Goal: Task Accomplishment & Management: Complete application form

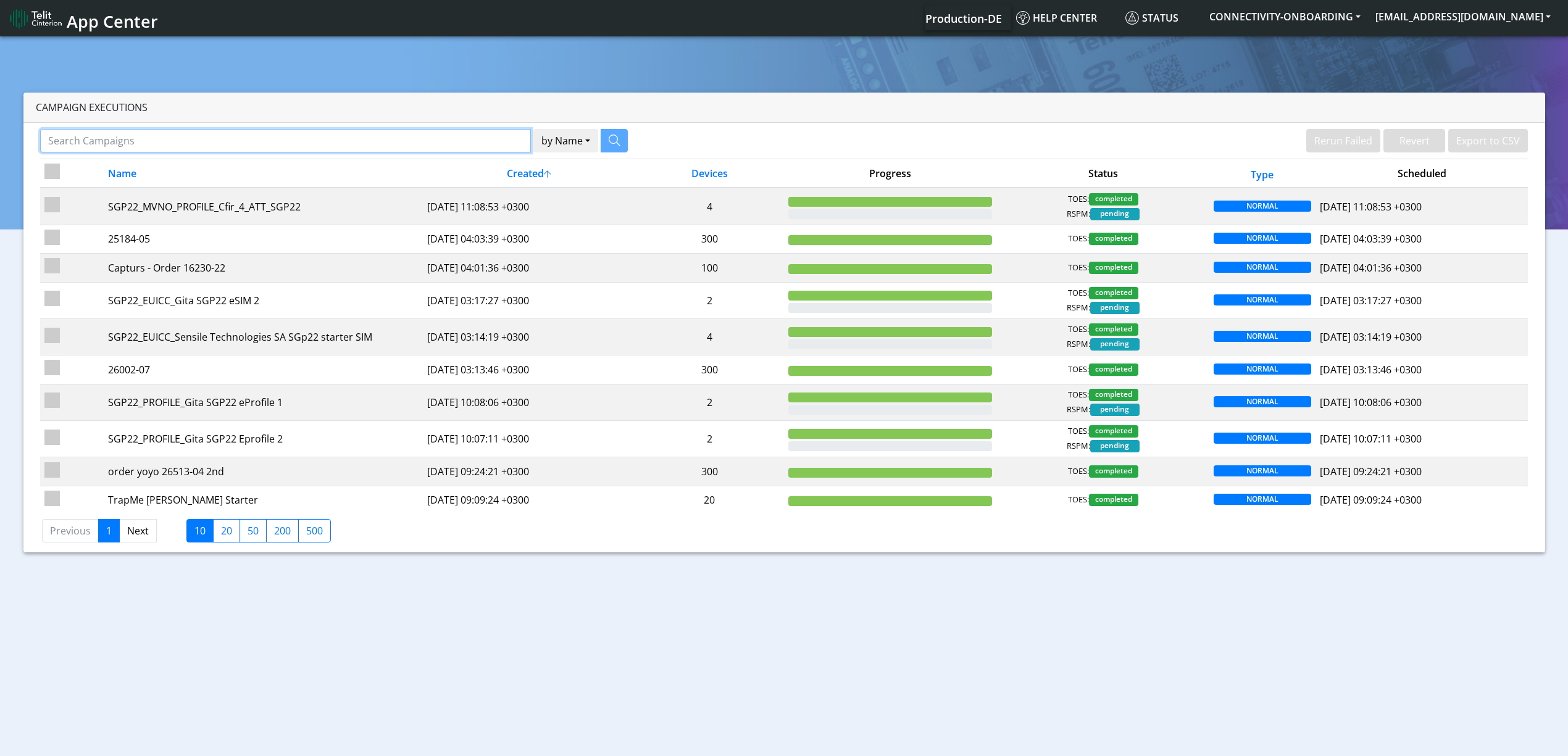
click at [501, 136] on input "Search Campaigns" at bounding box center [285, 140] width 491 height 23
paste input "18430"
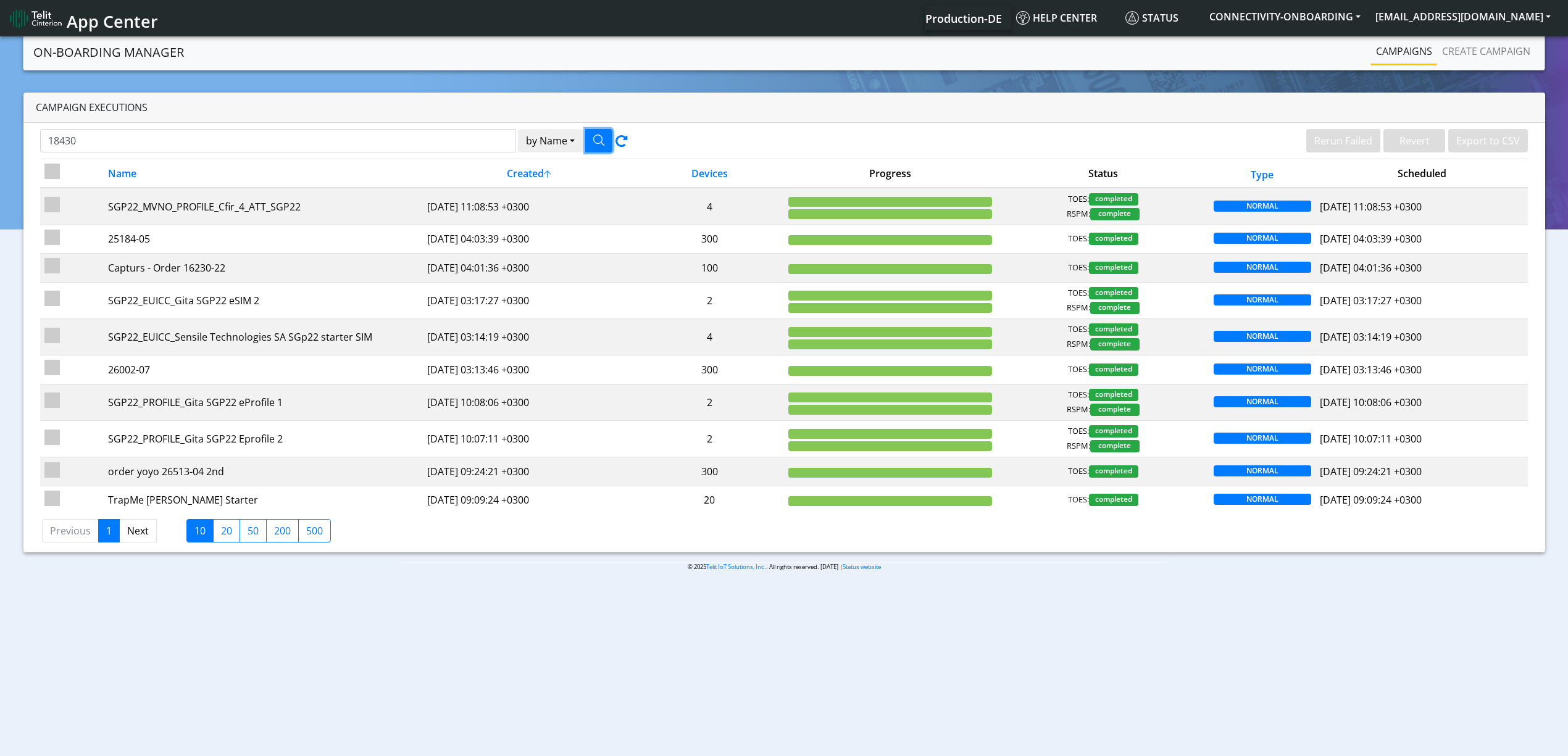
click at [590, 136] on button "button" at bounding box center [598, 140] width 27 height 23
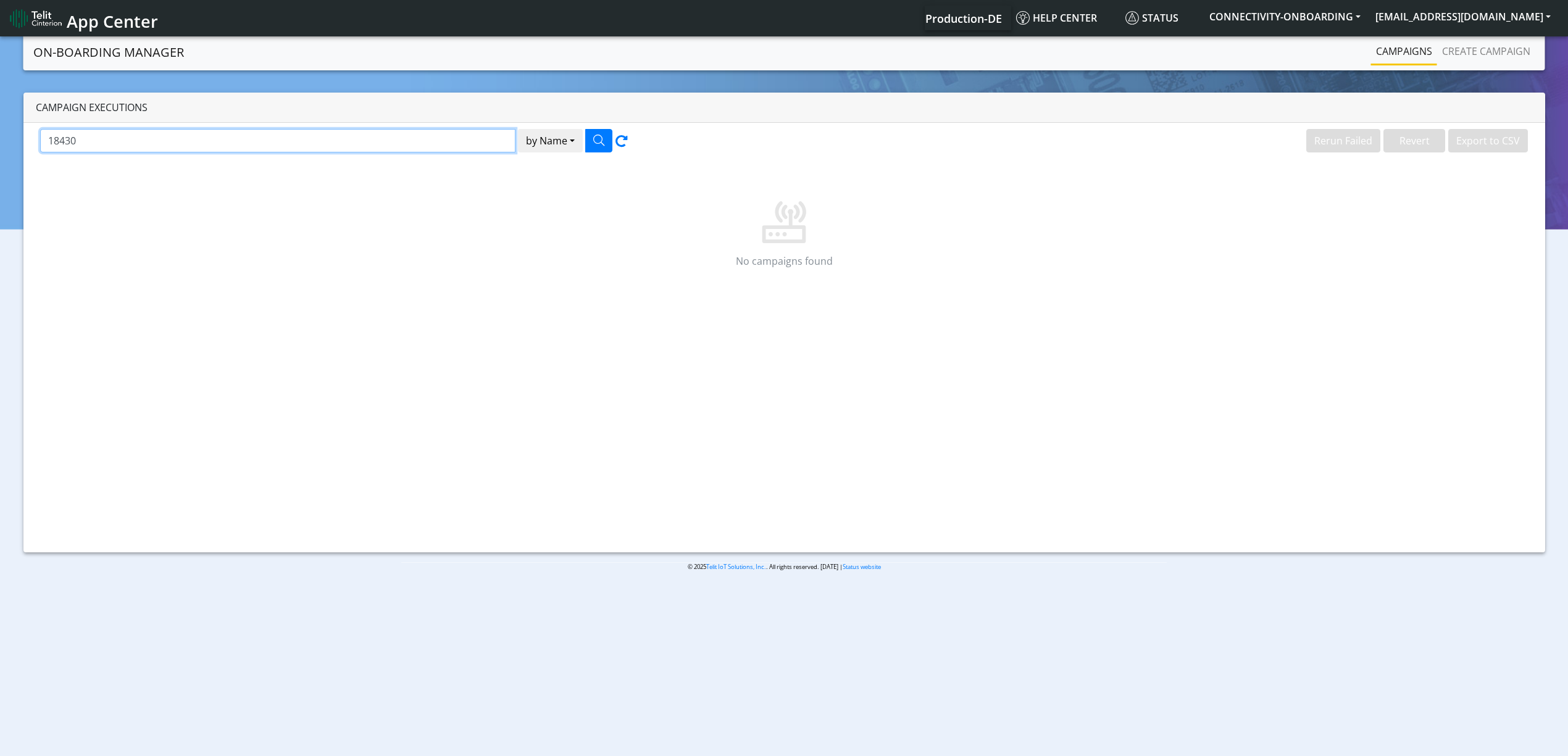
click at [427, 139] on input "18430" at bounding box center [278, 140] width 475 height 23
click at [220, 142] on input "18430" at bounding box center [278, 140] width 475 height 23
click at [220, 144] on input "18430" at bounding box center [278, 140] width 475 height 23
type input "Fore"
click at [595, 142] on icon "button" at bounding box center [599, 140] width 11 height 11
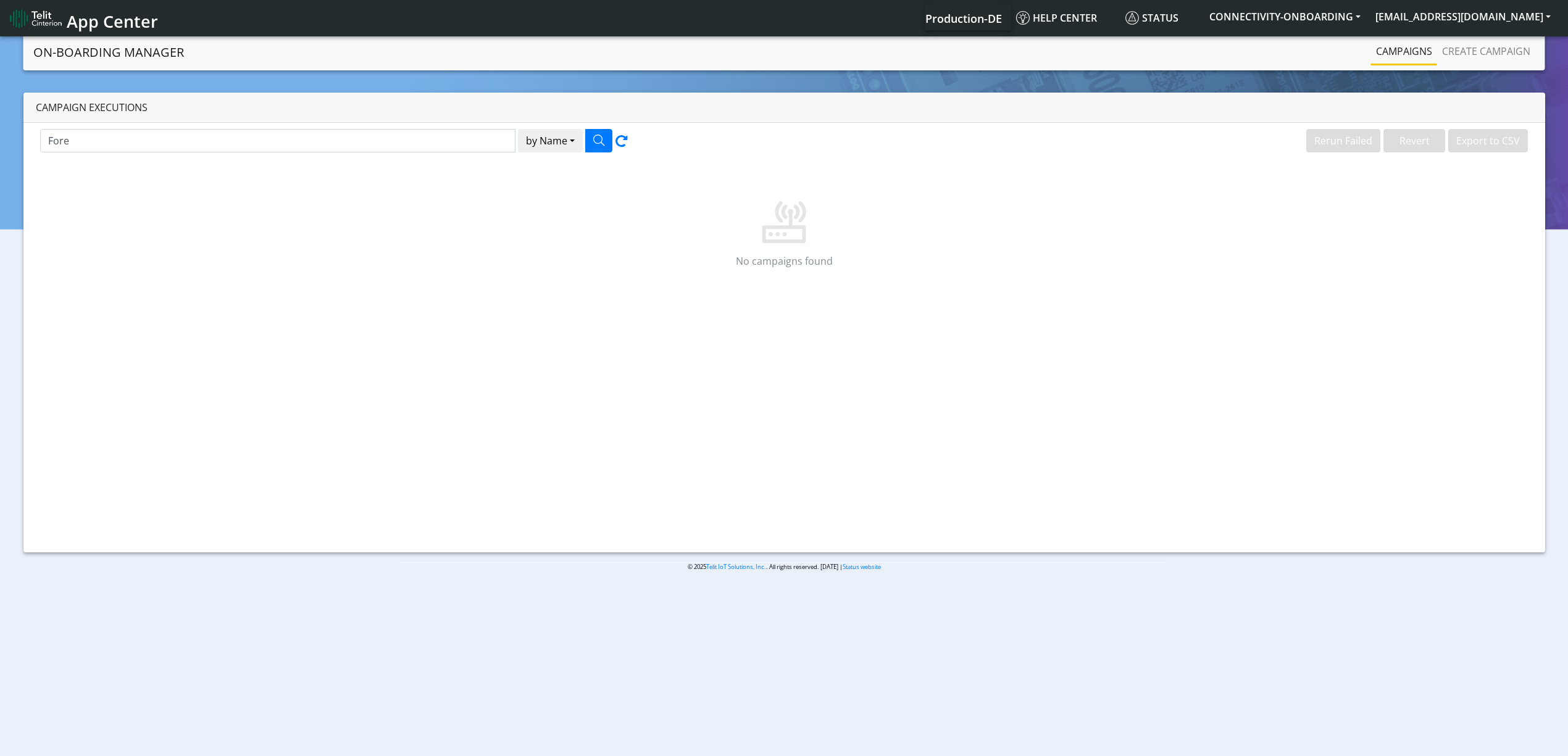
click at [913, 230] on p at bounding box center [784, 204] width 1454 height 79
click at [1184, 57] on link "Create campaign" at bounding box center [1485, 51] width 98 height 24
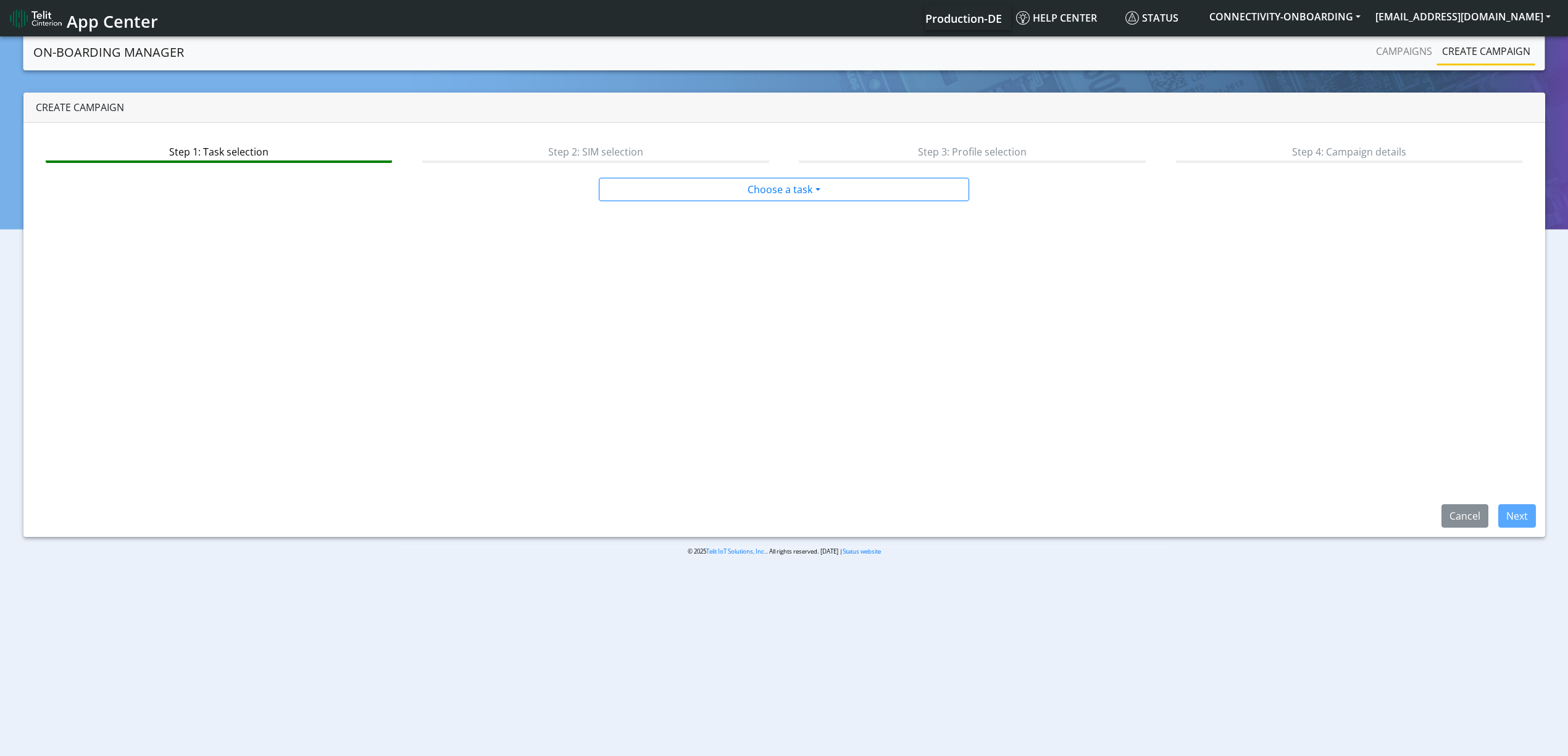
click at [727, 176] on div "Step 1: Task selection Step 2: SIM selection Step 3: Profile selection Step 4: …" at bounding box center [784, 330] width 1521 height 414
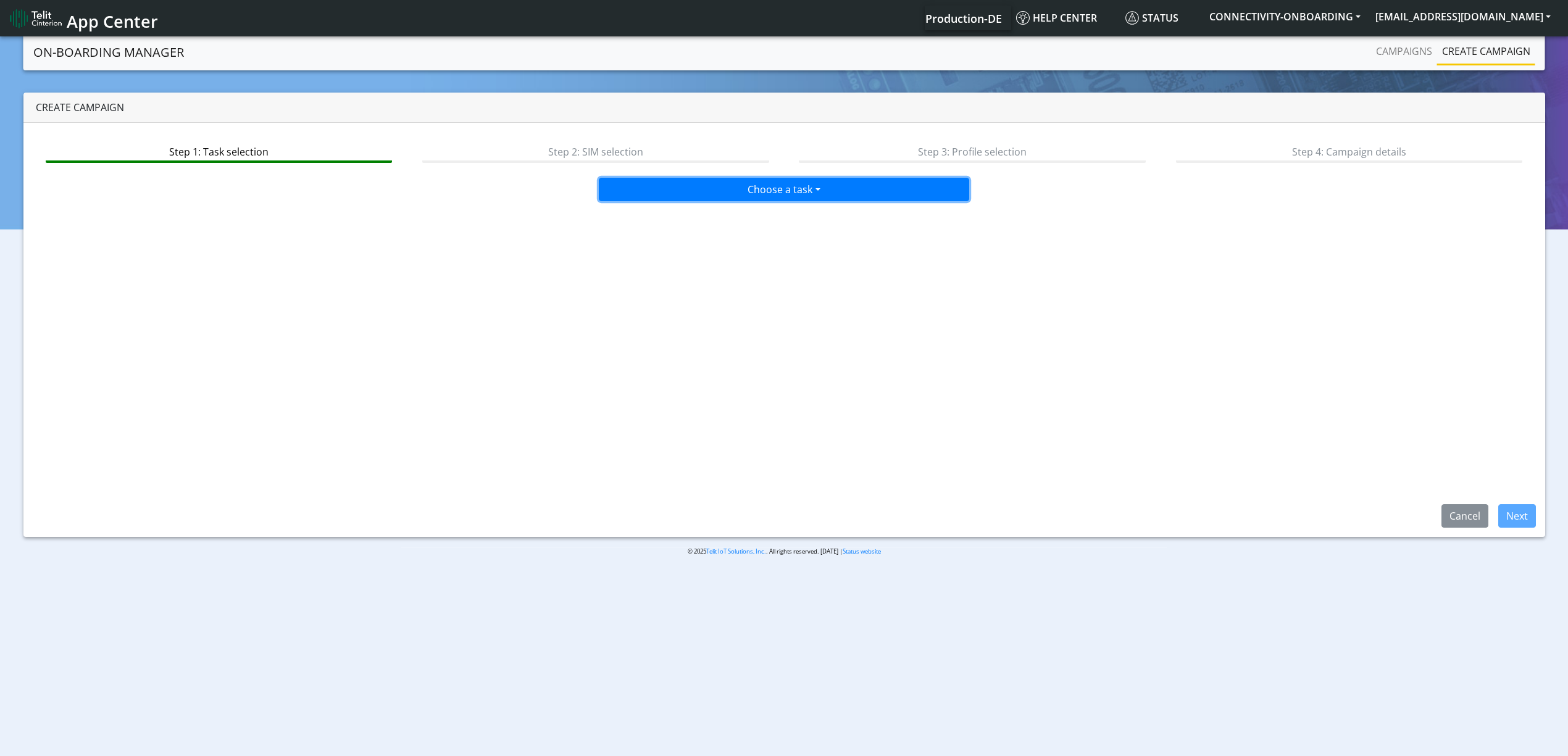
click at [729, 184] on button "Choose a task" at bounding box center [784, 189] width 370 height 23
click at [702, 206] on div "Onboarding new SIMs Onboarding SGP.22 eUICCs Onboarding SGP.22 Downloadable Pro…" at bounding box center [784, 258] width 370 height 110
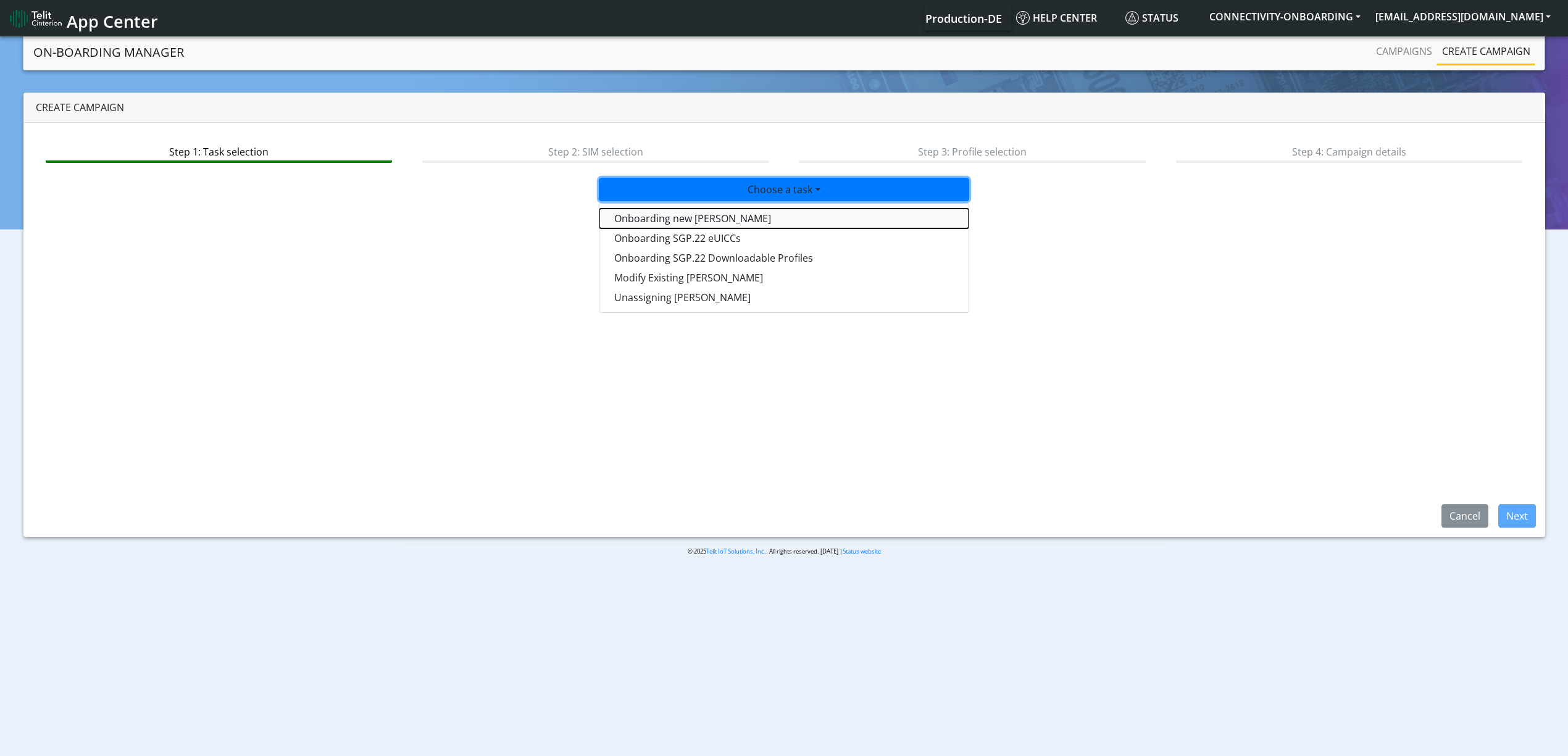
click at [705, 213] on tasktoes-dropdown "Onboarding new SIMs" at bounding box center [784, 218] width 369 height 20
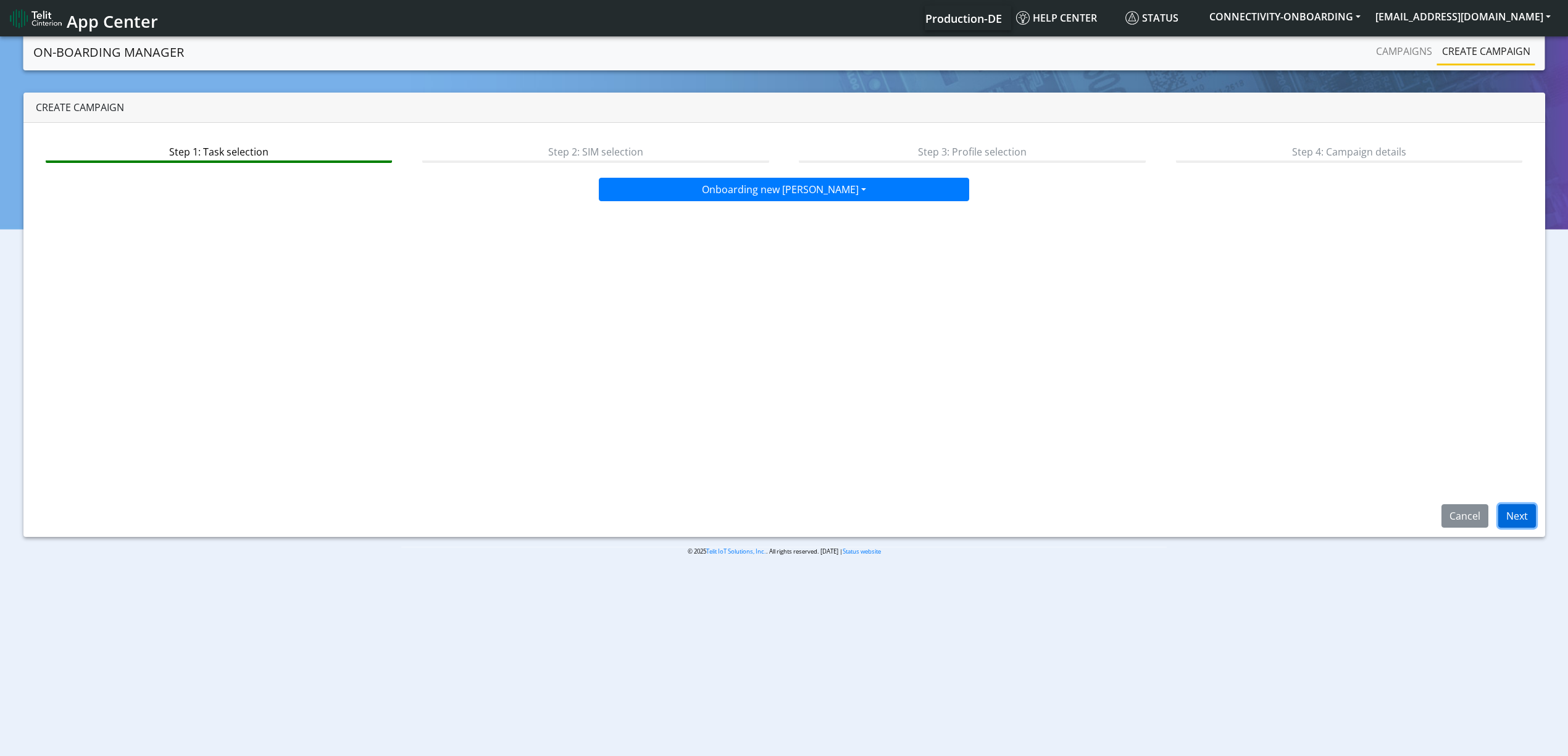
click at [1184, 513] on button "Next" at bounding box center [1517, 515] width 37 height 23
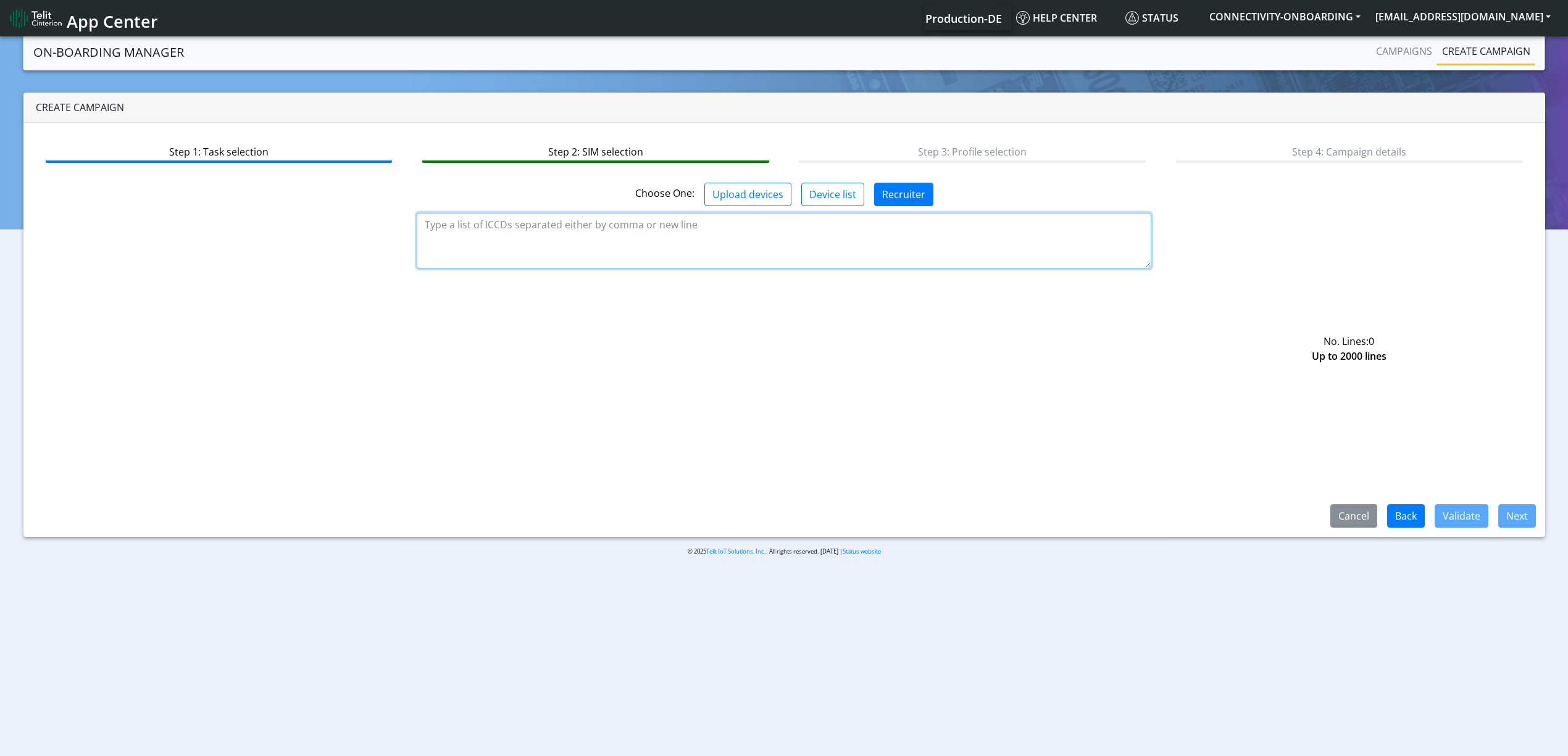
click at [509, 220] on textarea at bounding box center [784, 241] width 734 height 56
paste textarea "89358151000026967128 89358151000026967136 89358151000026967144 8935815100002696…"
paste textarea "89358151000032121231 89358151000032121249 89358151000032121256 8935815100003212…"
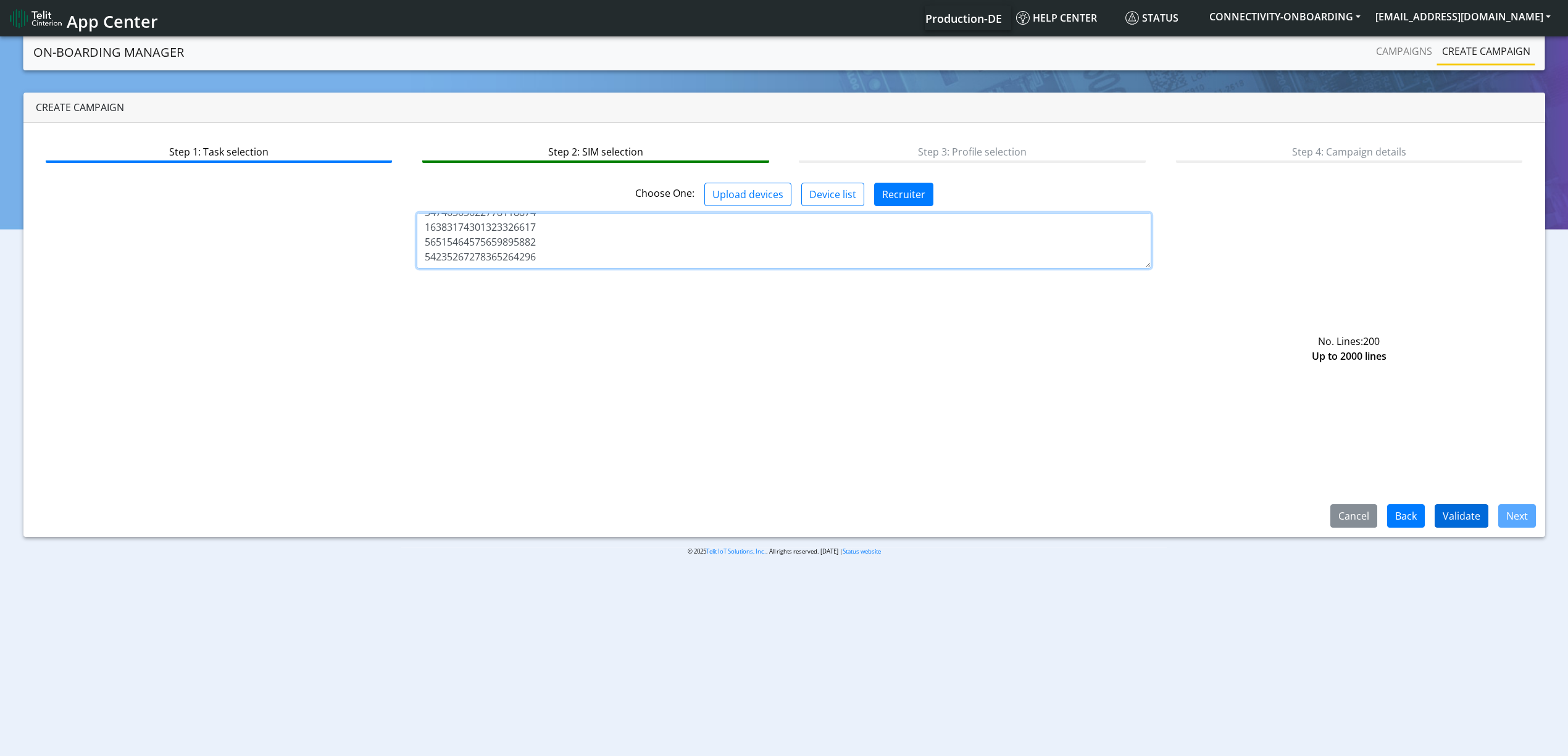
type textarea "89358151000026967128 89358151000026967136 89358151000026967144 8935815100002696…"
click at [1184, 505] on button "Validate" at bounding box center [1462, 515] width 54 height 23
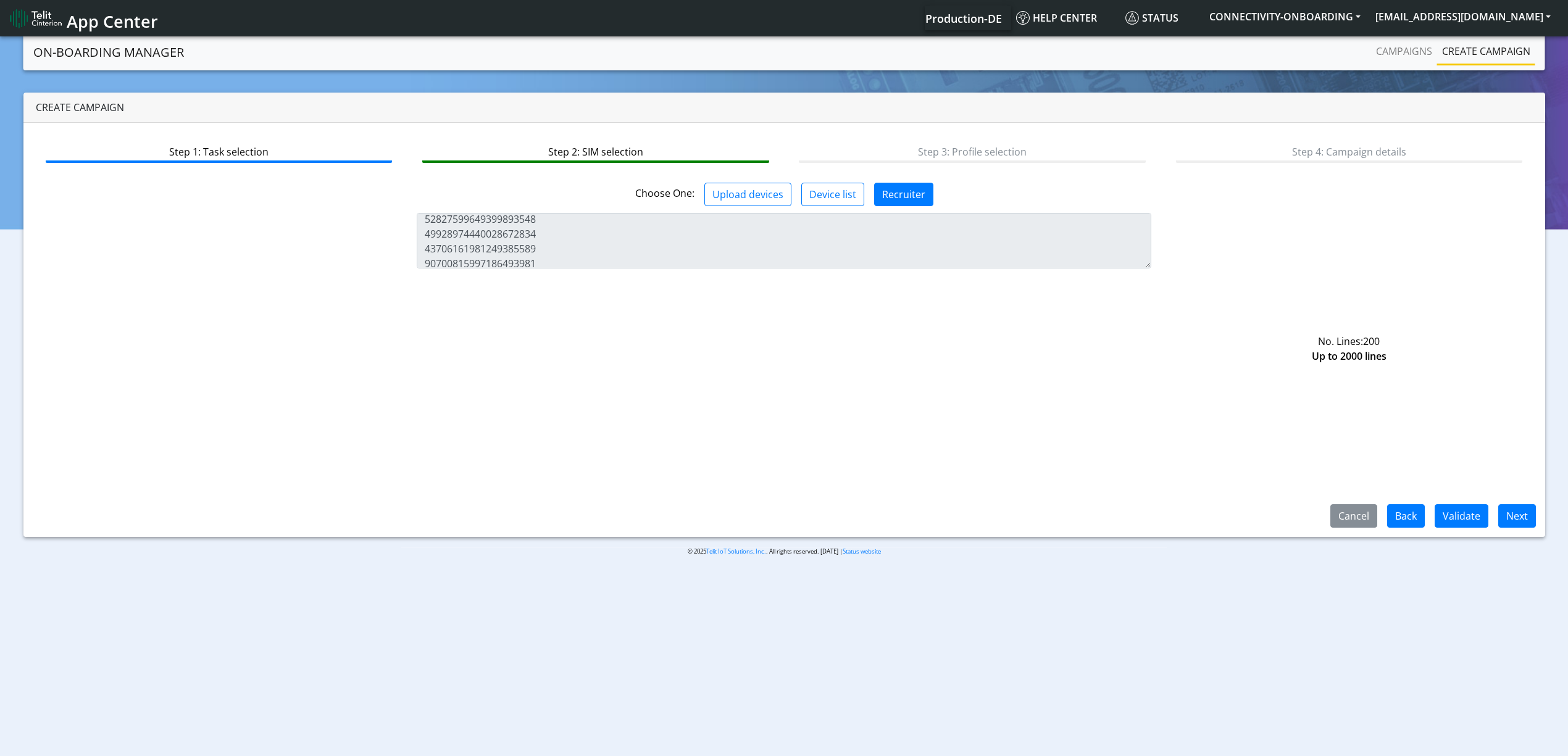
scroll to position [2599, 0]
click at [1184, 510] on button "Next" at bounding box center [1517, 515] width 37 height 23
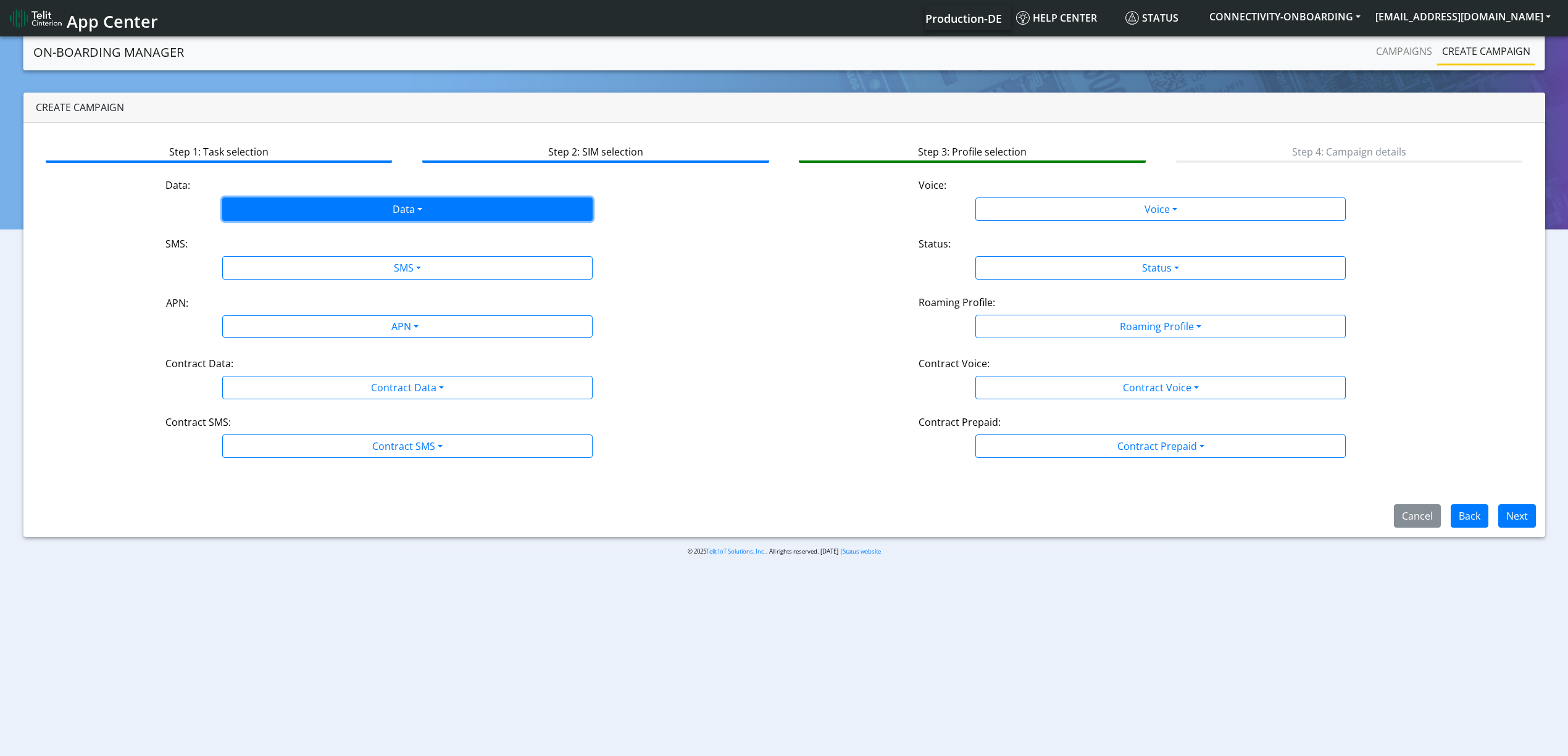
click at [334, 218] on button "Data" at bounding box center [406, 209] width 370 height 23
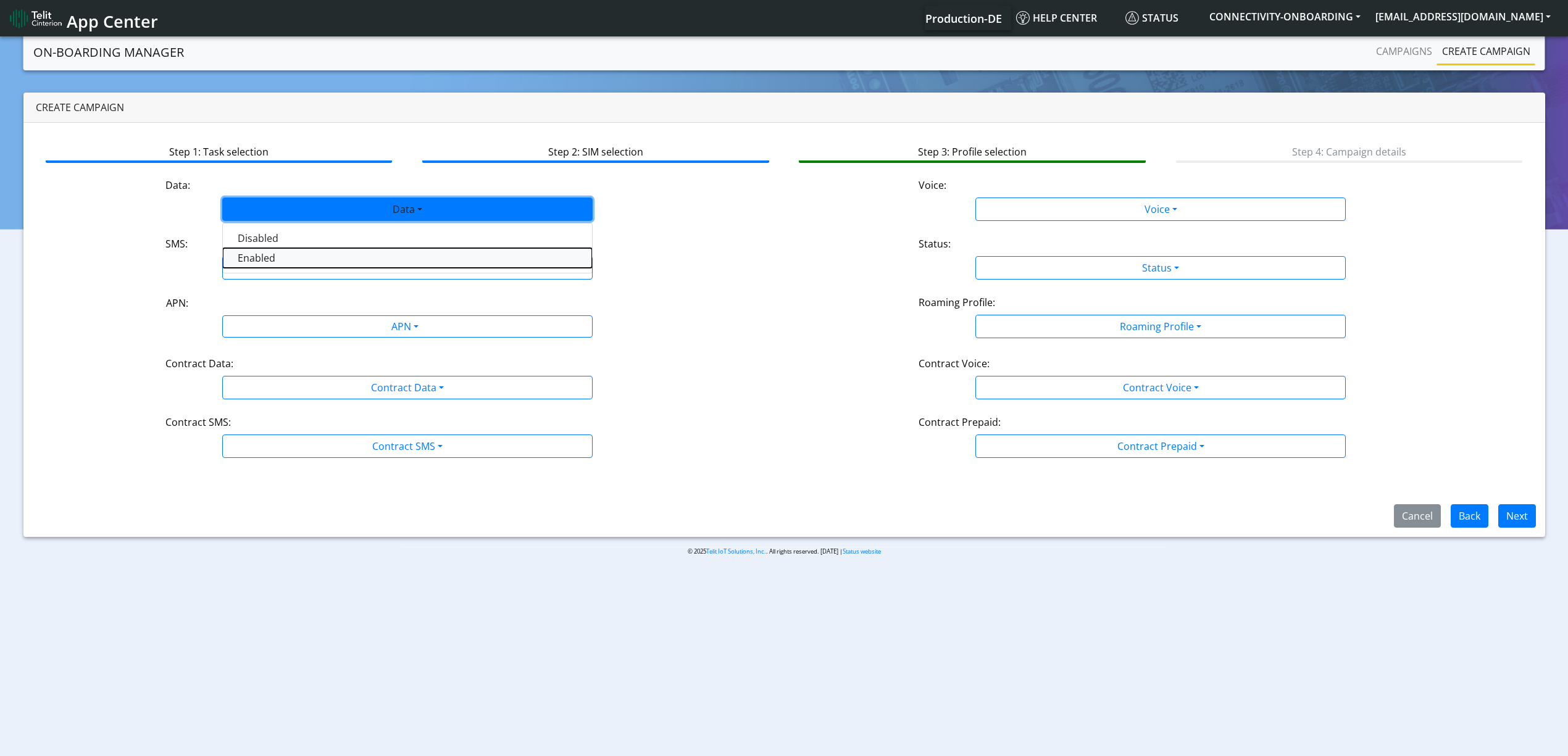
click at [271, 255] on button "Enabled" at bounding box center [407, 257] width 369 height 20
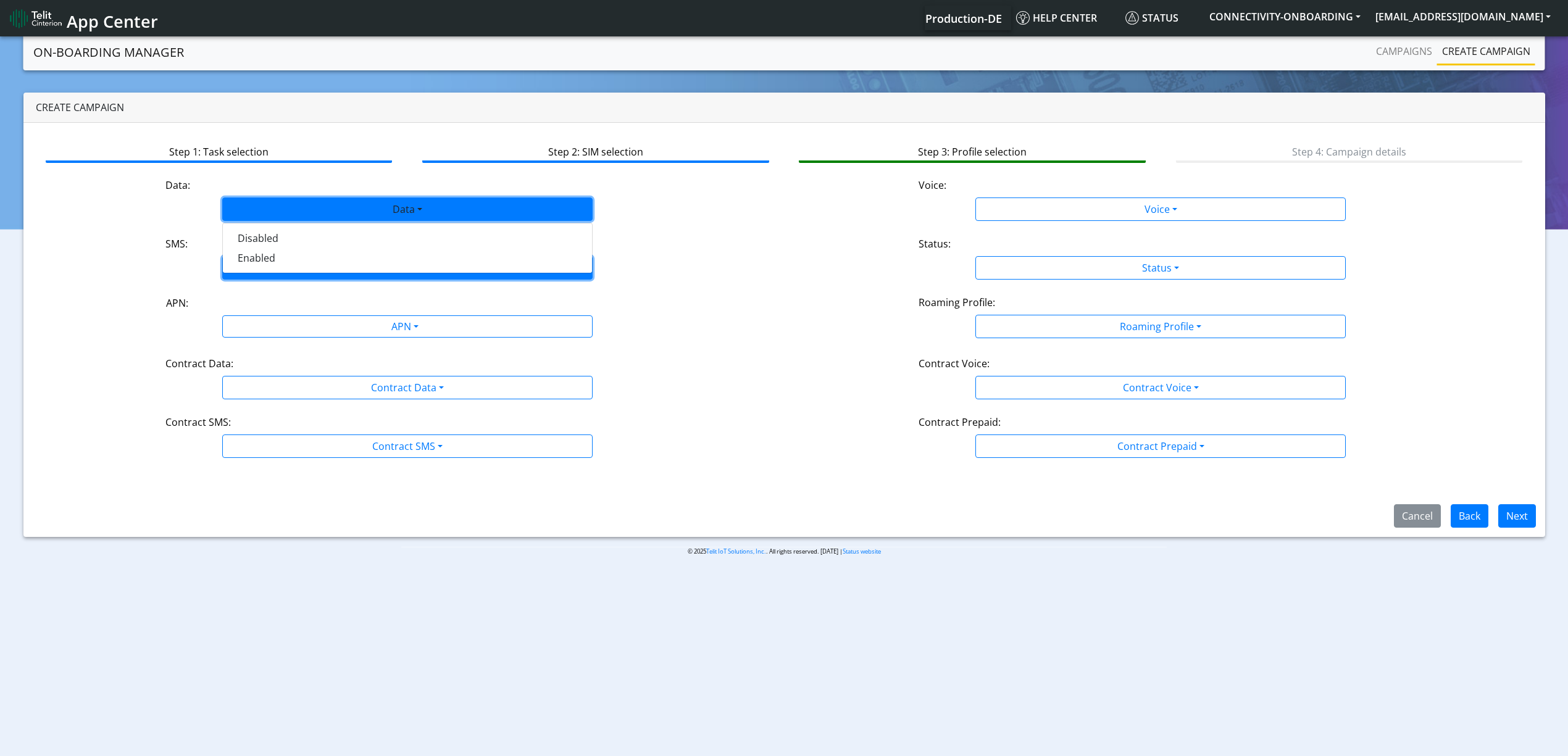
click at [290, 268] on button "SMS" at bounding box center [406, 268] width 370 height 23
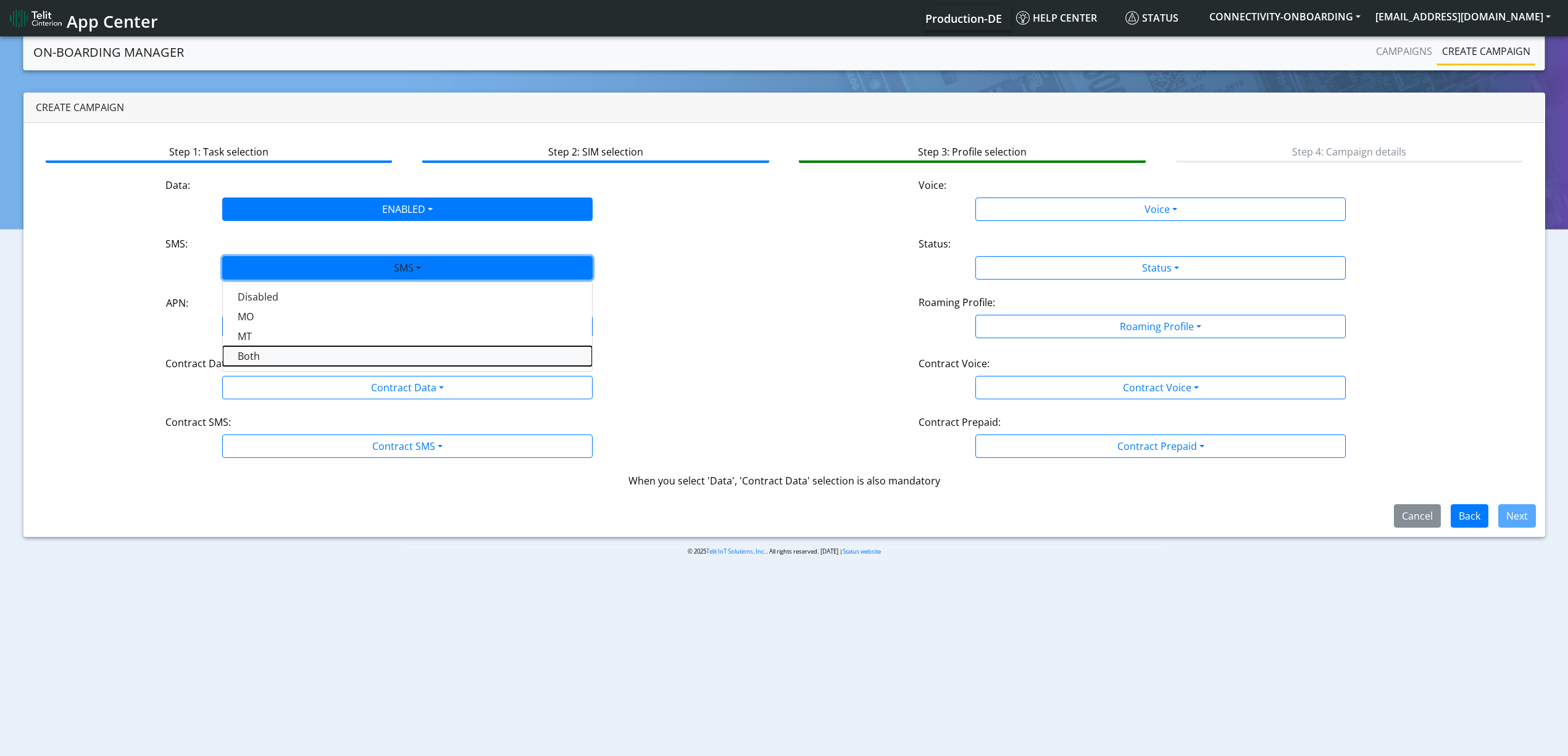
click at [279, 357] on button "Both" at bounding box center [407, 356] width 369 height 20
click at [277, 331] on div "APN" at bounding box center [404, 328] width 391 height 24
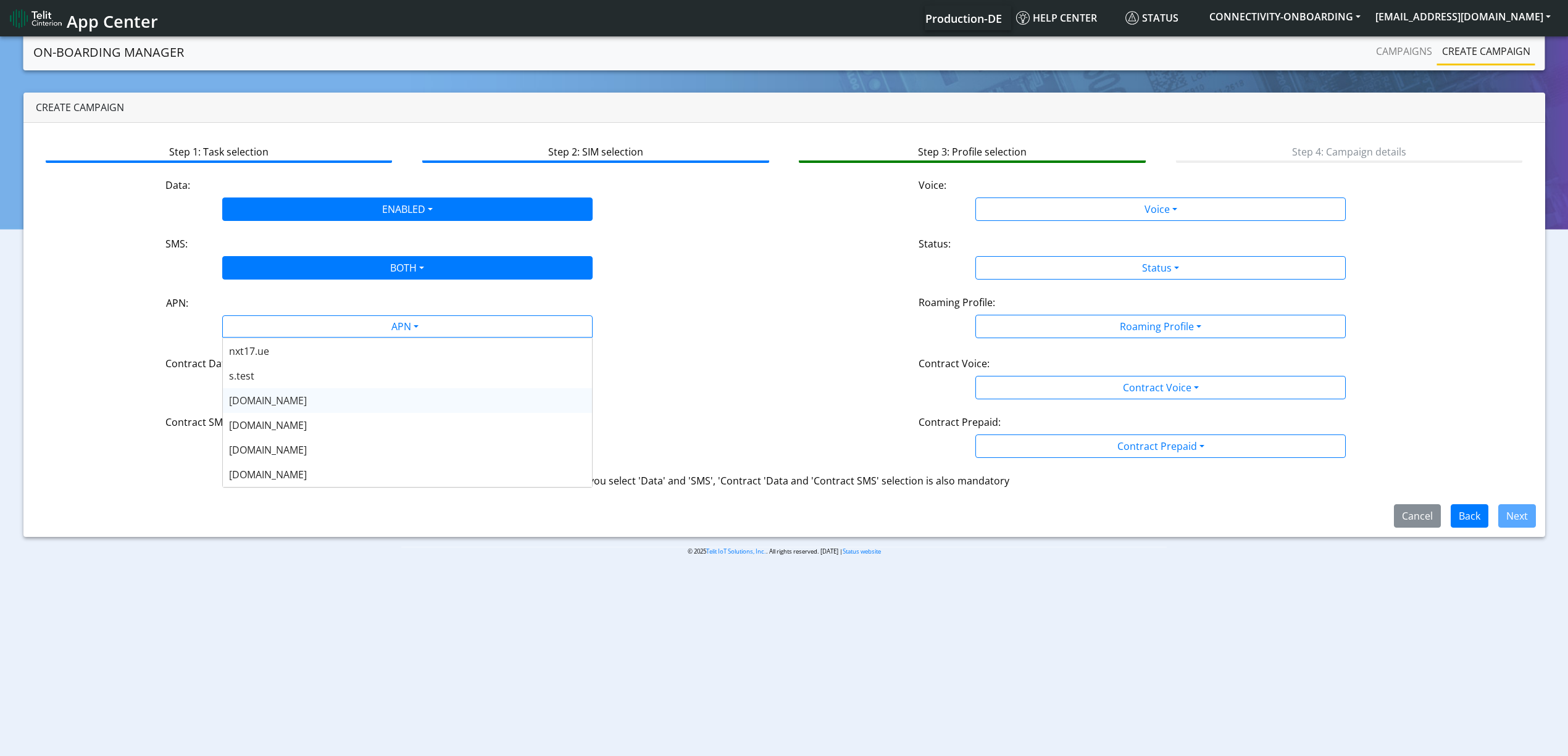
click at [254, 423] on span "nxt20.net" at bounding box center [267, 425] width 77 height 14
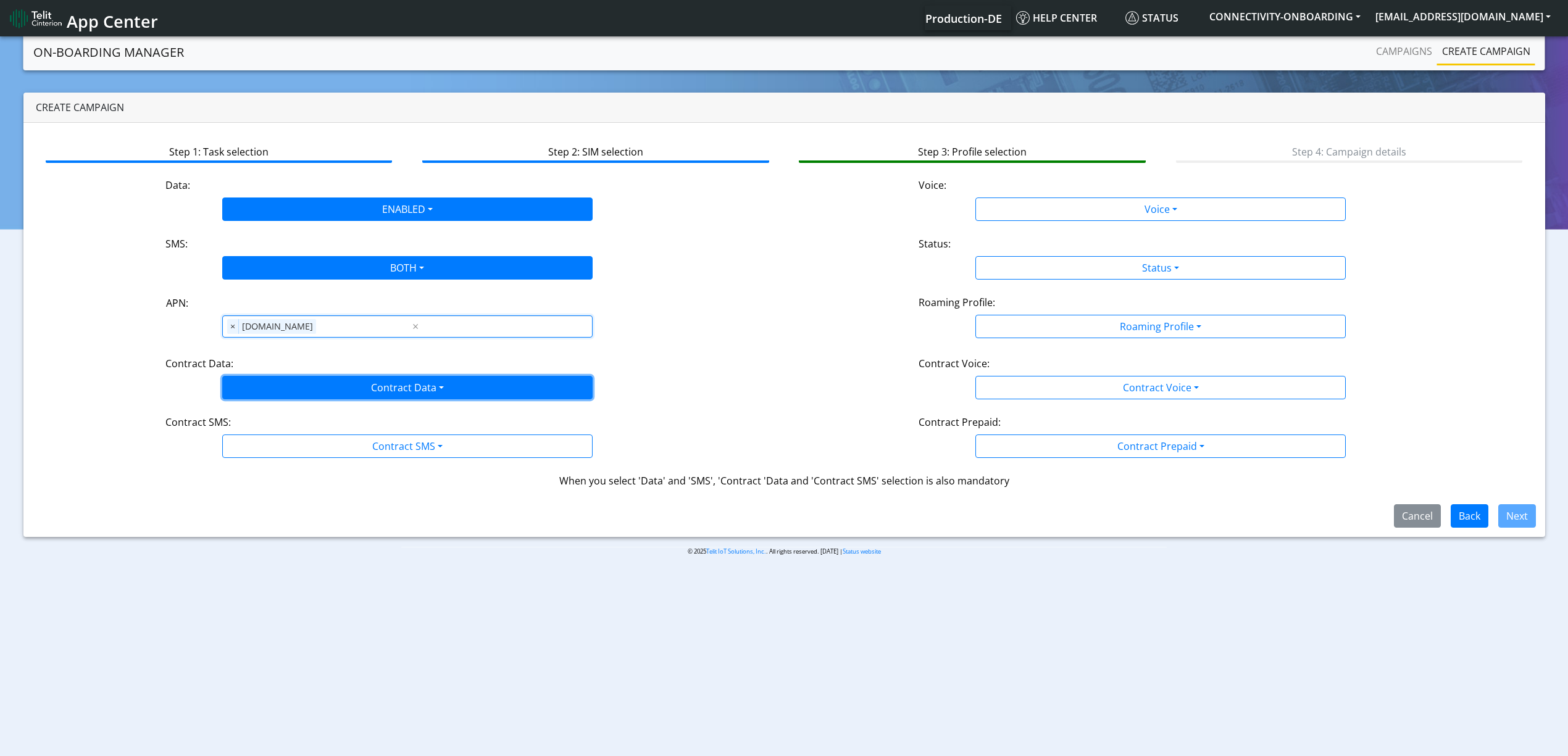
click at [267, 385] on button "Contract Data" at bounding box center [406, 387] width 370 height 23
click at [267, 438] on Dataenabled-dropdown "Enabled" at bounding box center [407, 436] width 369 height 20
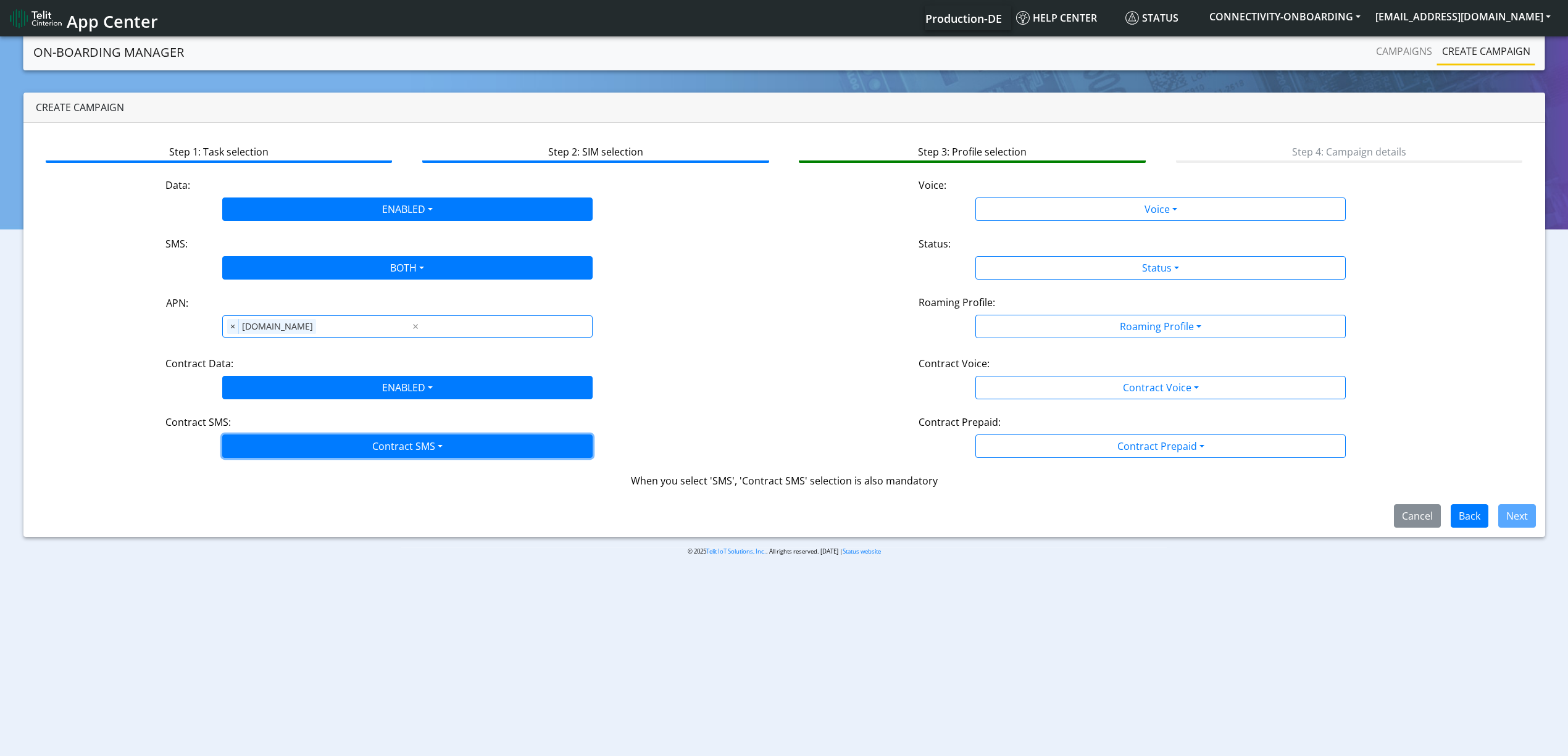
click at [277, 445] on button "Contract SMS" at bounding box center [406, 446] width 370 height 23
click at [259, 547] on div "Disabled MO MT Both" at bounding box center [406, 505] width 370 height 90
click at [257, 537] on SMSboth-dropdown "Both" at bounding box center [407, 534] width 369 height 20
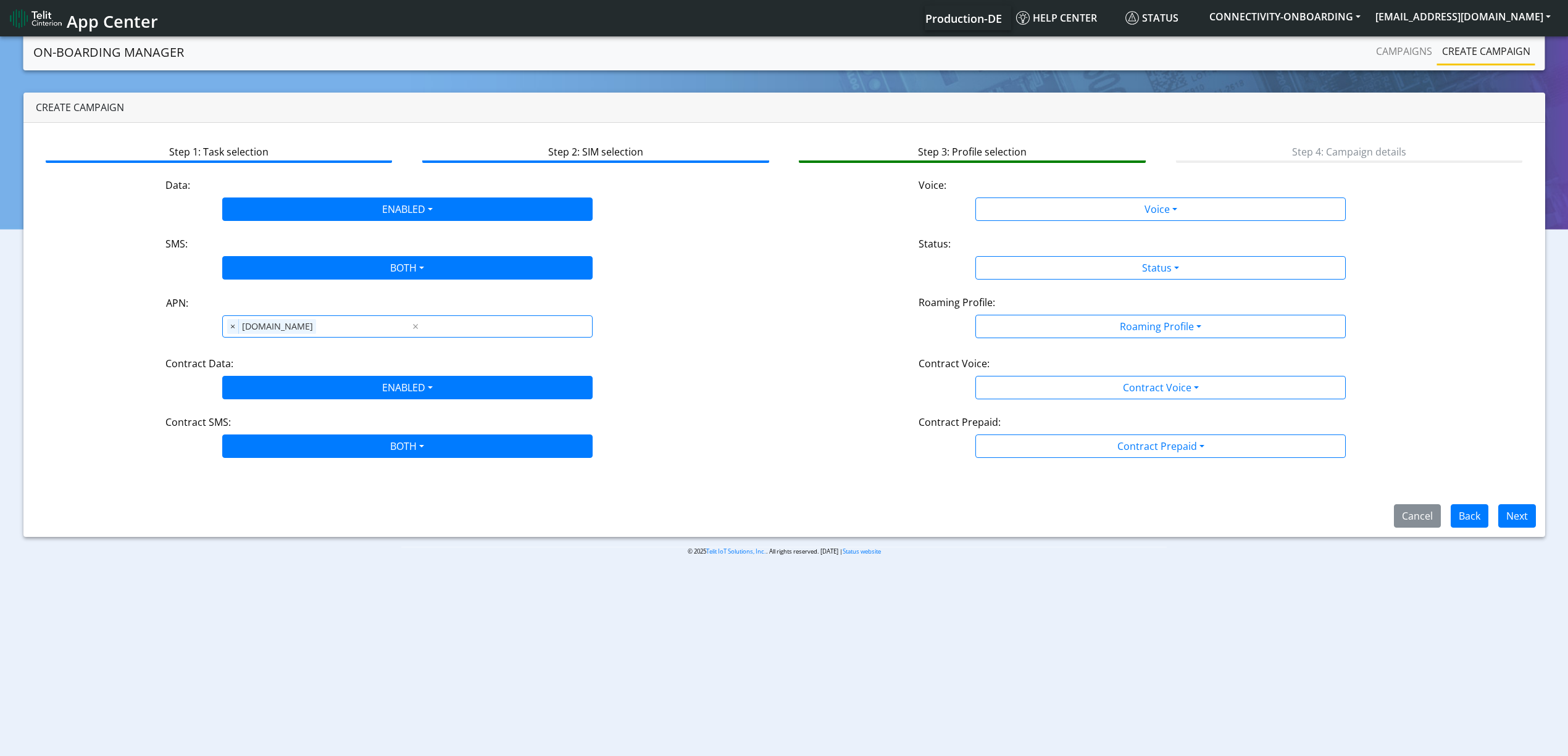
click at [265, 531] on div "Step 1: Task selection Step 2: SIM selection Step 3: Profile selection Step 4: …" at bounding box center [784, 330] width 1521 height 414
click at [1040, 225] on app-profile-selection "Data: ENABLED Disabled Enabled Voice: Voice Disabled Enabled SMS: BOTH Disabled…" at bounding box center [784, 318] width 1488 height 281
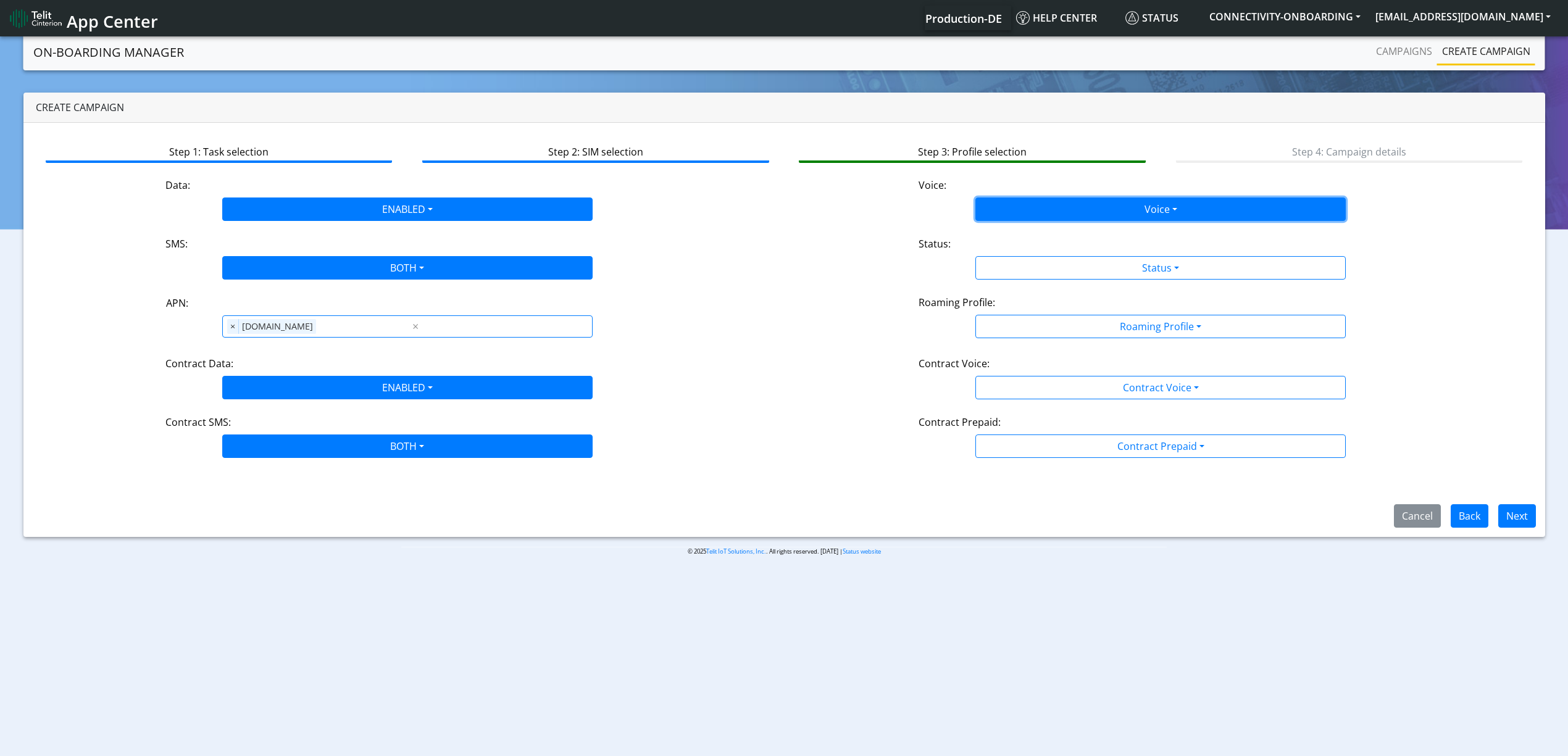
click at [1023, 213] on button "Voice" at bounding box center [1160, 209] width 370 height 23
click at [1017, 235] on button "Disabled" at bounding box center [1160, 238] width 369 height 20
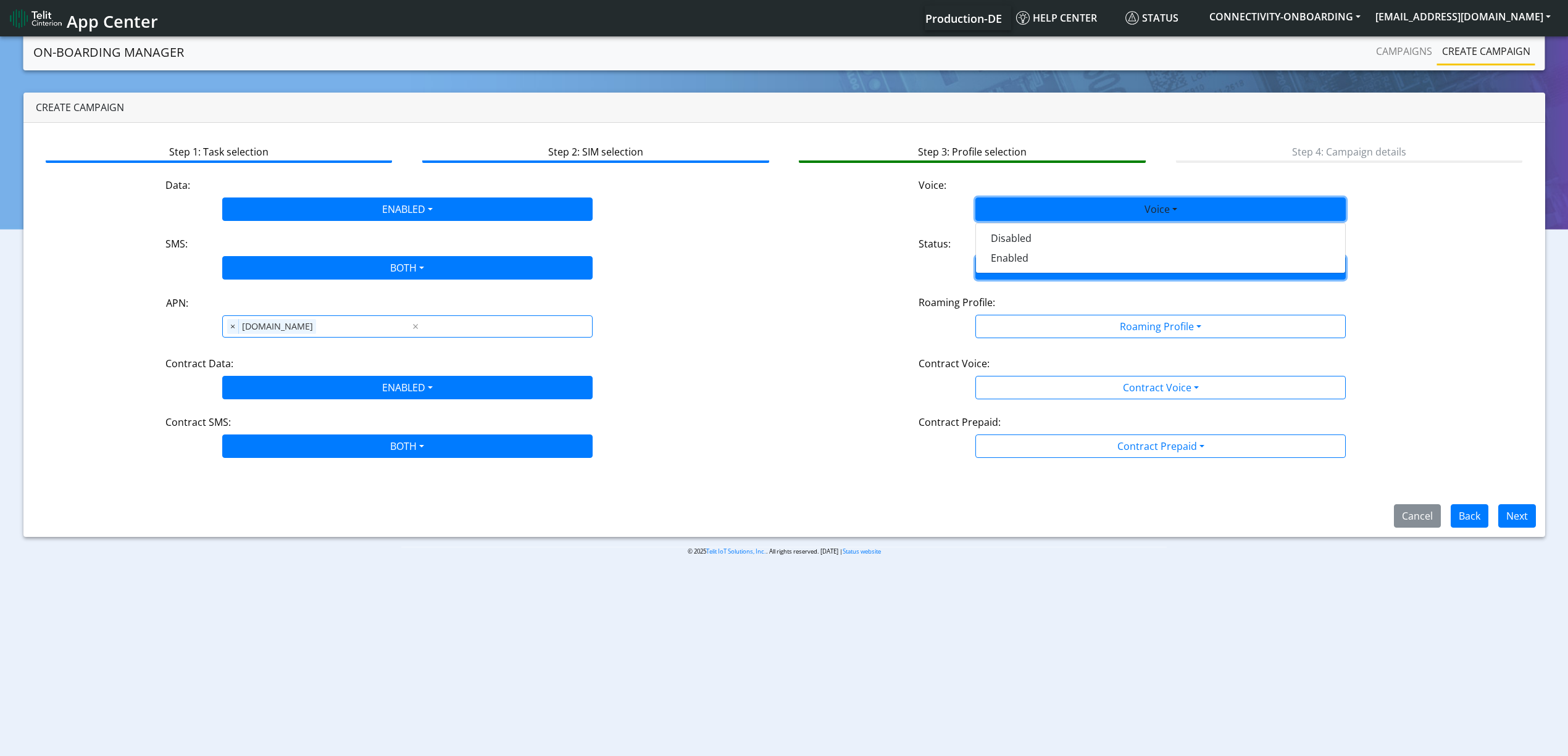
click at [1032, 277] on button "Status" at bounding box center [1160, 268] width 370 height 23
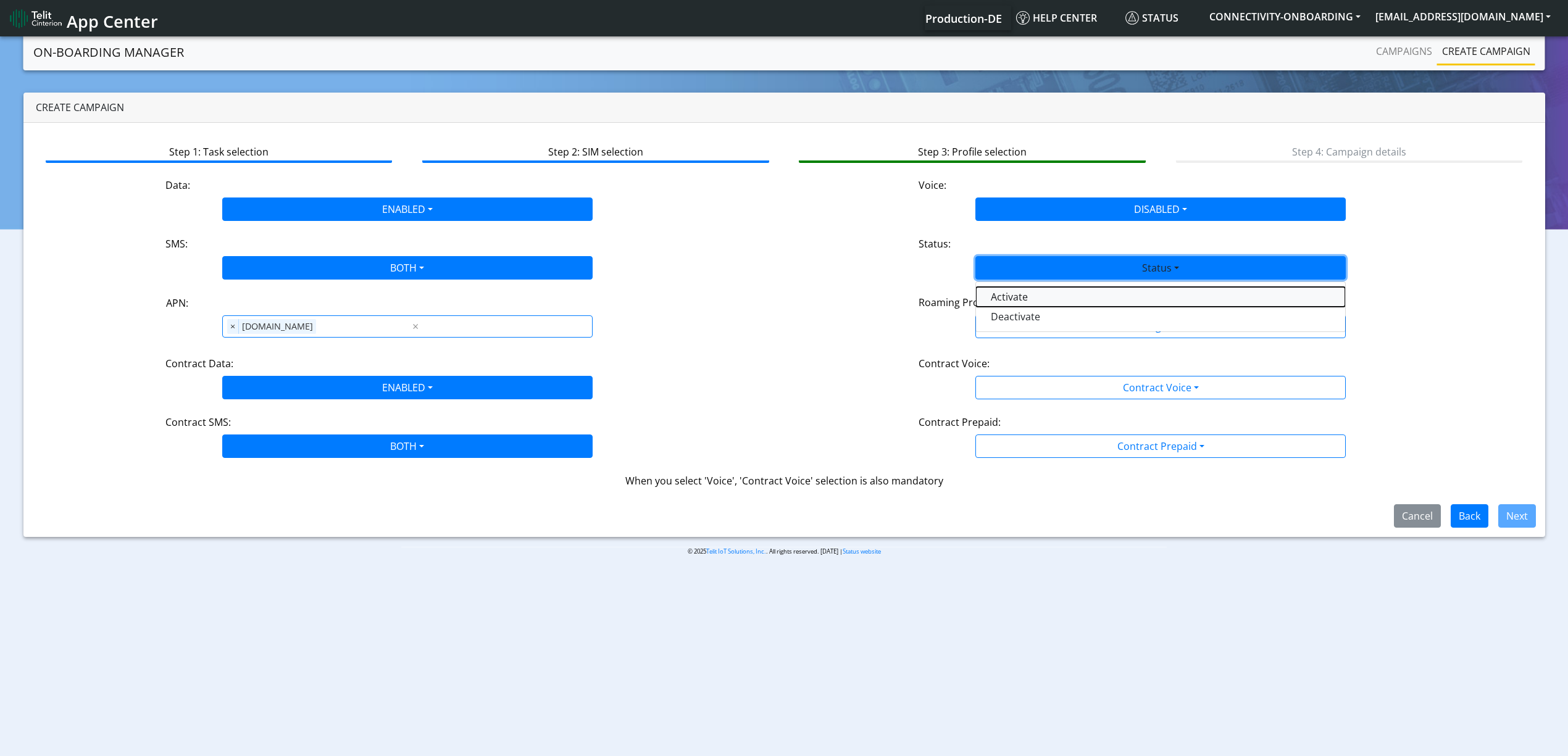
click at [1026, 297] on button "Activate" at bounding box center [1160, 296] width 369 height 20
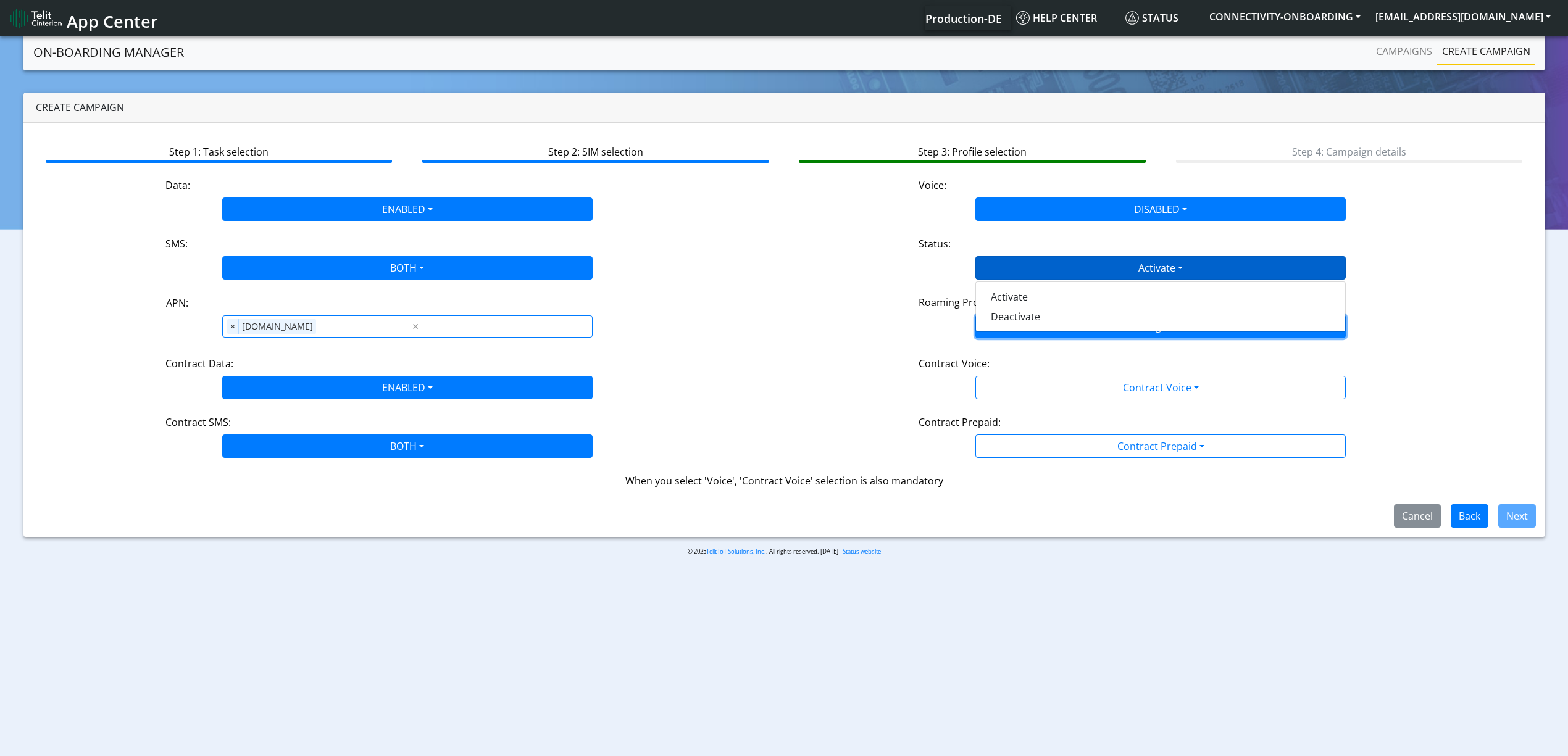
click at [1030, 337] on button "Roaming Profile" at bounding box center [1160, 326] width 370 height 23
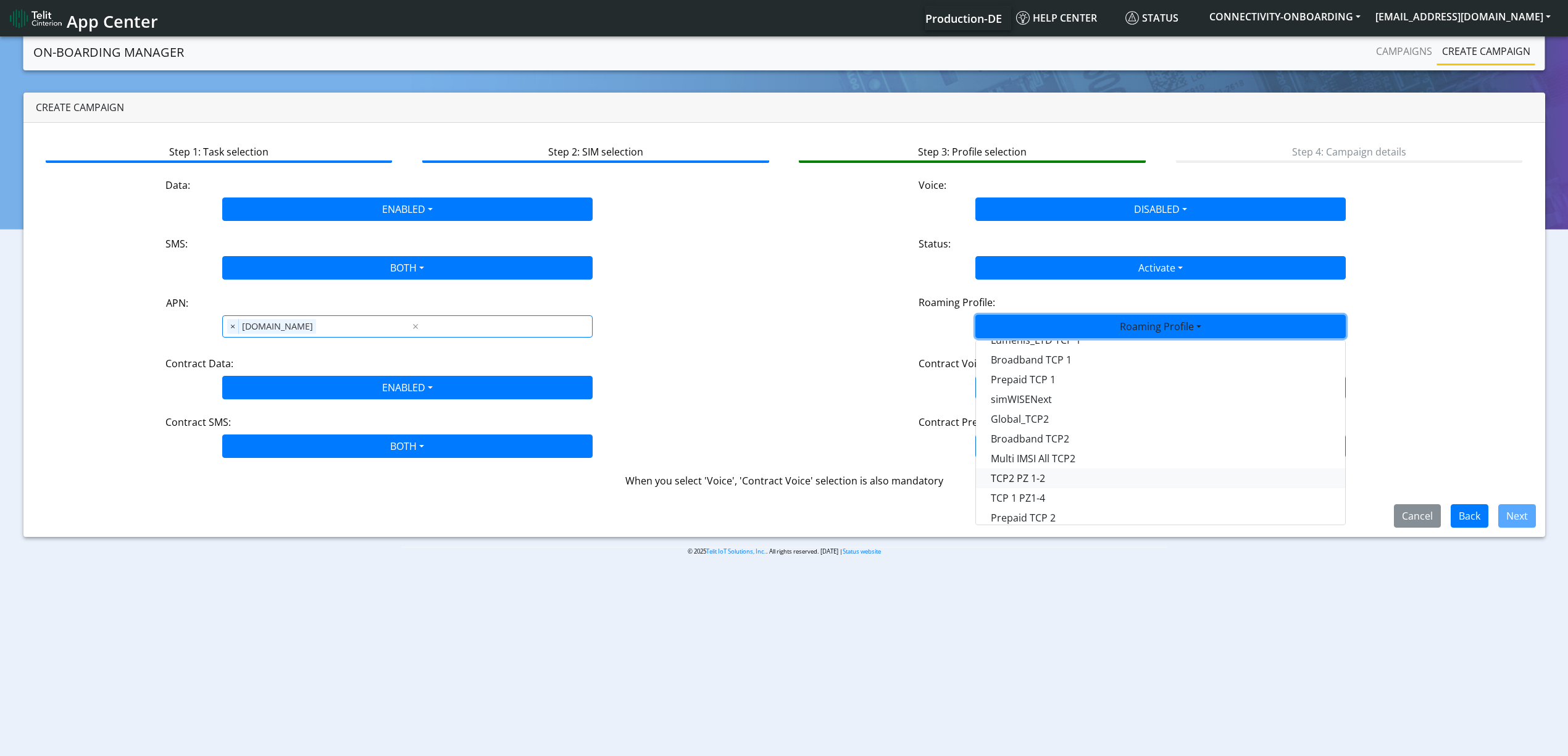
scroll to position [164, 0]
click at [1057, 464] on Profile-dropdown "Global_TCP3" at bounding box center [1160, 455] width 369 height 20
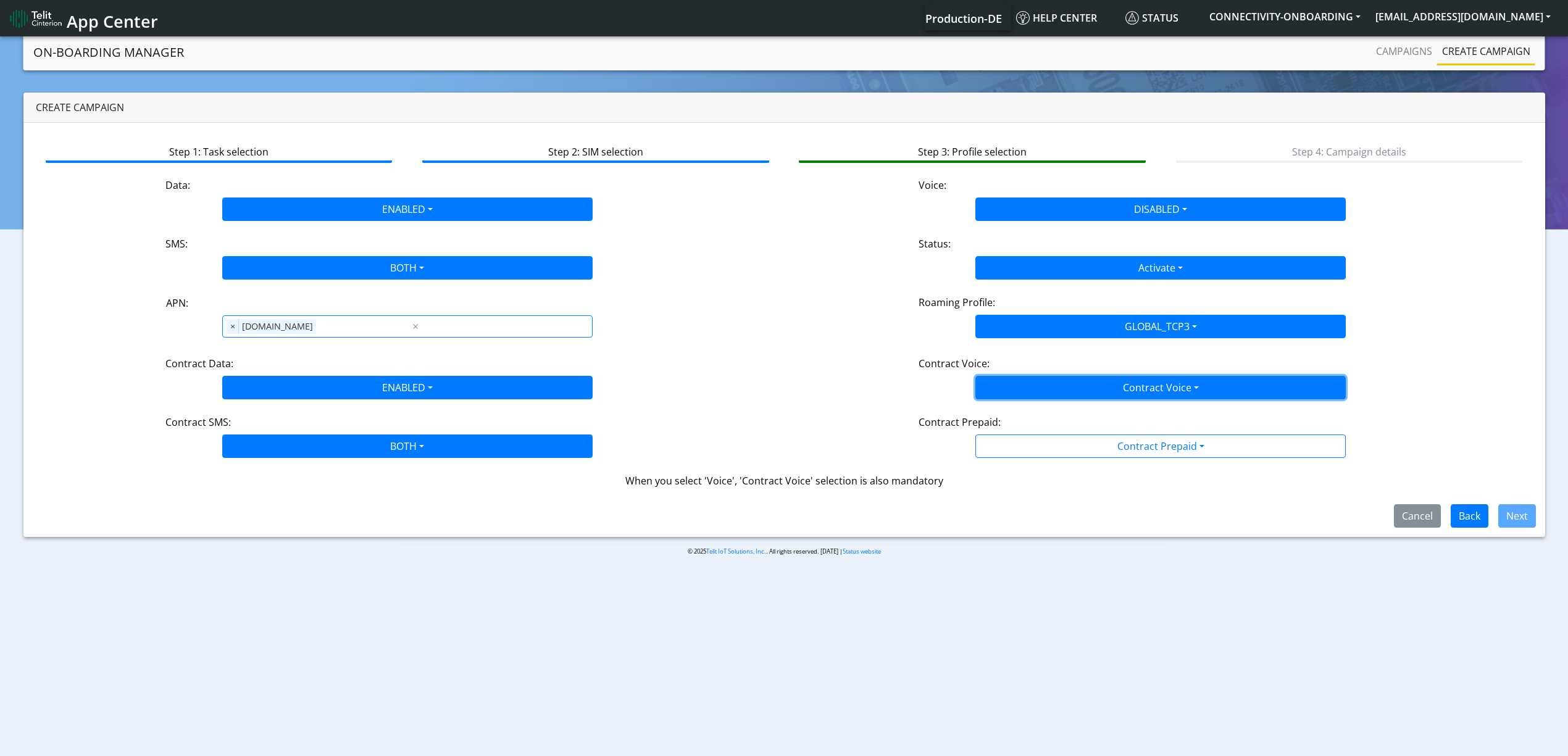
click at [1044, 395] on button "Contract Voice" at bounding box center [1160, 387] width 370 height 23
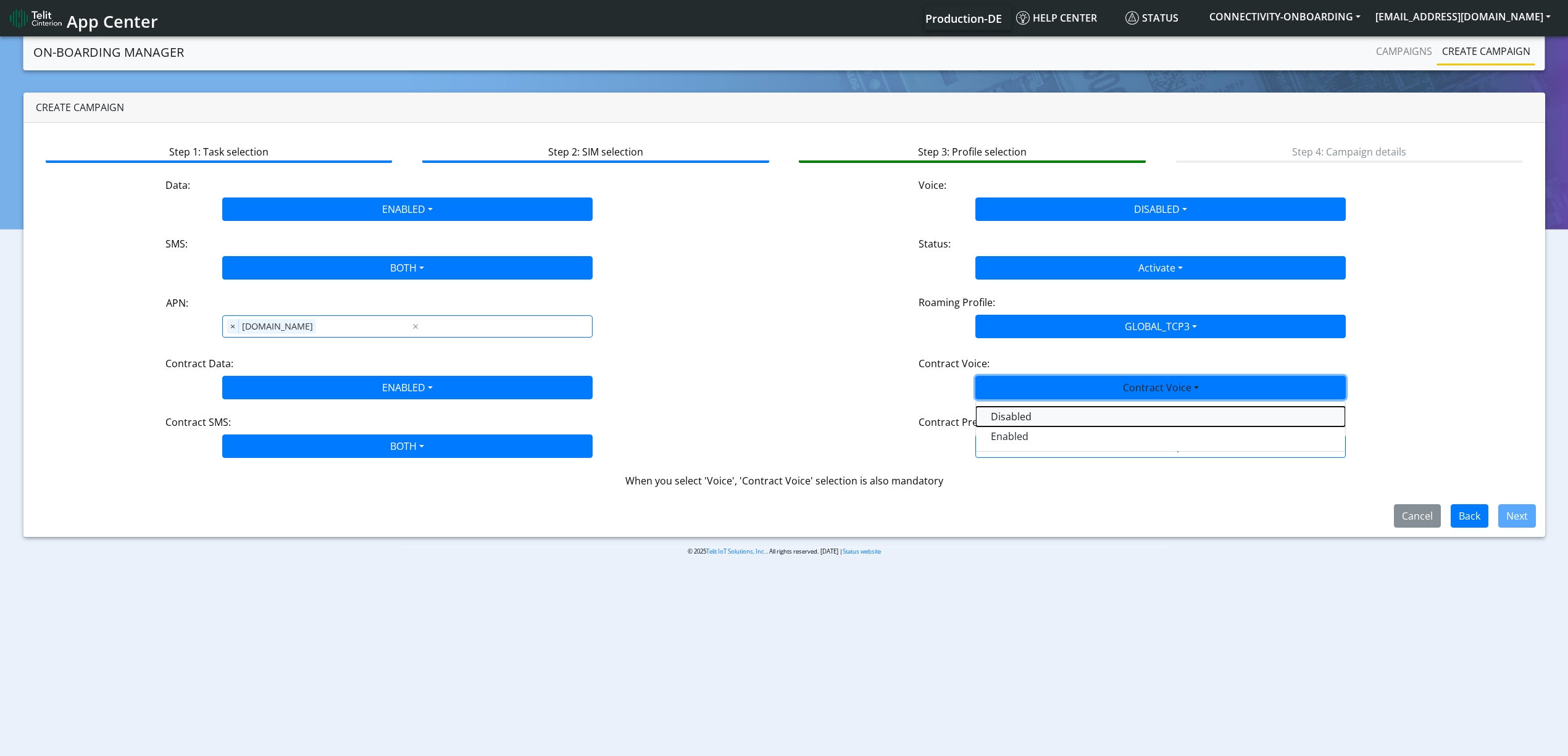
click at [1036, 411] on Voicedisabled-dropdown "Disabled" at bounding box center [1160, 417] width 369 height 20
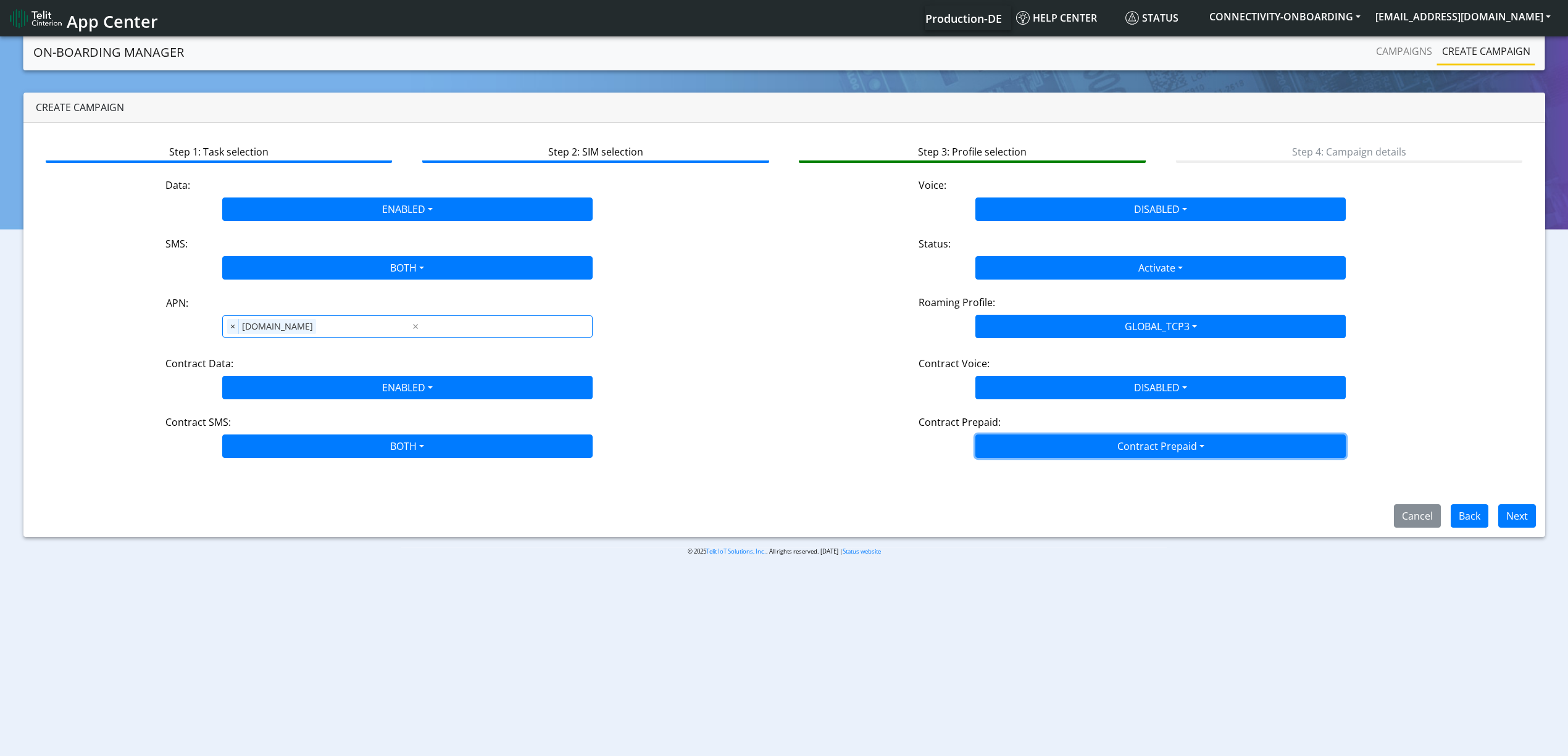
click at [1038, 446] on button "Contract Prepaid" at bounding box center [1160, 446] width 370 height 23
click at [1036, 493] on Prepaidnotprepaid-dropdown "No" at bounding box center [1160, 495] width 369 height 20
click at [1184, 506] on button "Next" at bounding box center [1517, 515] width 37 height 23
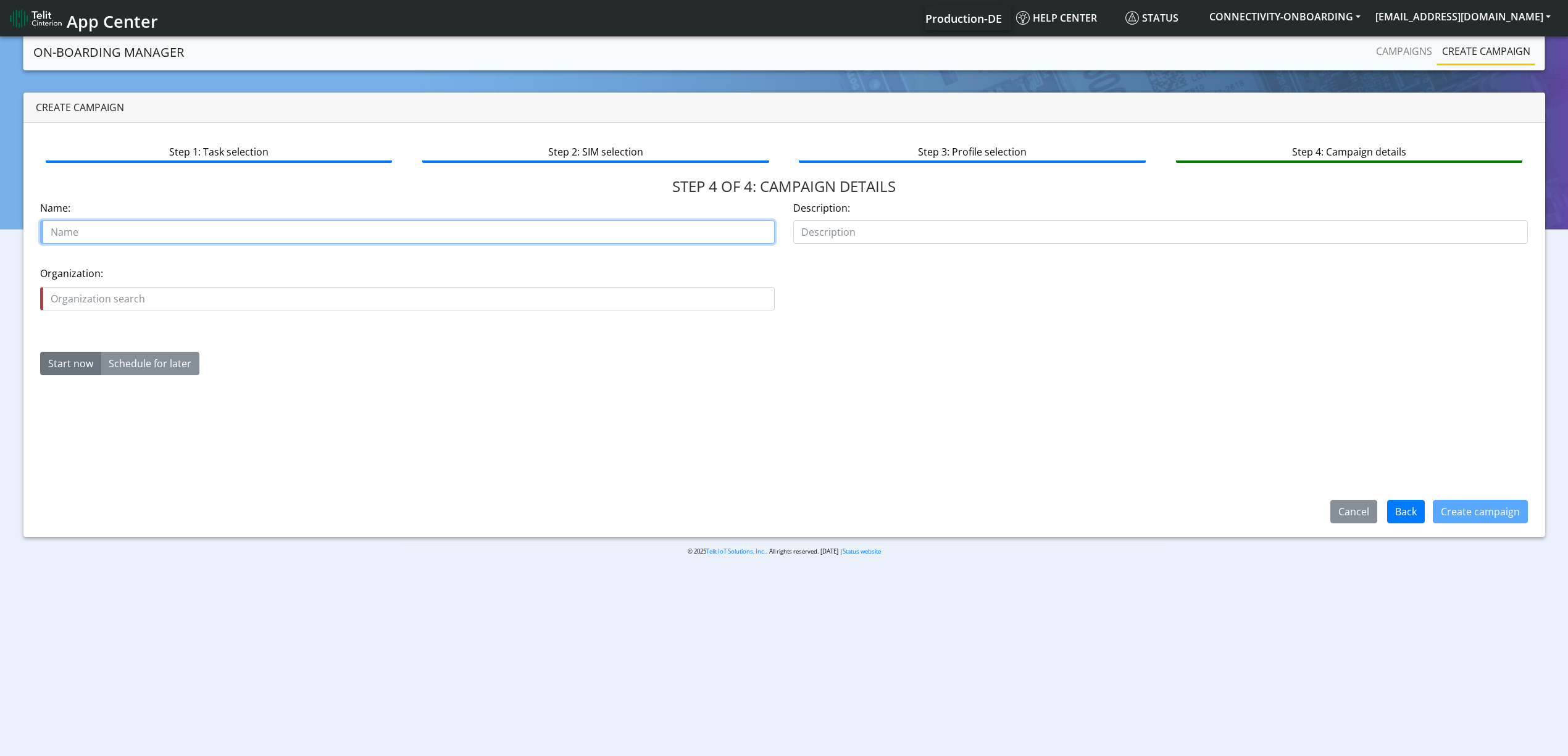
paste input "Fore Solutions"
paste input "18430-02"
type input "Fore Solutions 18430-02"
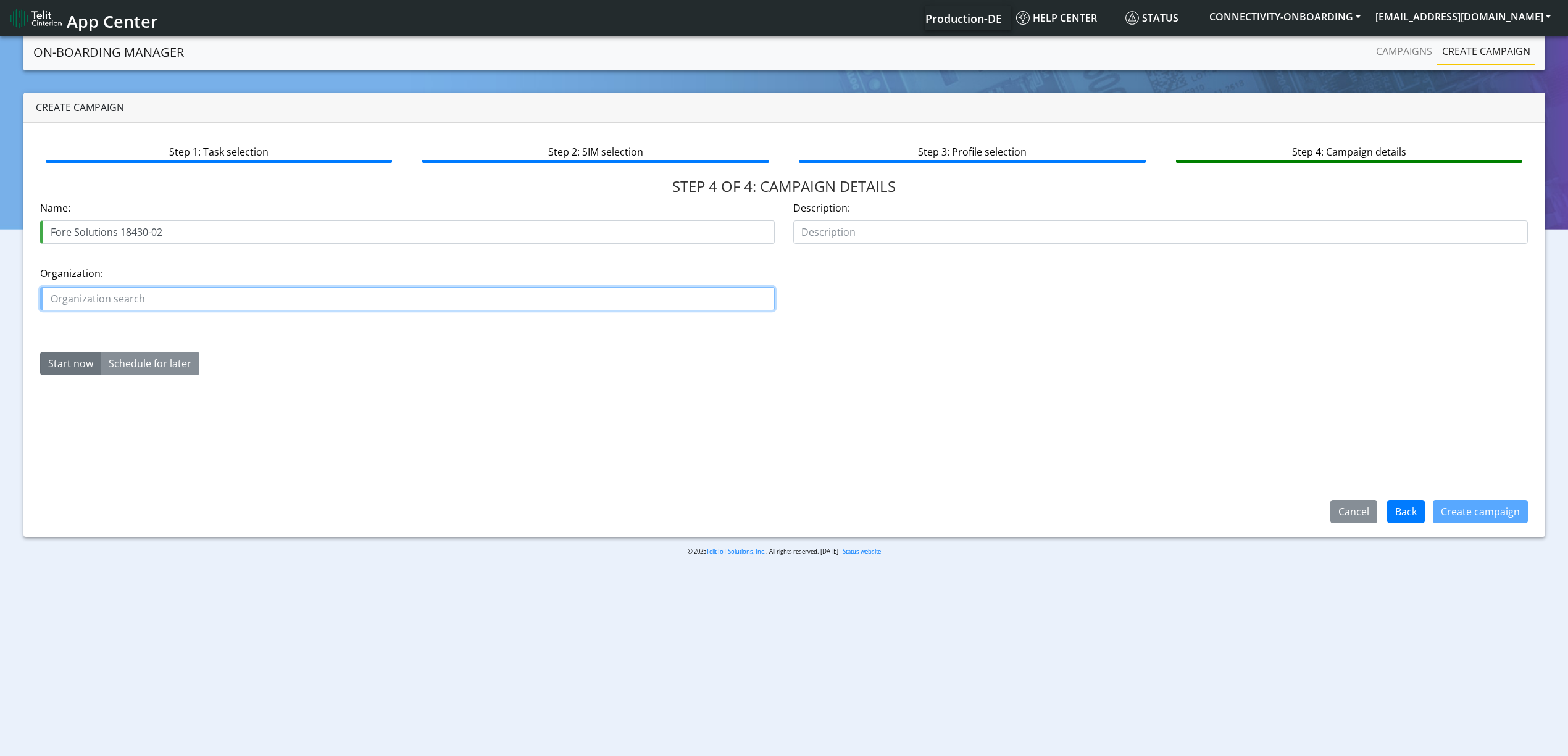
click at [111, 308] on input "text" at bounding box center [407, 298] width 734 height 23
paste input "Fore Solutions"
click at [97, 281] on label "Organization:" at bounding box center [407, 274] width 734 height 15
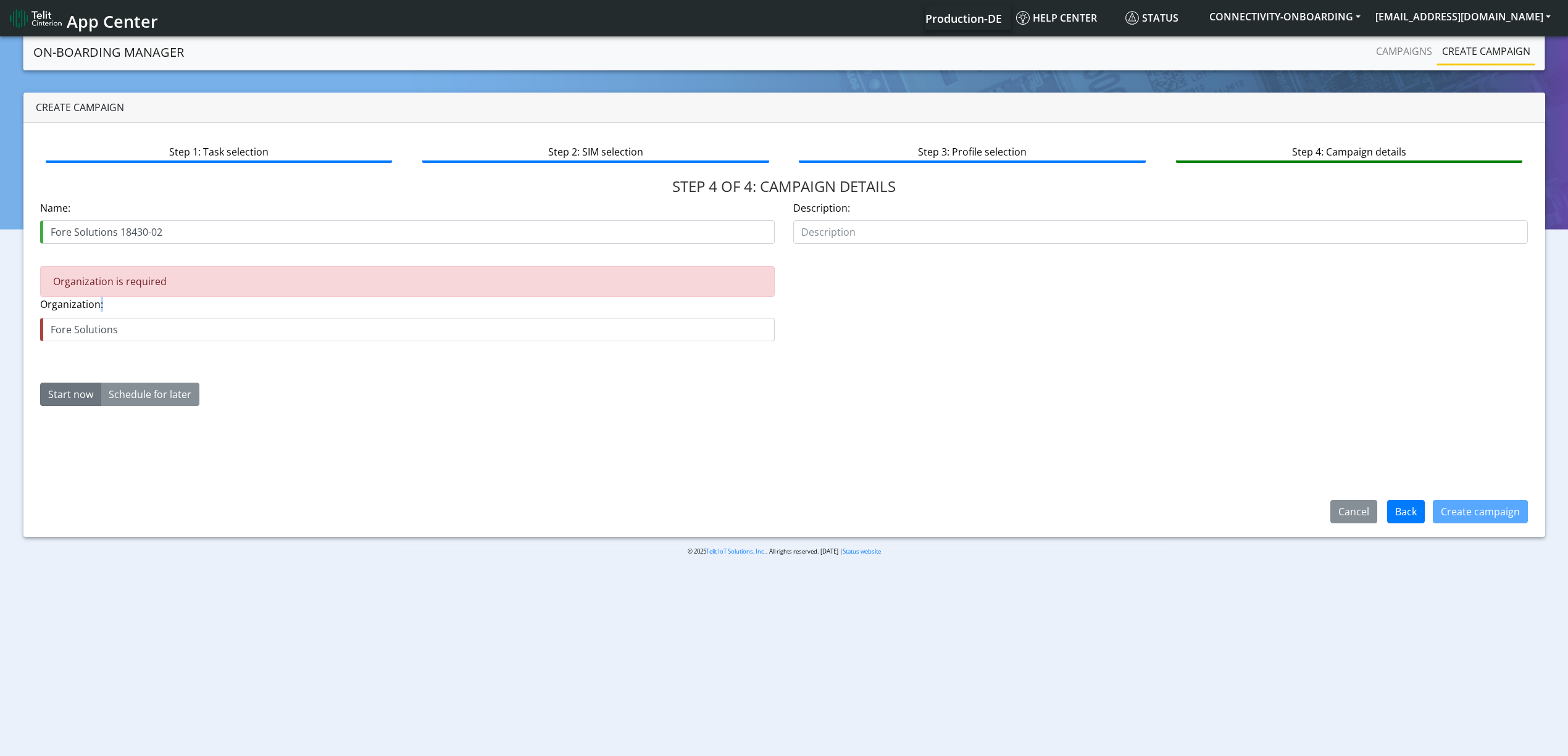
click at [97, 303] on label "Organization:" at bounding box center [407, 305] width 734 height 15
click at [100, 330] on input "Fore Solutions" at bounding box center [407, 329] width 734 height 23
click at [100, 329] on input "Fore Solutions" at bounding box center [407, 329] width 734 height 23
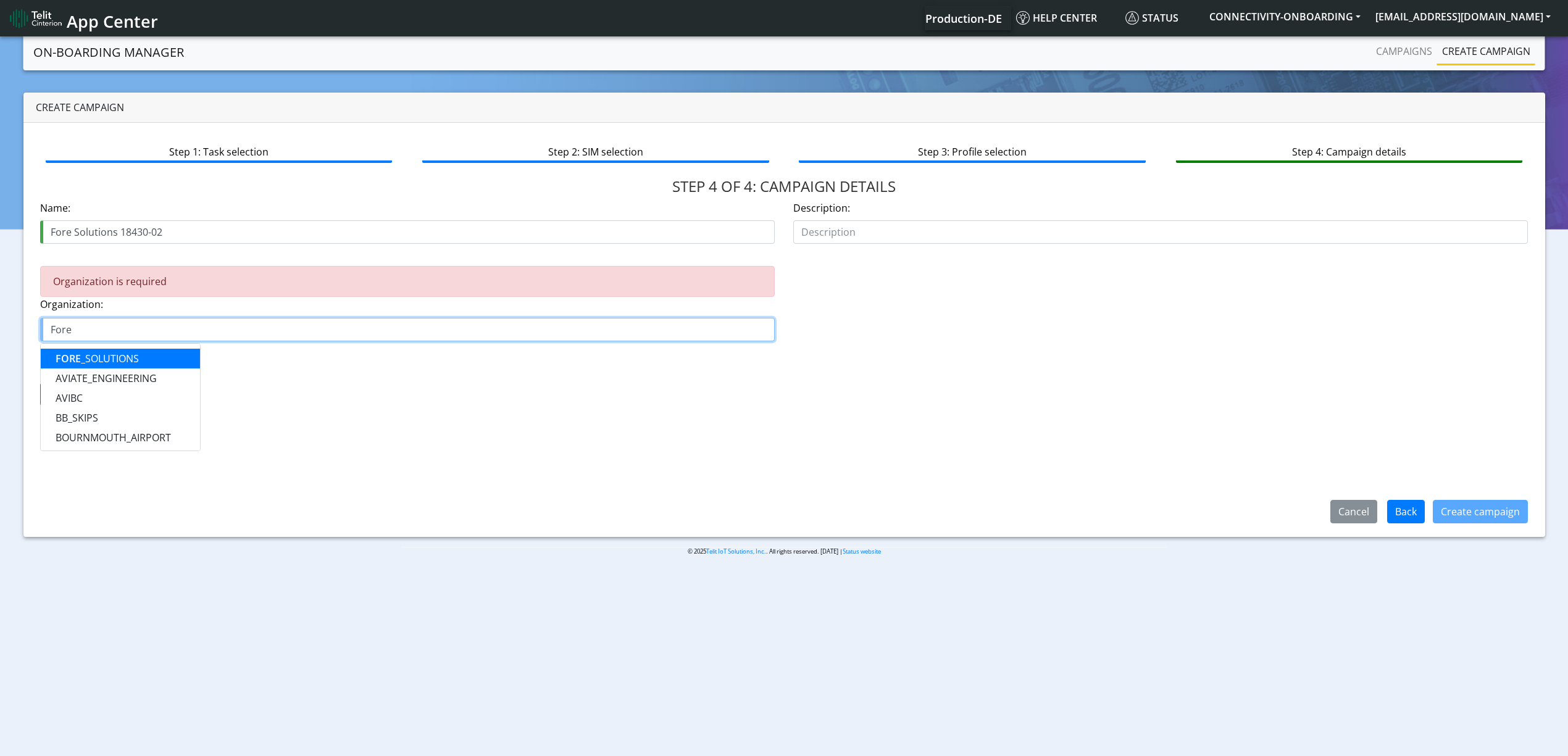
click at [105, 356] on ngb-highlight "FORE _SOLUTIONS" at bounding box center [97, 359] width 83 height 14
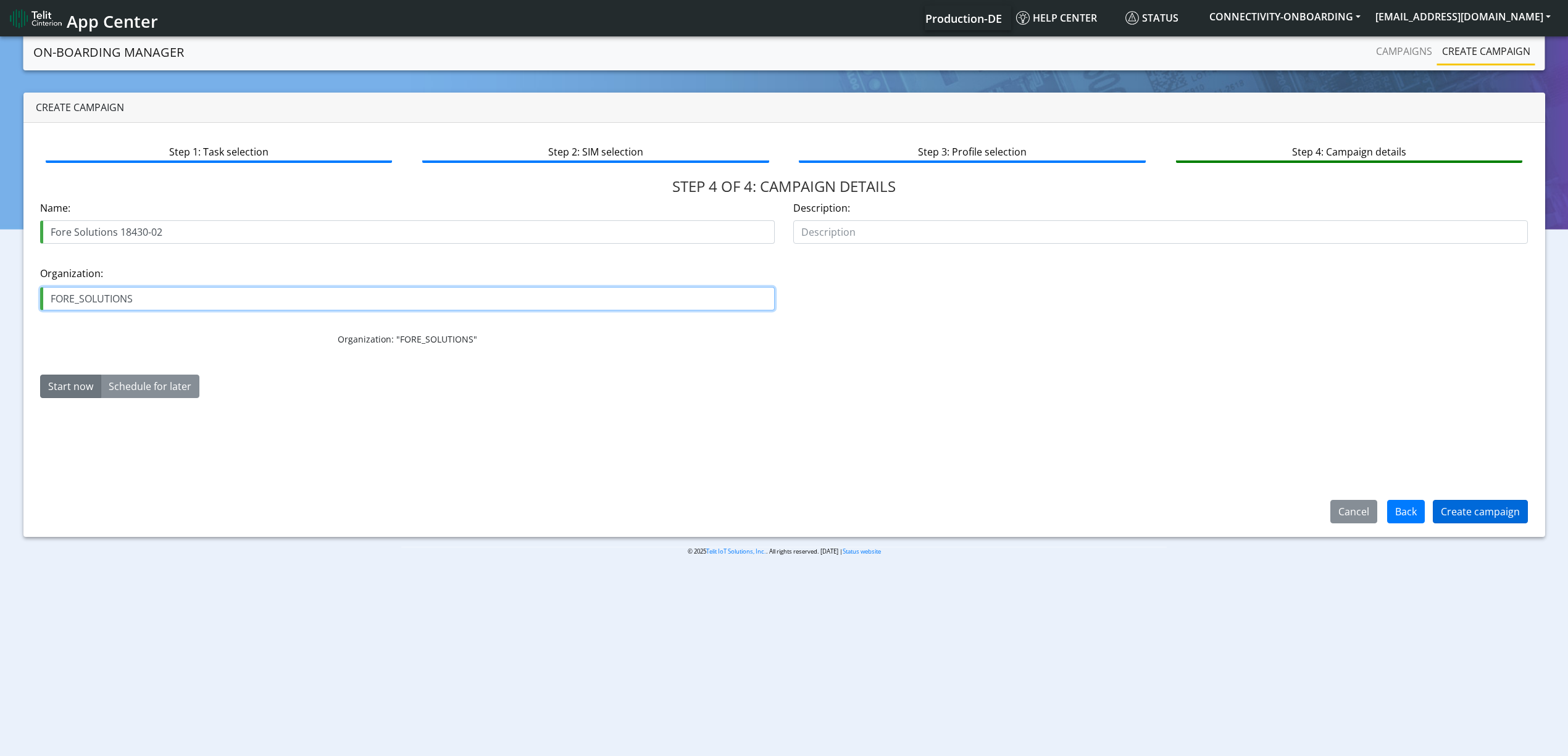
type input "FORE_SOLUTIONS"
click at [1184, 512] on button "Create campaign" at bounding box center [1480, 512] width 95 height 23
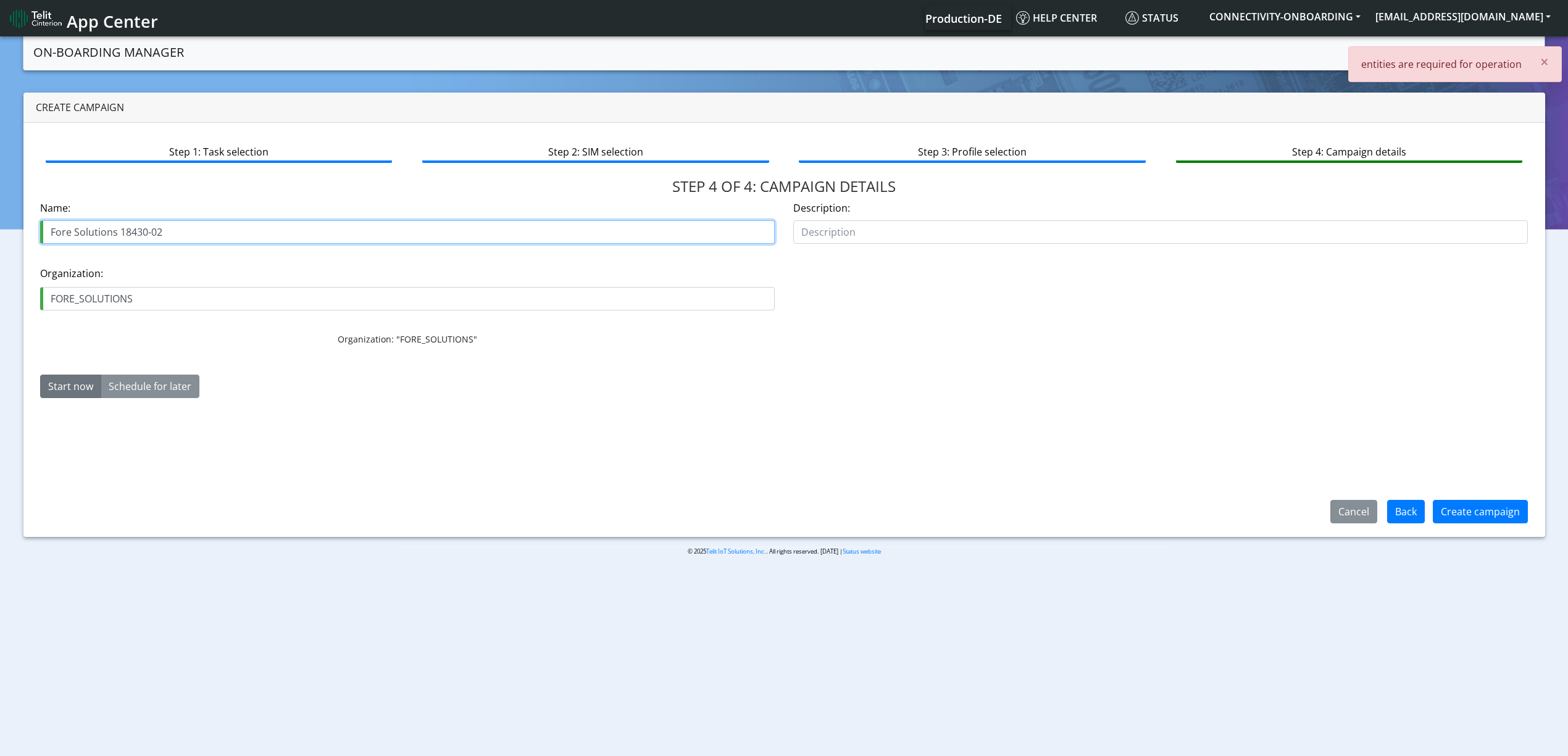
click at [221, 230] on input "Fore Solutions 18430-02" at bounding box center [407, 231] width 734 height 23
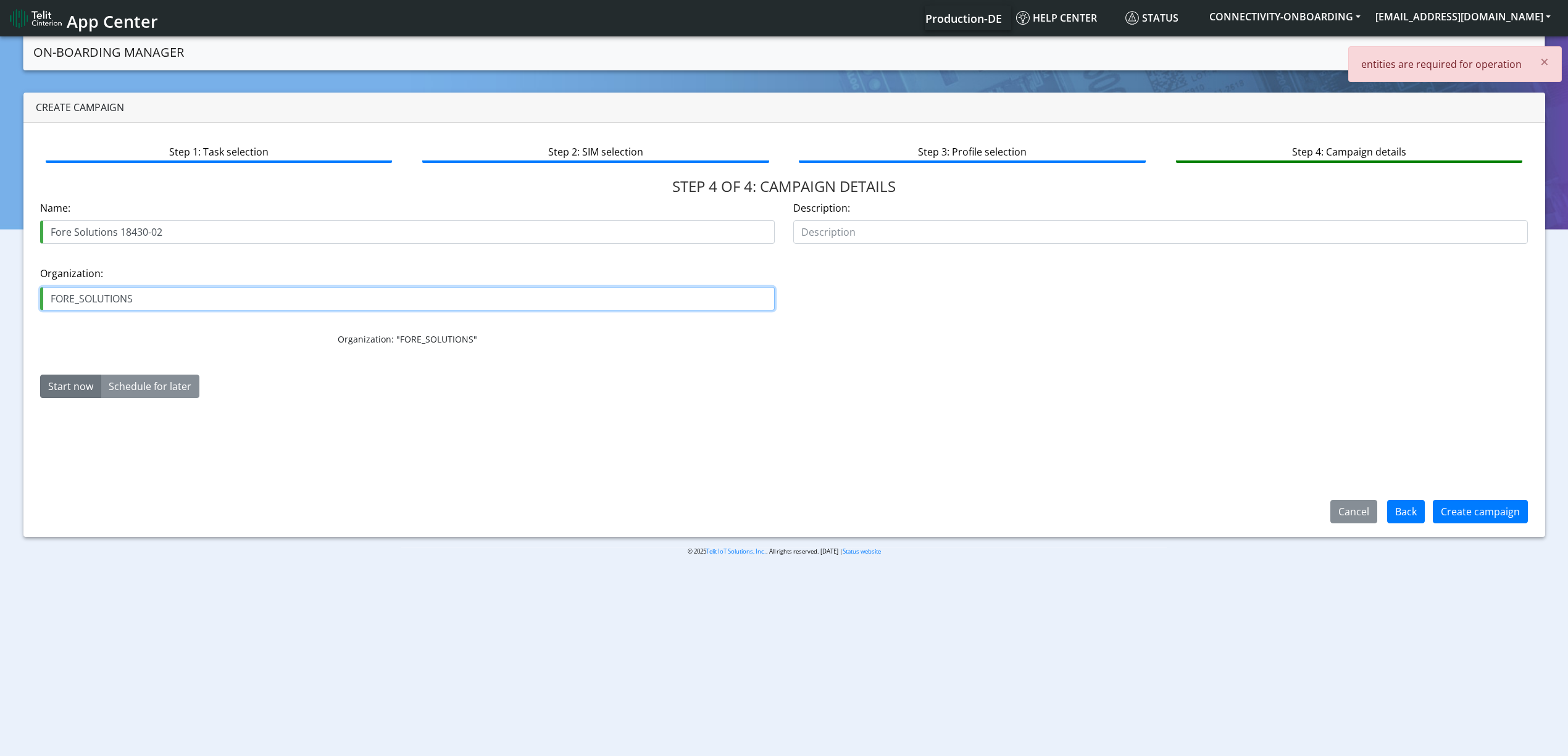
click at [225, 299] on input "FORE_SOLUTIONS" at bounding box center [407, 298] width 734 height 23
click at [1184, 497] on div "Create campaign" at bounding box center [1479, 512] width 111 height 32
click at [1184, 501] on button "Create campaign" at bounding box center [1480, 512] width 95 height 23
click at [856, 204] on div "Description:" at bounding box center [1160, 222] width 734 height 43
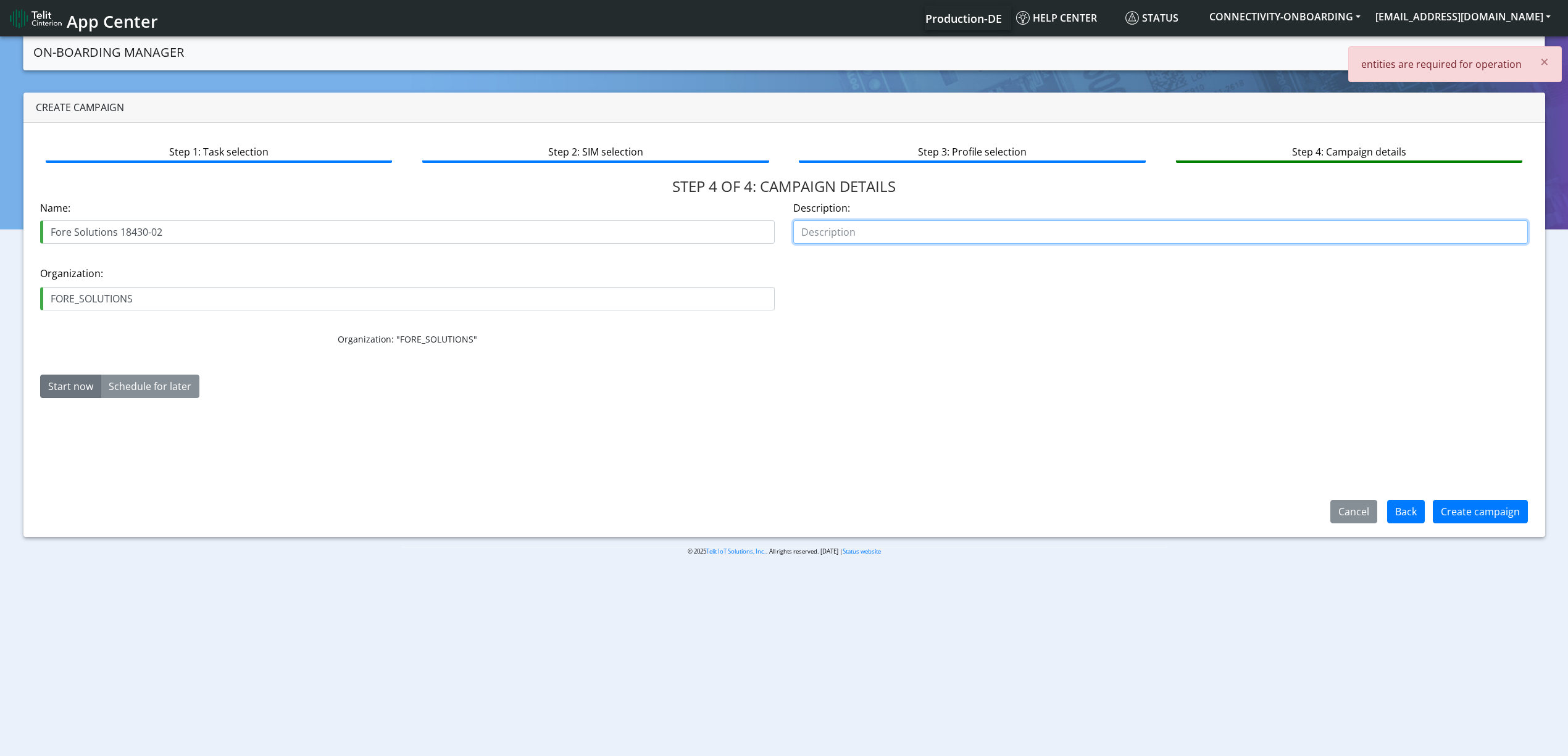
click at [859, 229] on input "text" at bounding box center [1160, 231] width 734 height 23
type input "Global TCP3"
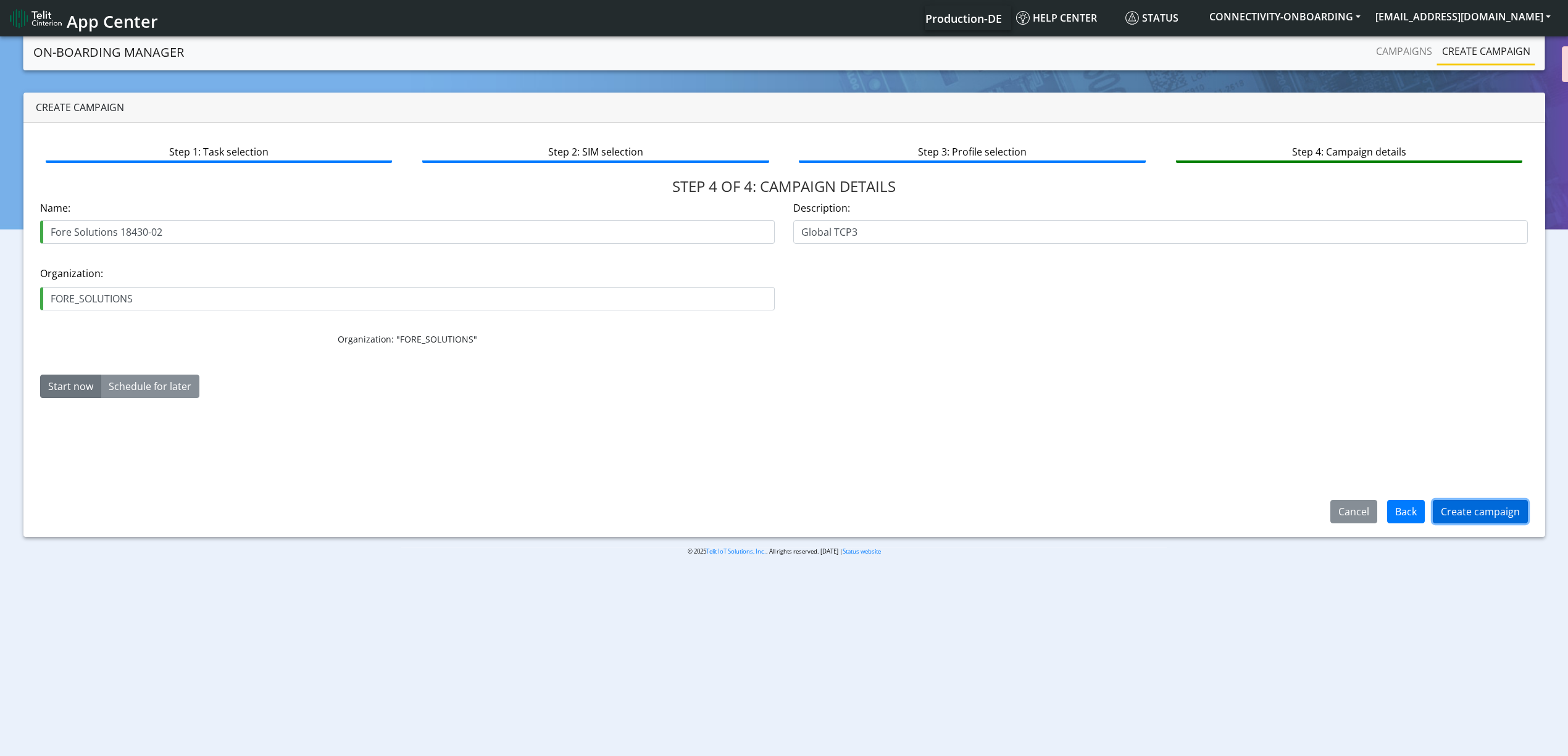
click at [1184, 512] on button "Create campaign" at bounding box center [1480, 512] width 95 height 23
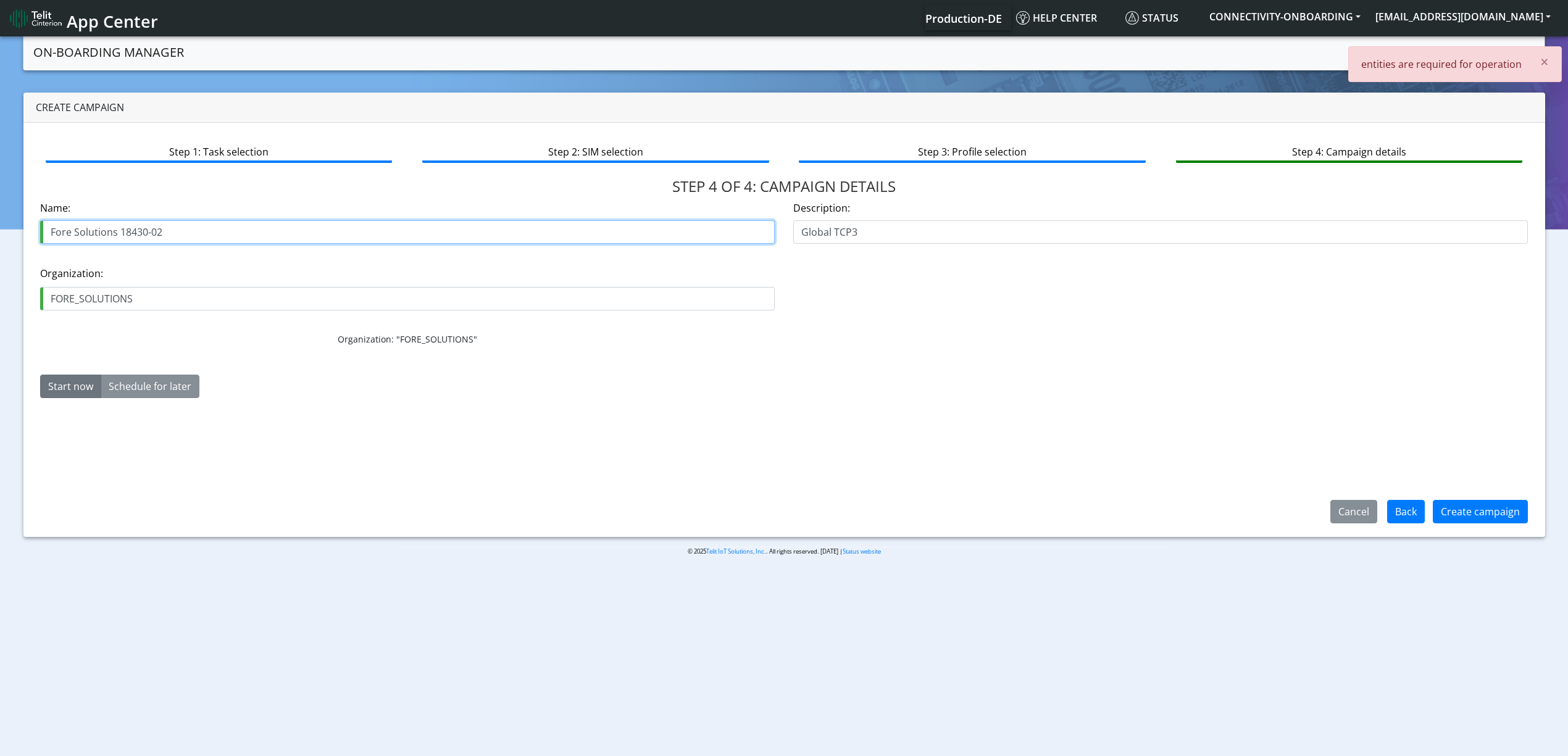
click at [170, 224] on input "Fore Solutions 18430-02" at bounding box center [407, 231] width 734 height 23
type input "Fore Solutions 18430-022"
click at [1184, 504] on button "Create campaign" at bounding box center [1480, 512] width 95 height 23
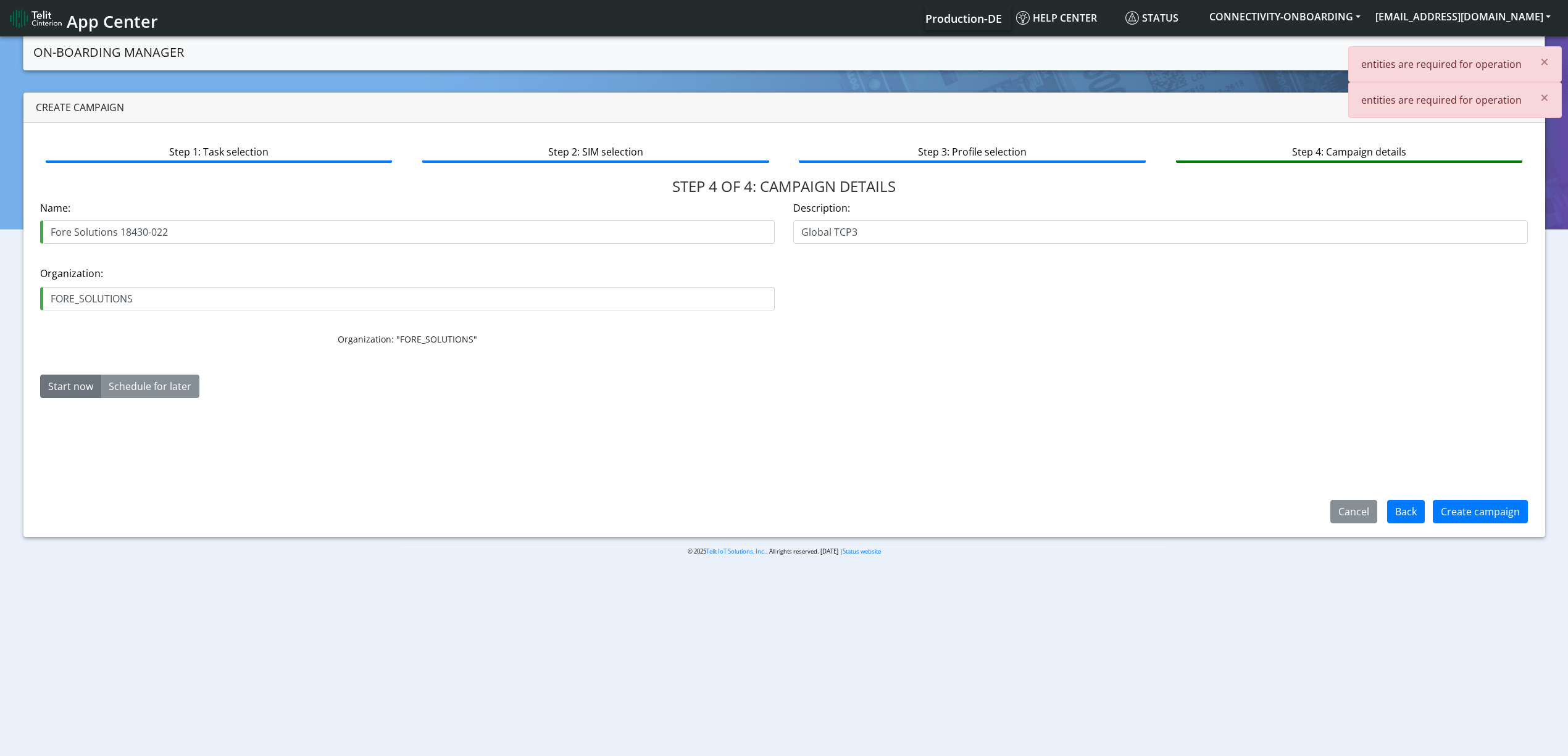
click at [261, 434] on div "Step 1: Task selection Step 2: SIM selection Step 3: Profile selection Step 4: …" at bounding box center [784, 330] width 1521 height 414
click at [1184, 509] on button "Back" at bounding box center [1406, 512] width 37 height 23
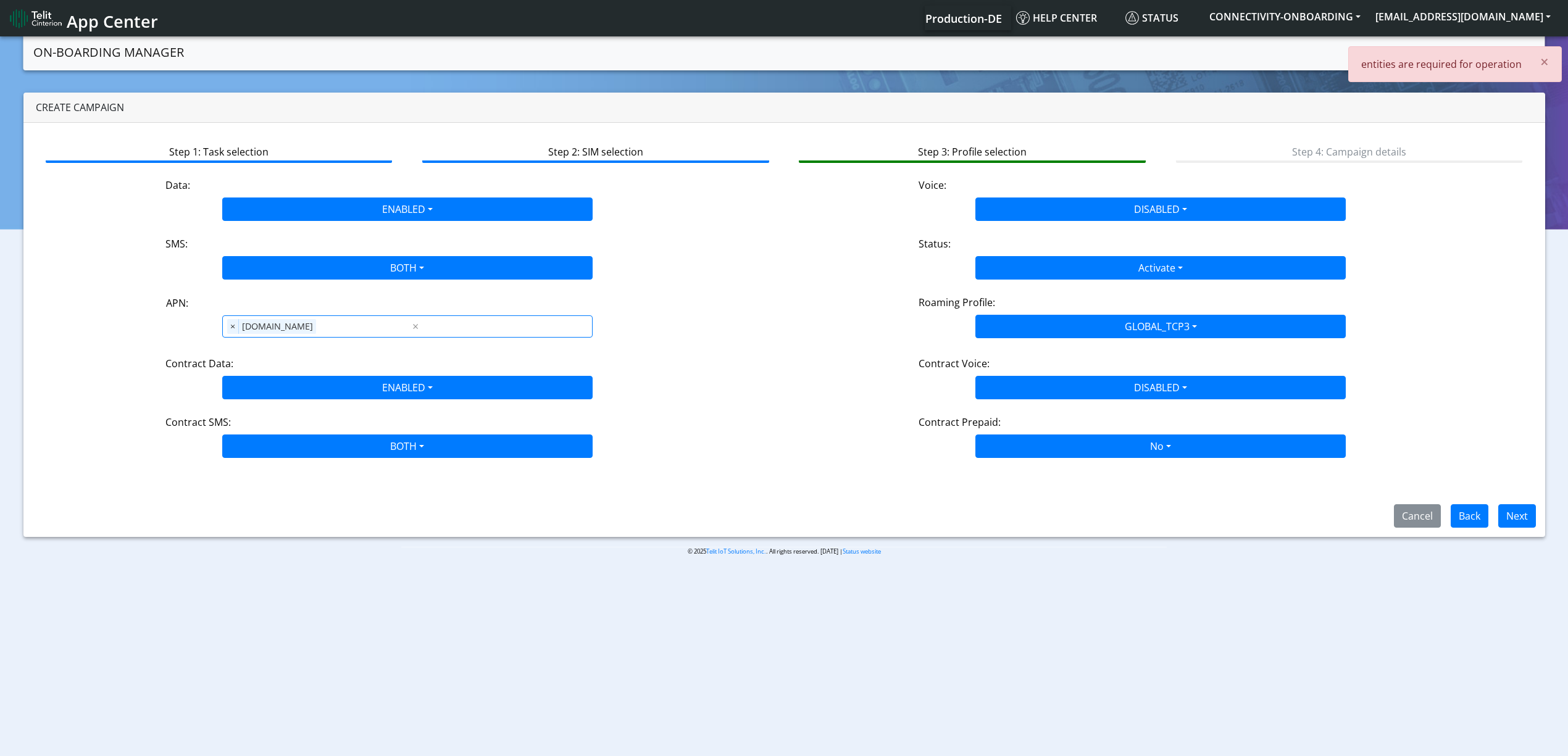
click at [969, 489] on div "Step 1: Task selection Step 2: SIM selection Step 3: Profile selection Step 4: …" at bounding box center [784, 330] width 1521 height 414
click at [1184, 515] on button "Next" at bounding box center [1517, 515] width 37 height 23
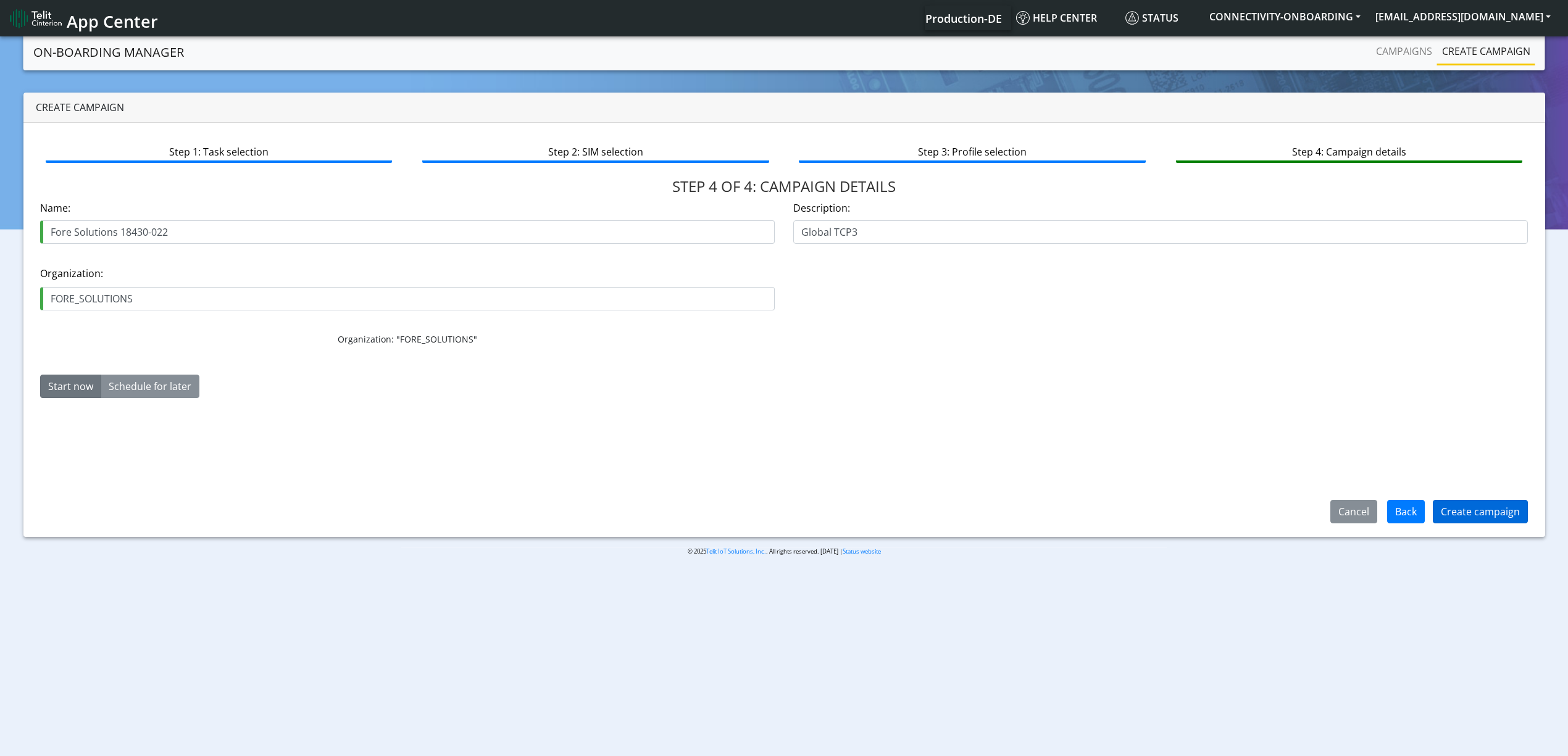
click at [1184, 497] on div "Create campaign" at bounding box center [1479, 512] width 111 height 32
click at [1184, 502] on button "Create campaign" at bounding box center [1480, 512] width 95 height 23
click at [1184, 70] on p "entities are required for operation" at bounding box center [1441, 64] width 160 height 15
click at [294, 319] on fieldset "Organization: FORE_SOLUTIONS" at bounding box center [407, 294] width 734 height 54
click at [287, 304] on input "FORE_SOLUTIONS" at bounding box center [407, 298] width 734 height 23
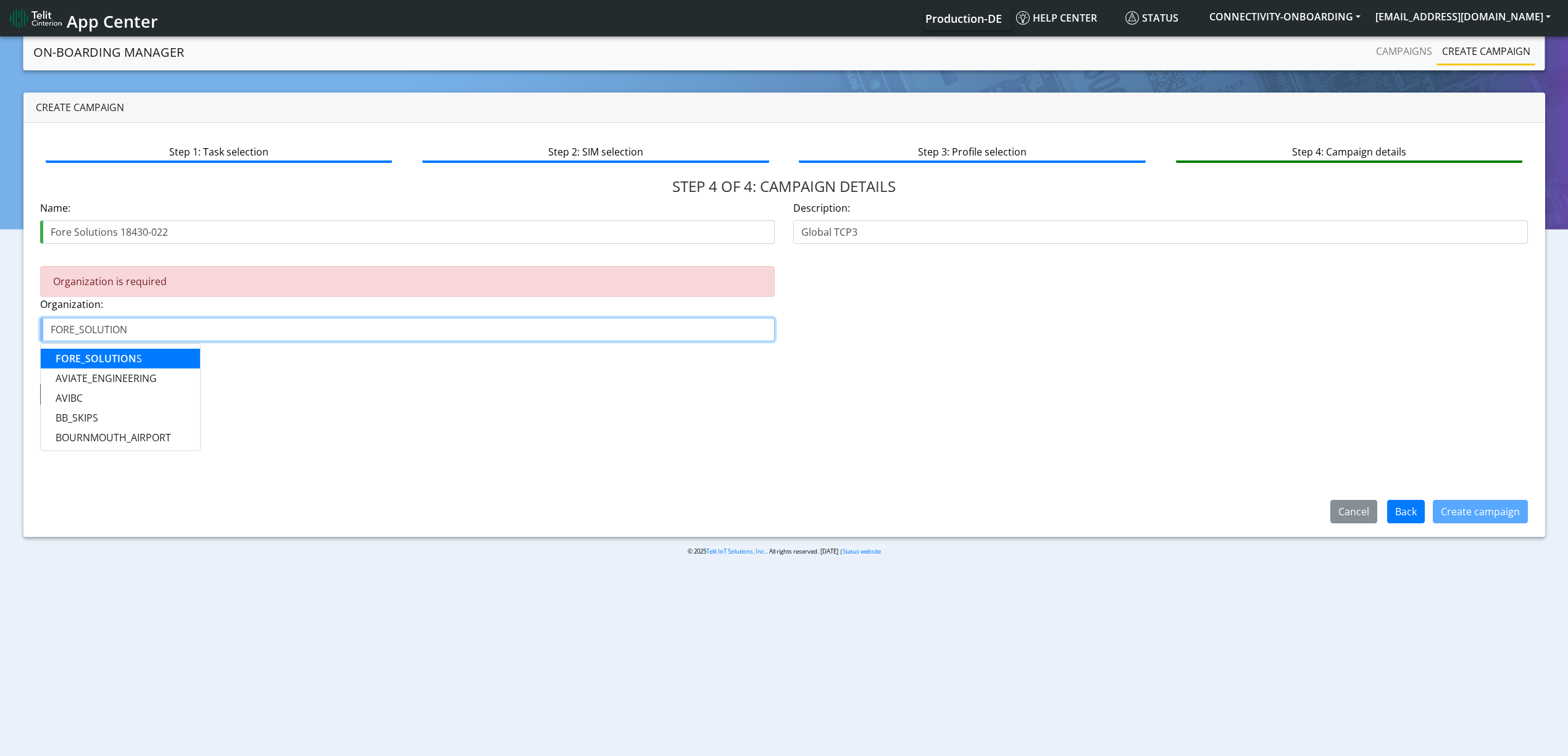
click at [137, 350] on button "FORE_SOLUTION S" at bounding box center [120, 358] width 159 height 20
type input "FORE_SOLUTIONS"
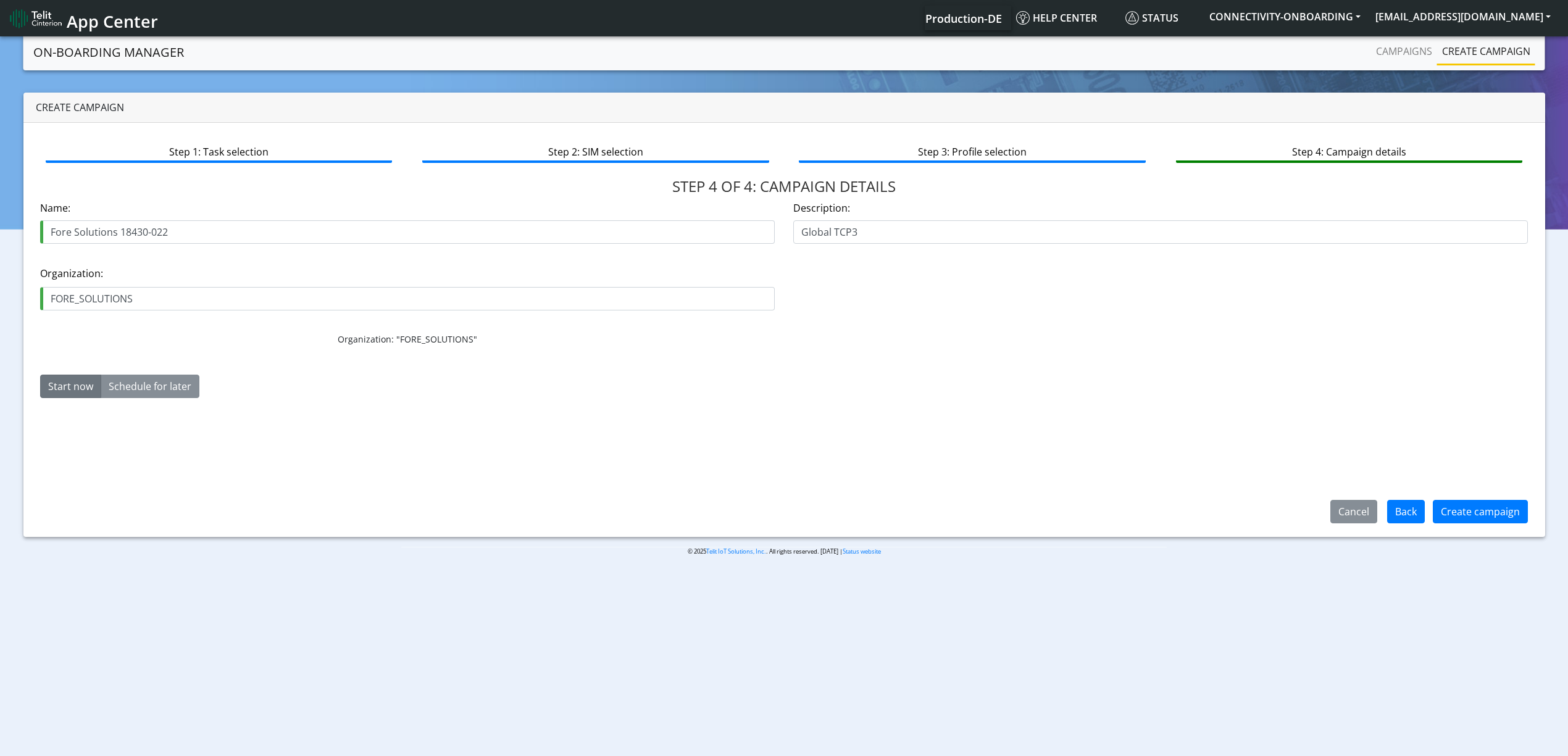
click at [1184, 488] on div "Step 1: Task selection Step 2: SIM selection Step 3: Profile selection Step 4: …" at bounding box center [784, 330] width 1521 height 414
click at [1184, 508] on button "Create campaign" at bounding box center [1480, 512] width 95 height 23
click at [1028, 402] on form "Name: Fore Solutions 18430-022 Description: Global TCP3 Organization: FORE_SOLU…" at bounding box center [784, 304] width 1488 height 208
click at [75, 383] on button "Start now" at bounding box center [71, 386] width 61 height 23
click at [1184, 73] on button "×" at bounding box center [1545, 62] width 34 height 30
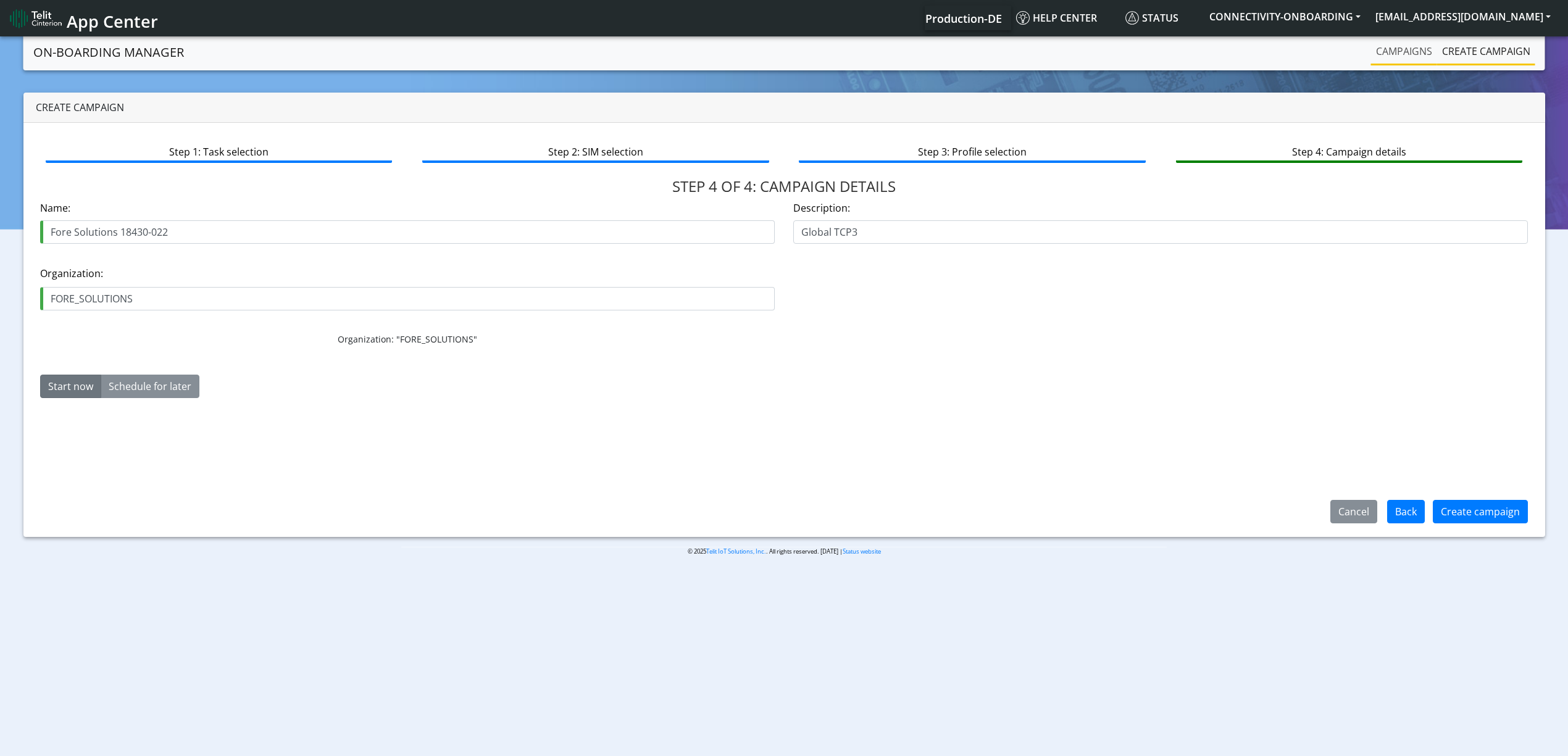
click at [1184, 45] on link "Campaigns" at bounding box center [1403, 51] width 66 height 24
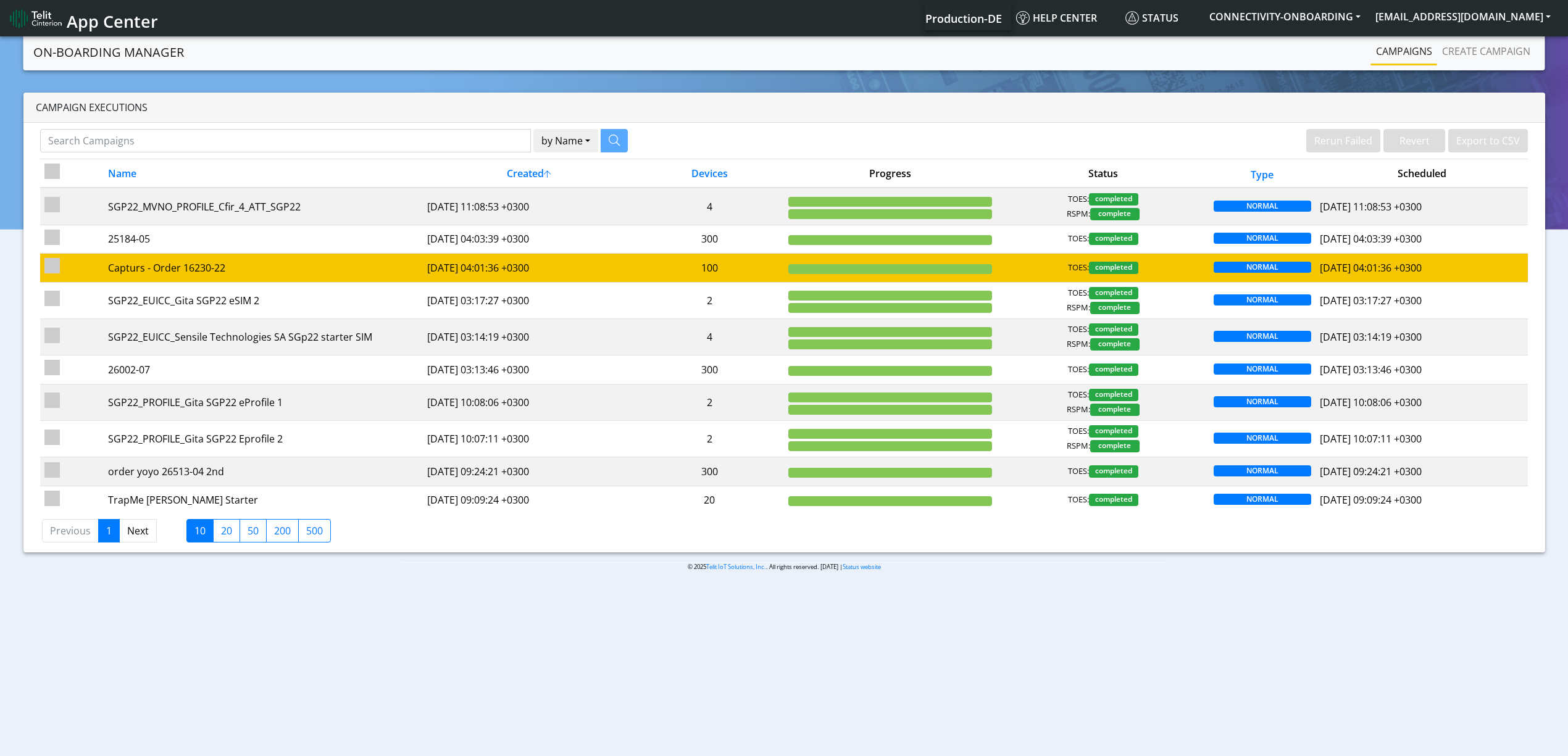
click at [299, 281] on td "Capturs - Order 16230-22" at bounding box center [263, 268] width 319 height 28
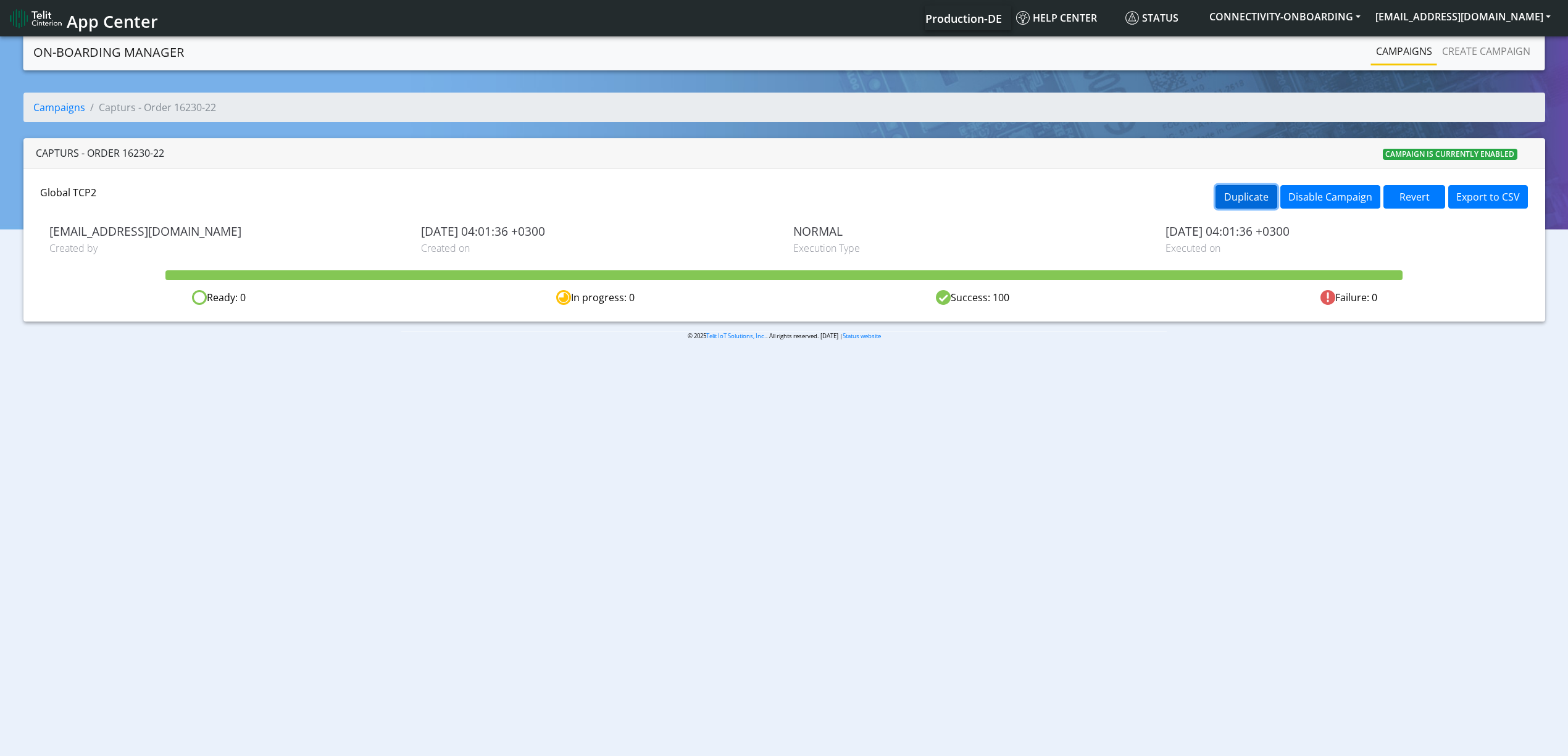
click at [1184, 191] on button "Duplicate" at bounding box center [1246, 197] width 61 height 23
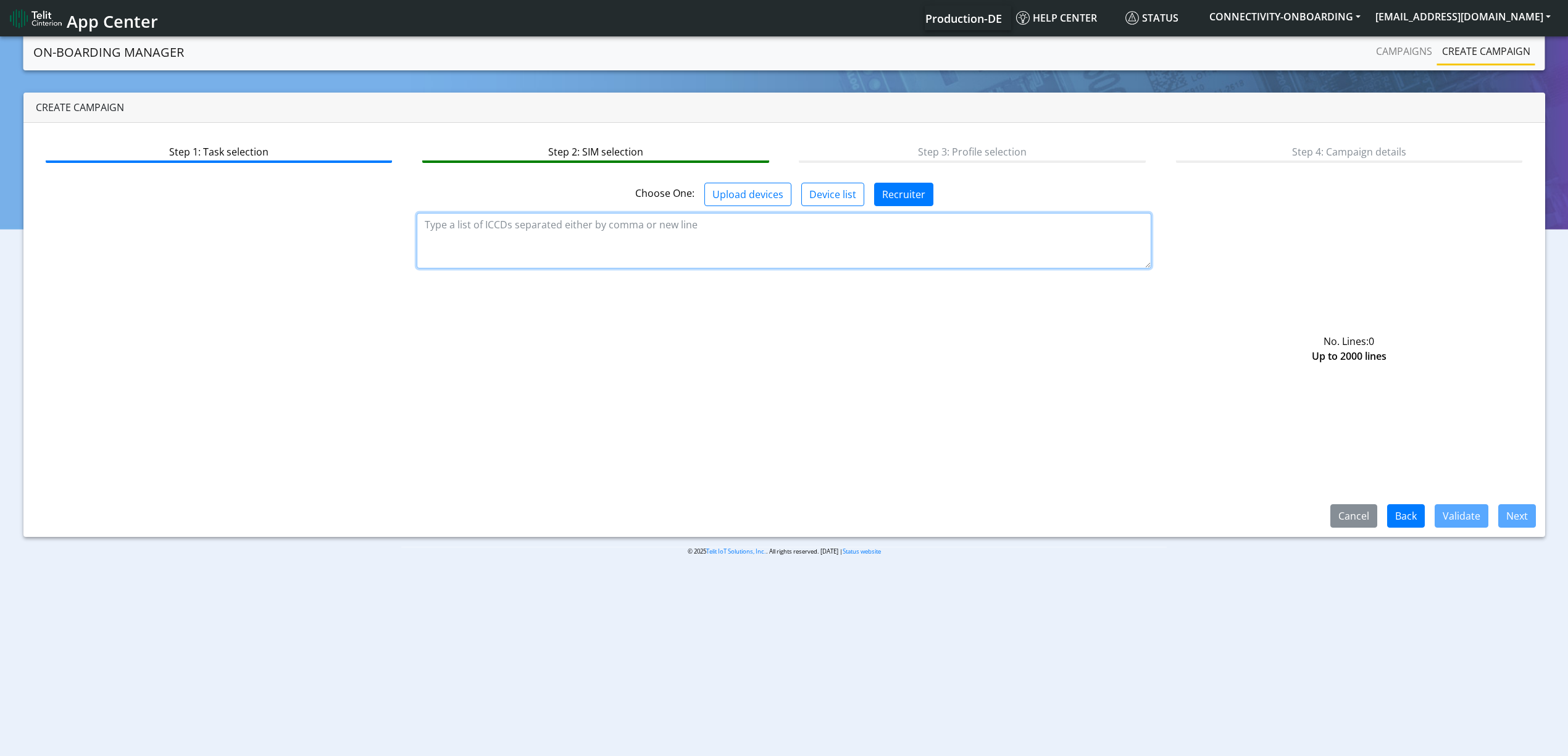
click at [516, 238] on textarea at bounding box center [784, 241] width 734 height 56
paste textarea "89358151000032121231 89358151000032121249 89358151000032121256 8935815100003212…"
paste textarea "89358151000026967128 89358151000026967136 89358151000026967144 8935815100002696…"
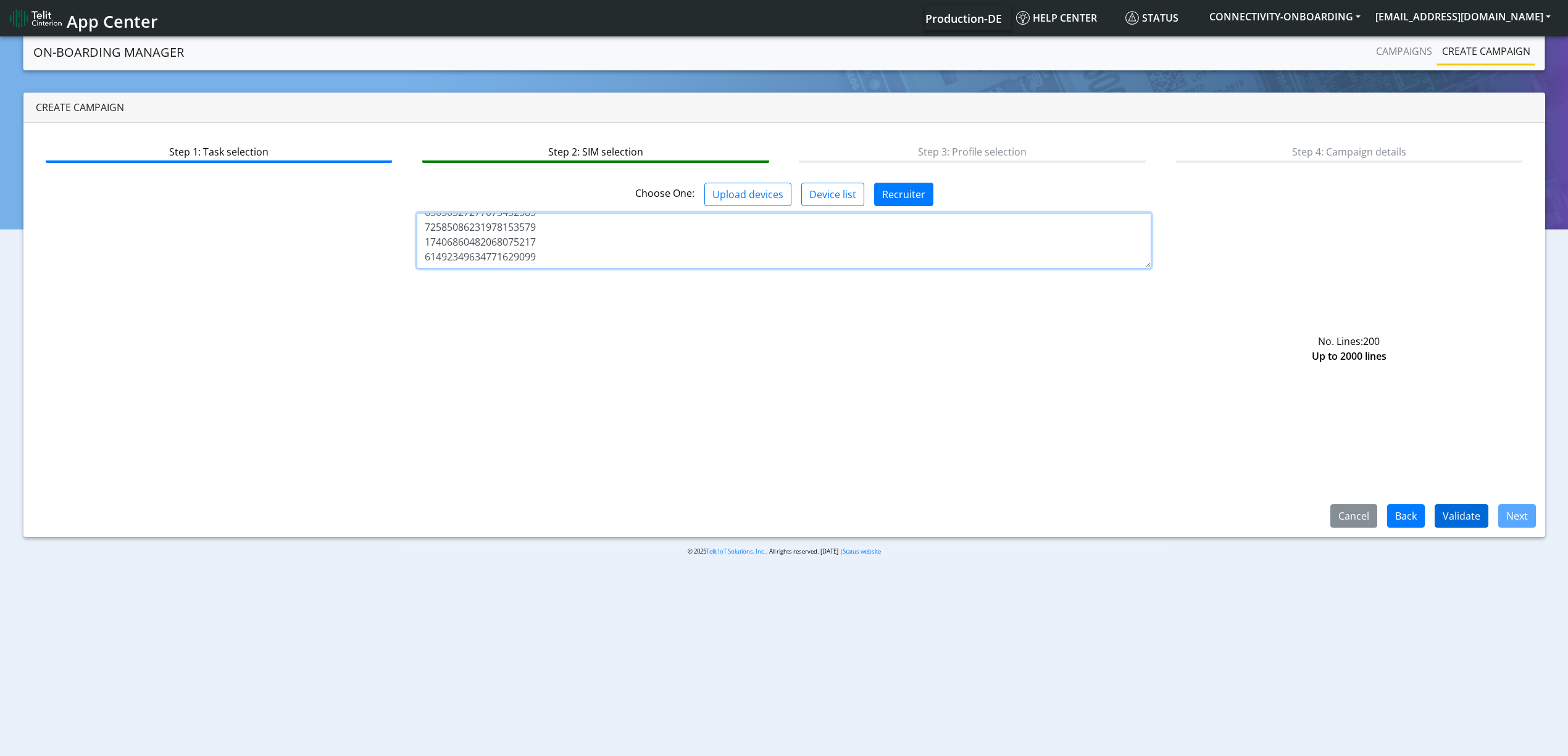
type textarea "89358151000032121231 89358151000032121249 89358151000032121256 8935815100003212…"
click at [1184, 505] on button "Validate" at bounding box center [1462, 515] width 54 height 23
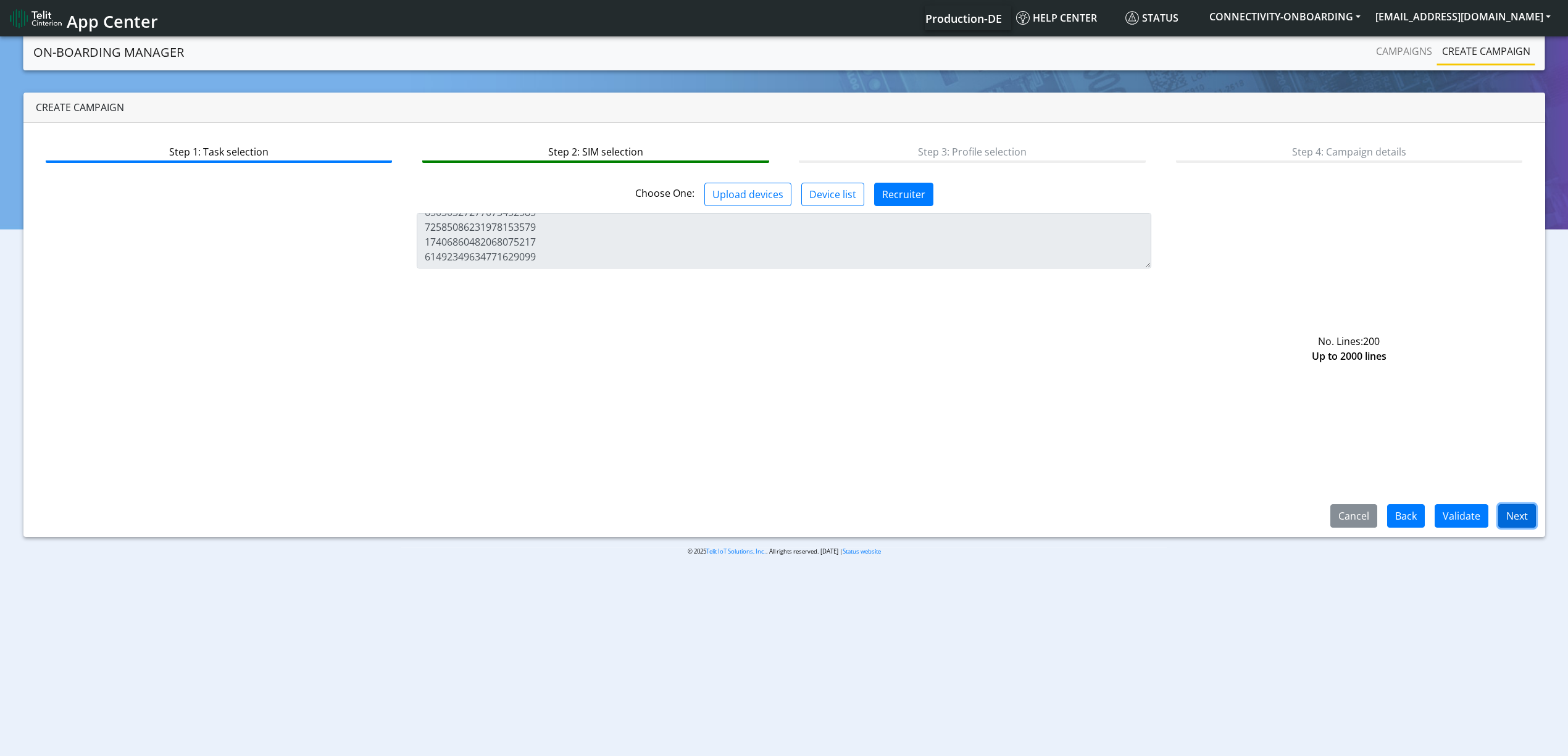
click at [1184, 517] on button "Next" at bounding box center [1517, 515] width 37 height 23
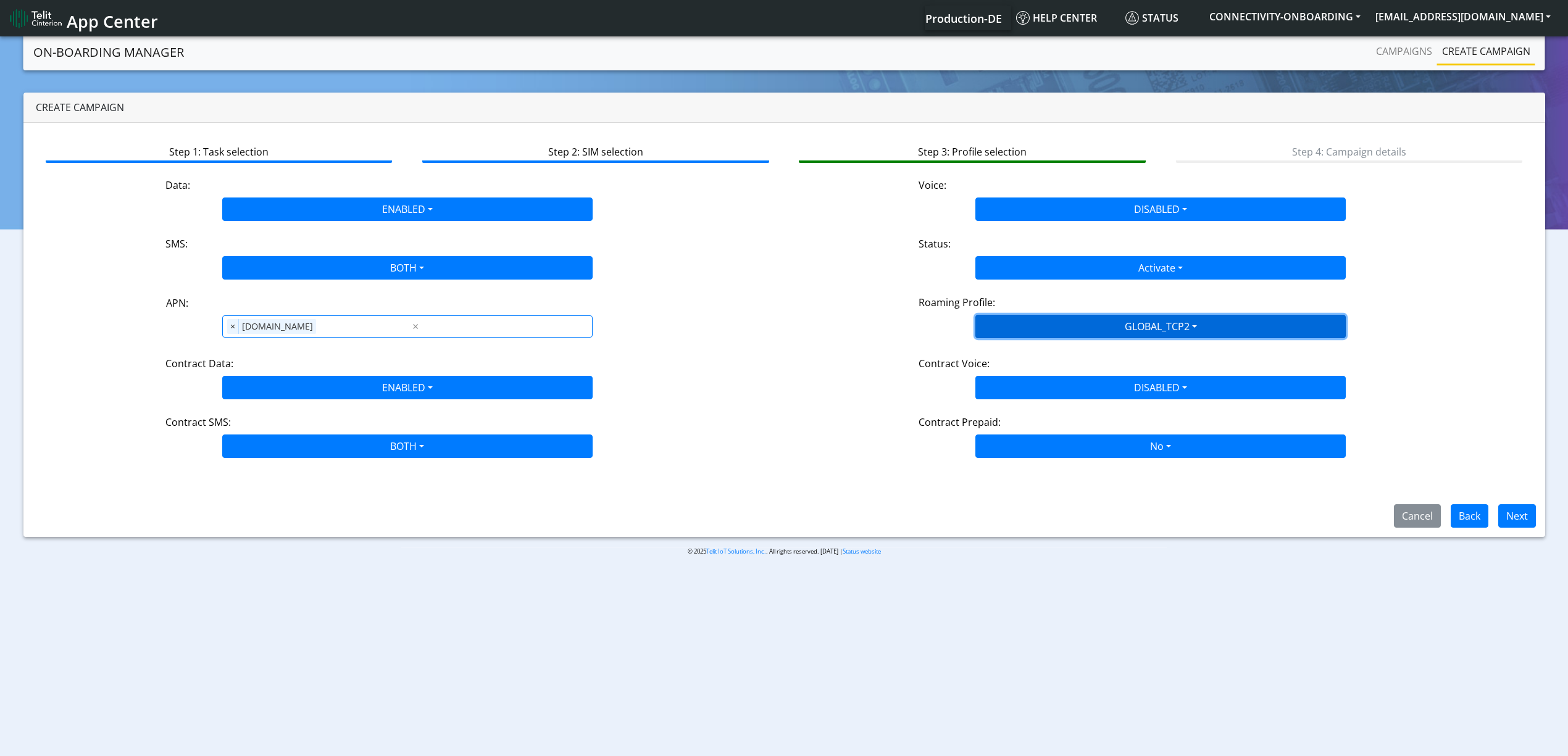
click at [1085, 322] on button "GLOBAL_TCP2" at bounding box center [1160, 326] width 370 height 23
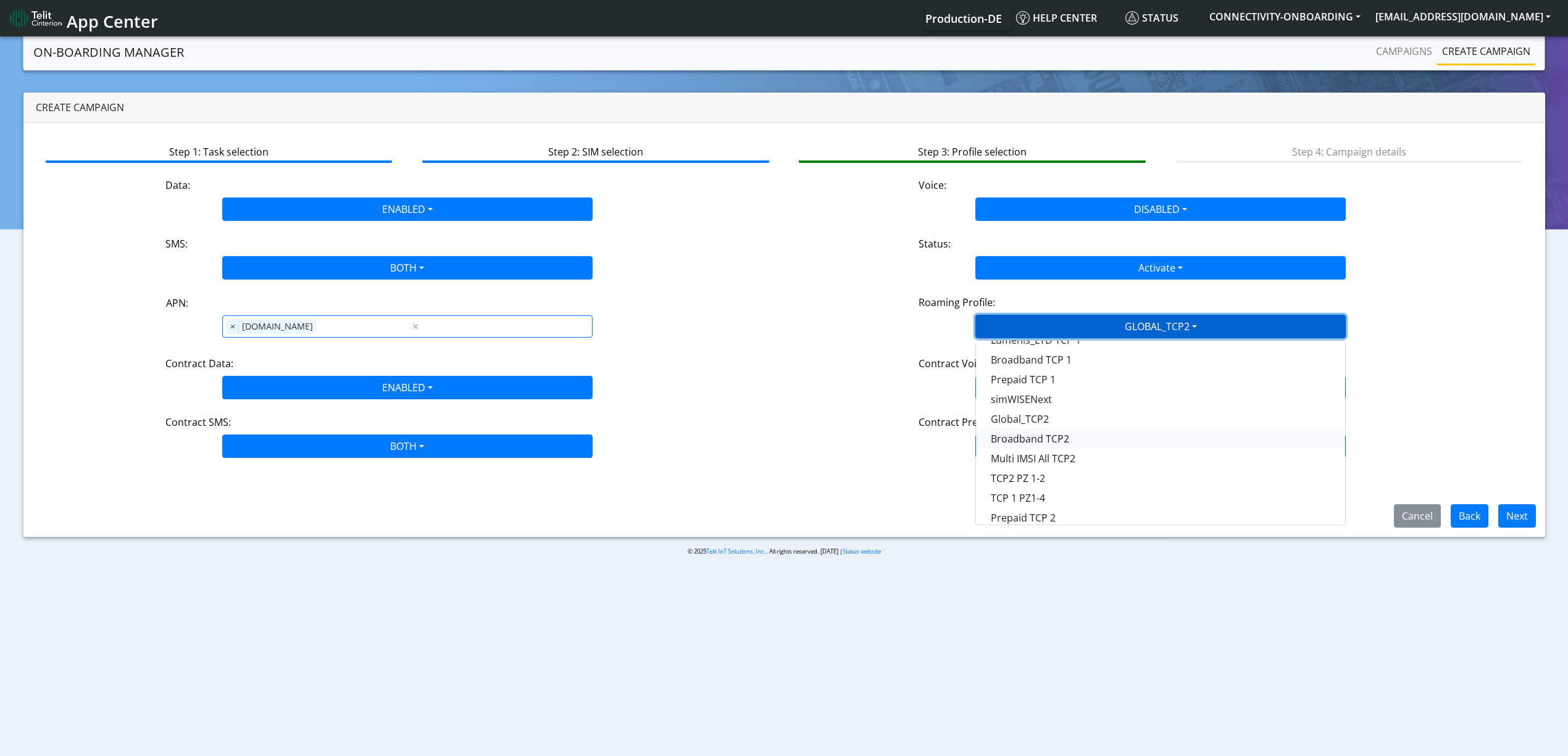
scroll to position [164, 0]
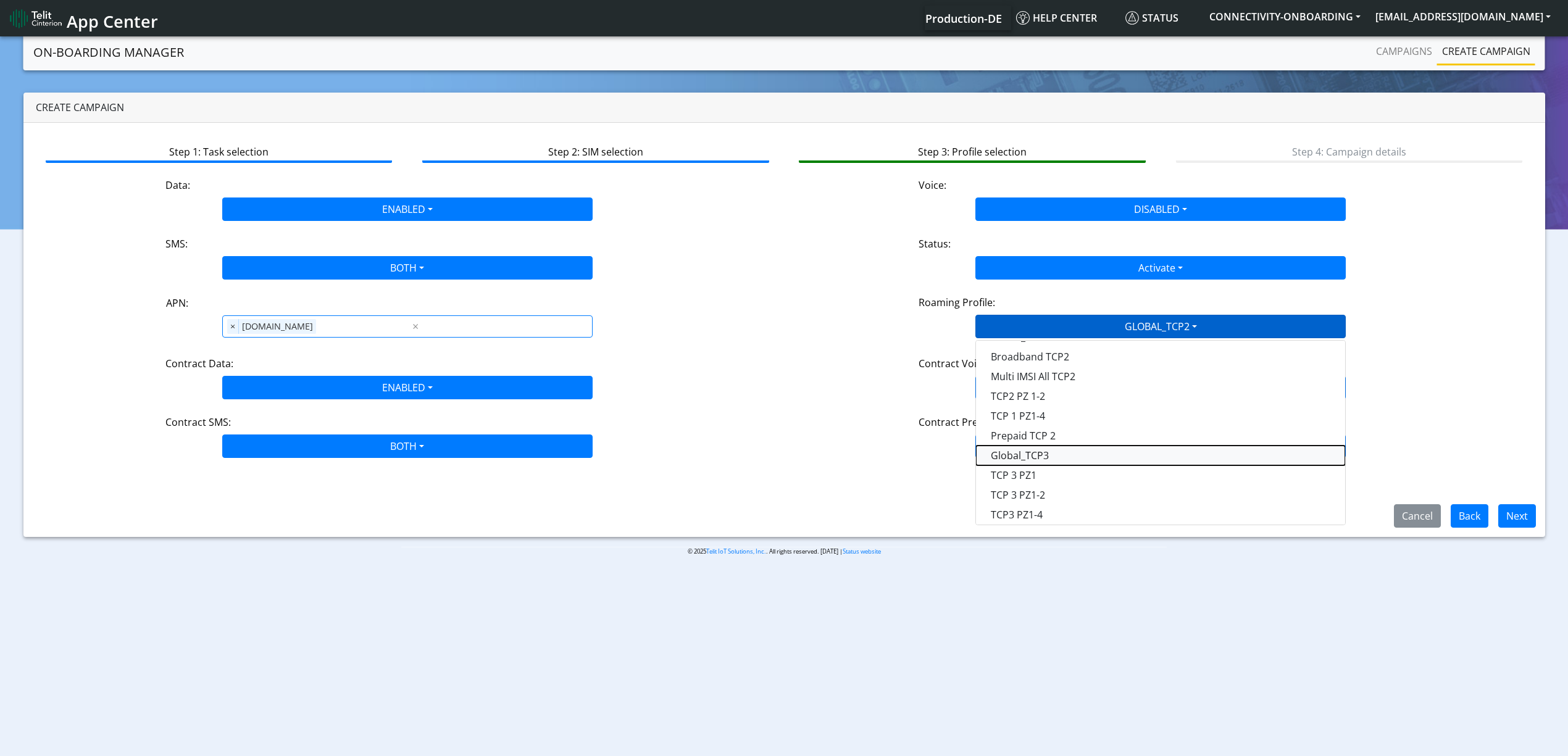
click at [1063, 450] on Profile-dropdown "Global_TCP3" at bounding box center [1160, 455] width 369 height 20
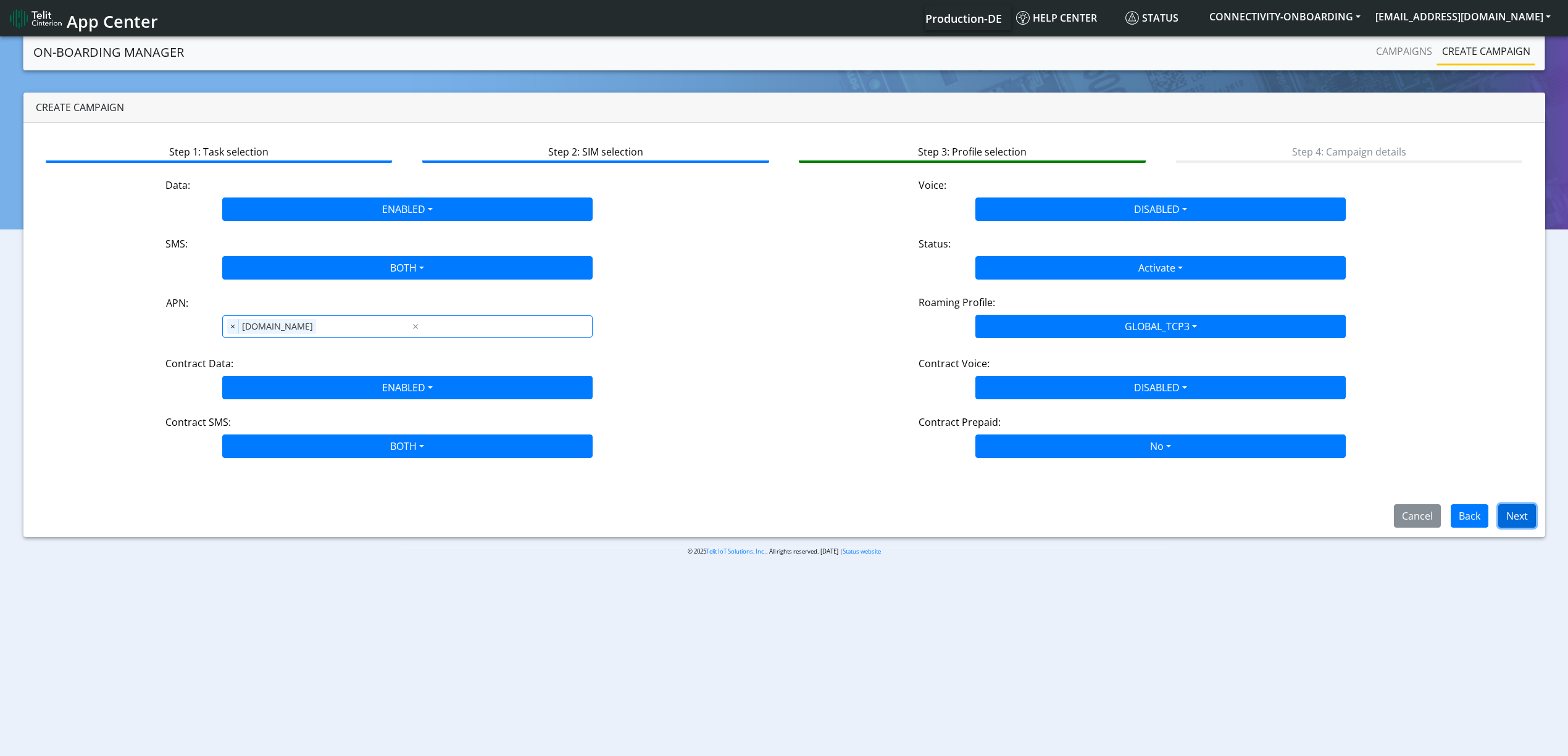
click at [1184, 520] on button "Next" at bounding box center [1517, 515] width 37 height 23
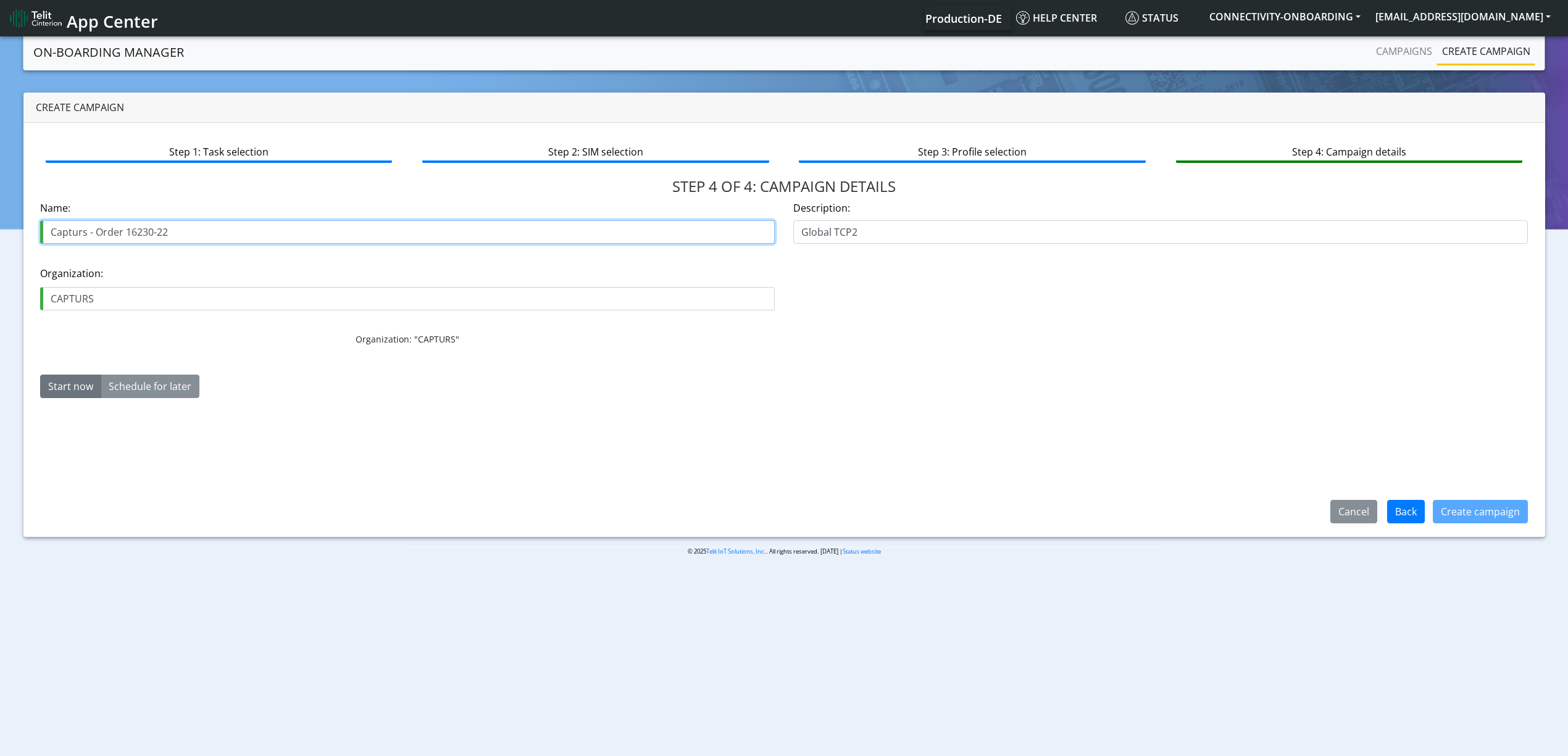
click at [191, 227] on input "Capturs - Order 16230-22" at bounding box center [407, 231] width 734 height 23
type input "Fore Solutions 18430-02"
click at [213, 275] on label "Organization:" at bounding box center [407, 274] width 734 height 15
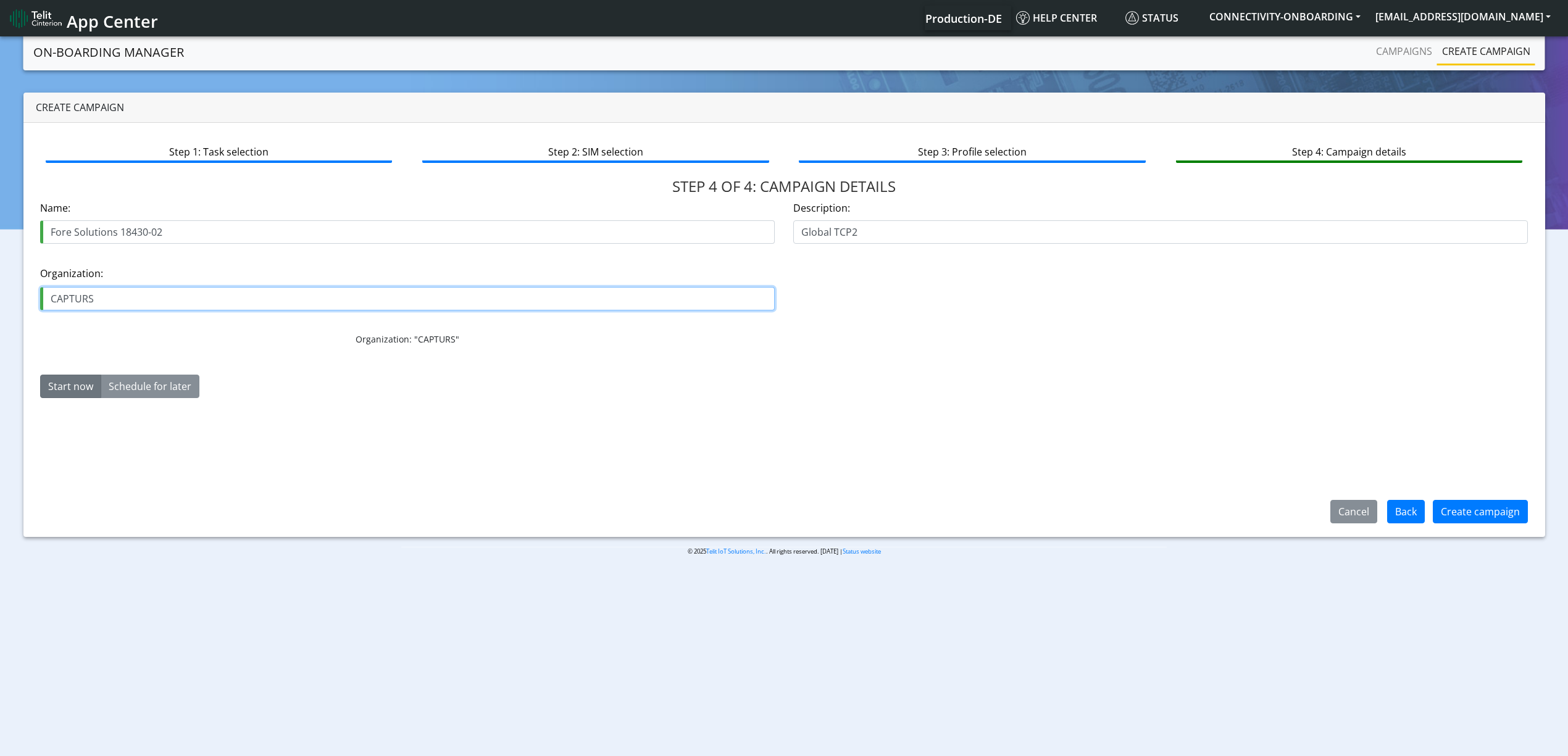
click at [213, 297] on input "CAPTURS" at bounding box center [407, 298] width 734 height 23
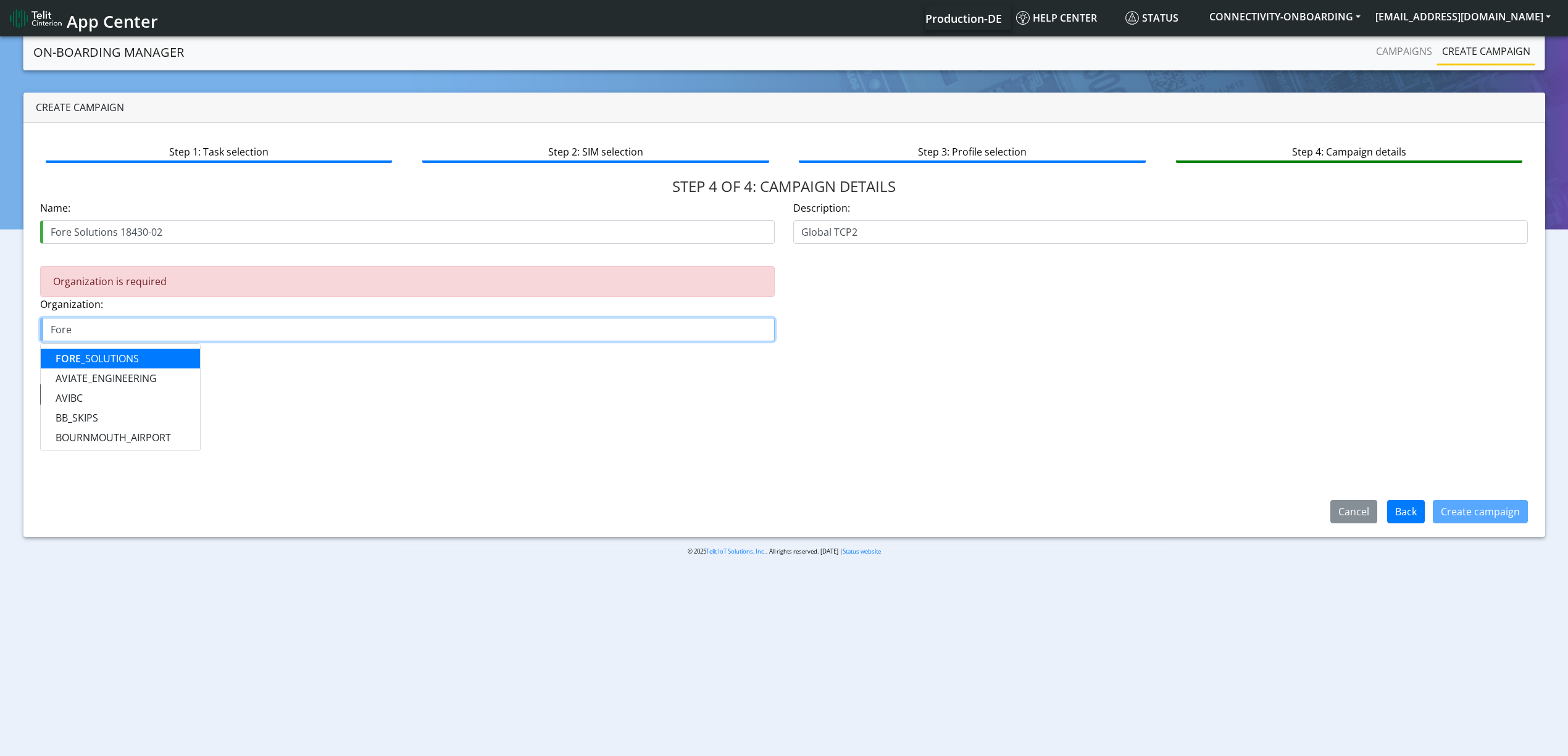
click at [107, 352] on ngb-highlight "FORE _SOLUTIONS" at bounding box center [97, 359] width 83 height 14
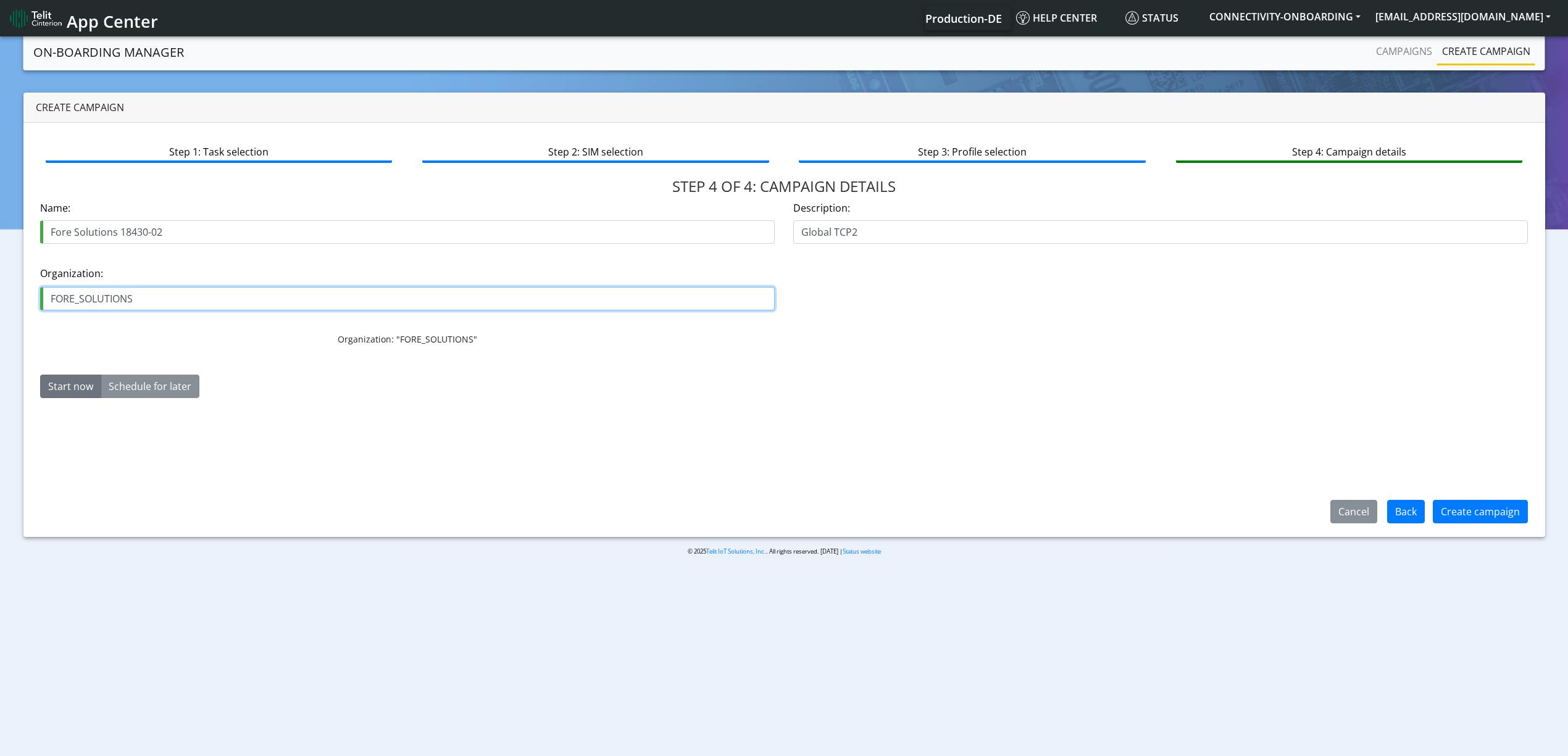
type input "FORE_SOLUTIONS"
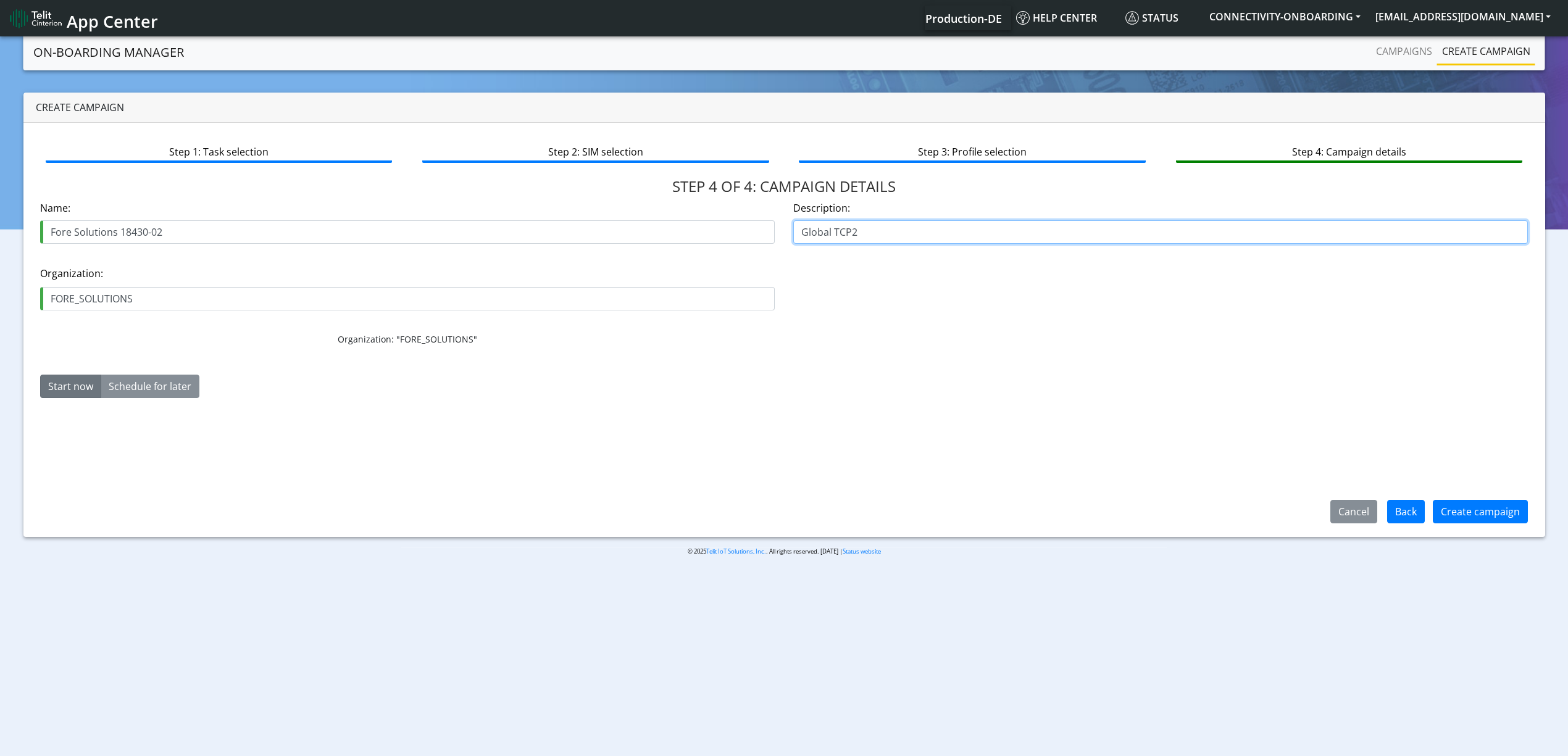
click at [915, 239] on input "Global TCP2" at bounding box center [1160, 231] width 734 height 23
type input "Global TCP3"
click at [1184, 524] on div "Create campaign" at bounding box center [1479, 512] width 111 height 32
click at [1184, 508] on button "Create campaign" at bounding box center [1480, 512] width 95 height 23
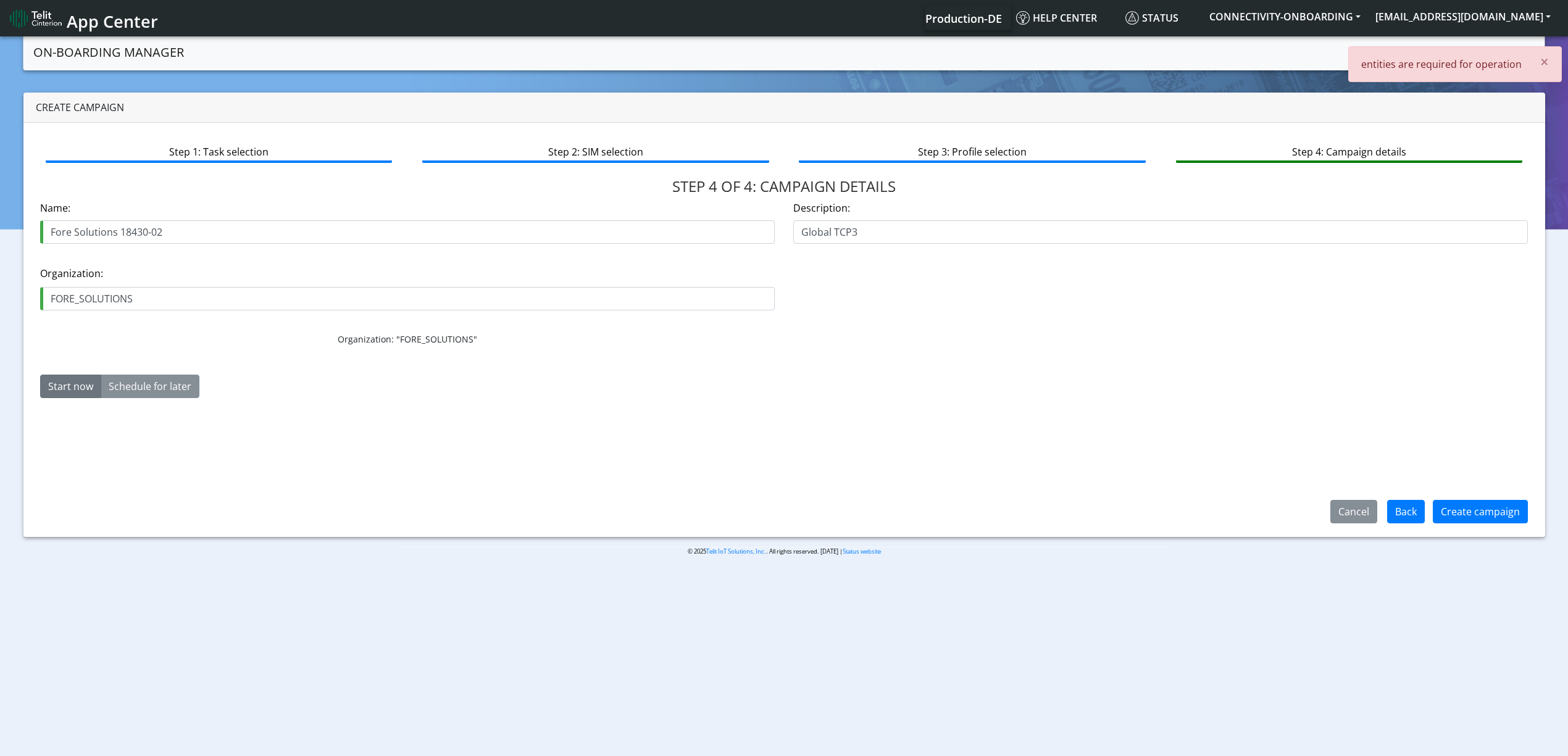
click at [1184, 296] on div "Organization: FORE_SOLUTIONS Organization: "FORE_SOLUTIONS"" at bounding box center [784, 304] width 1507 height 102
click at [797, 440] on div "Step 1: Task selection Step 2: SIM selection Step 3: Profile selection Step 4: …" at bounding box center [784, 330] width 1521 height 414
click at [1184, 512] on button "Create campaign" at bounding box center [1480, 512] width 95 height 23
click at [502, 186] on h1 "STEP 4 OF 4: CAMPAIGN DETAILS" at bounding box center [784, 186] width 1488 height 18
click at [1184, 48] on link "Campaigns" at bounding box center [1403, 51] width 66 height 24
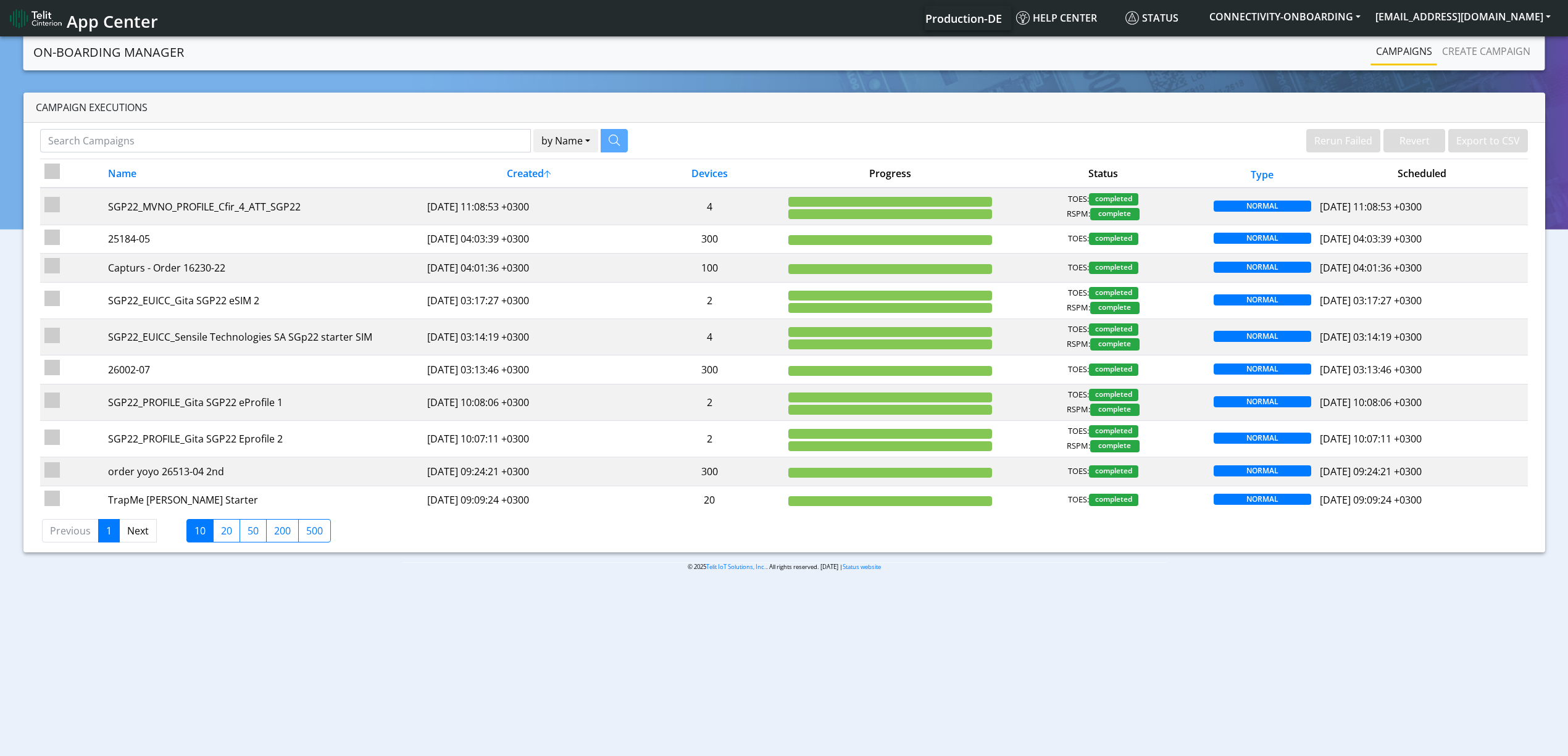
click at [694, 567] on div "© 2025 Telit IoT Solutions, Inc. . All rights reserved. 01.07.00 | Status websi…" at bounding box center [784, 571] width 784 height 20
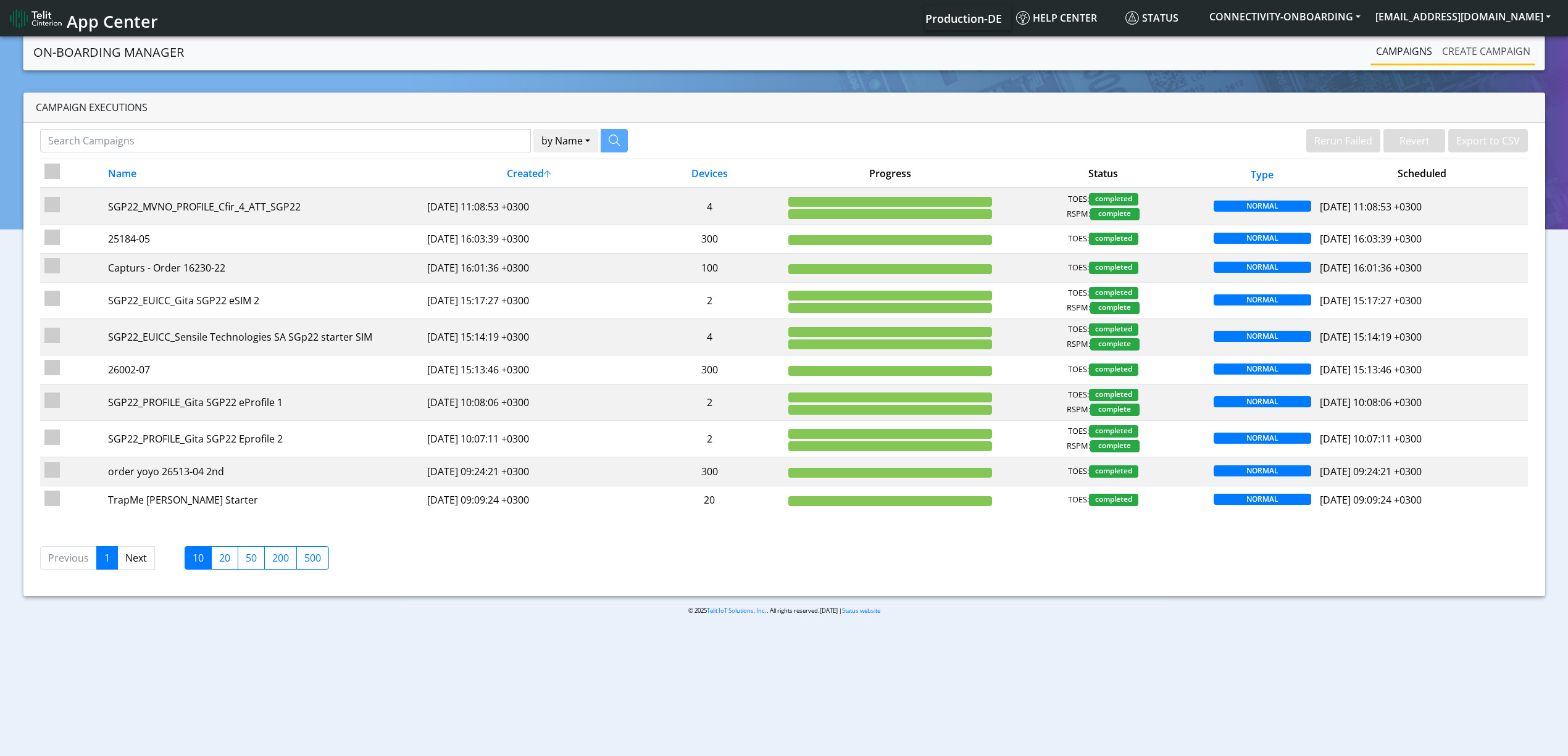
click at [1452, 53] on link "Create campaign" at bounding box center [1485, 51] width 98 height 24
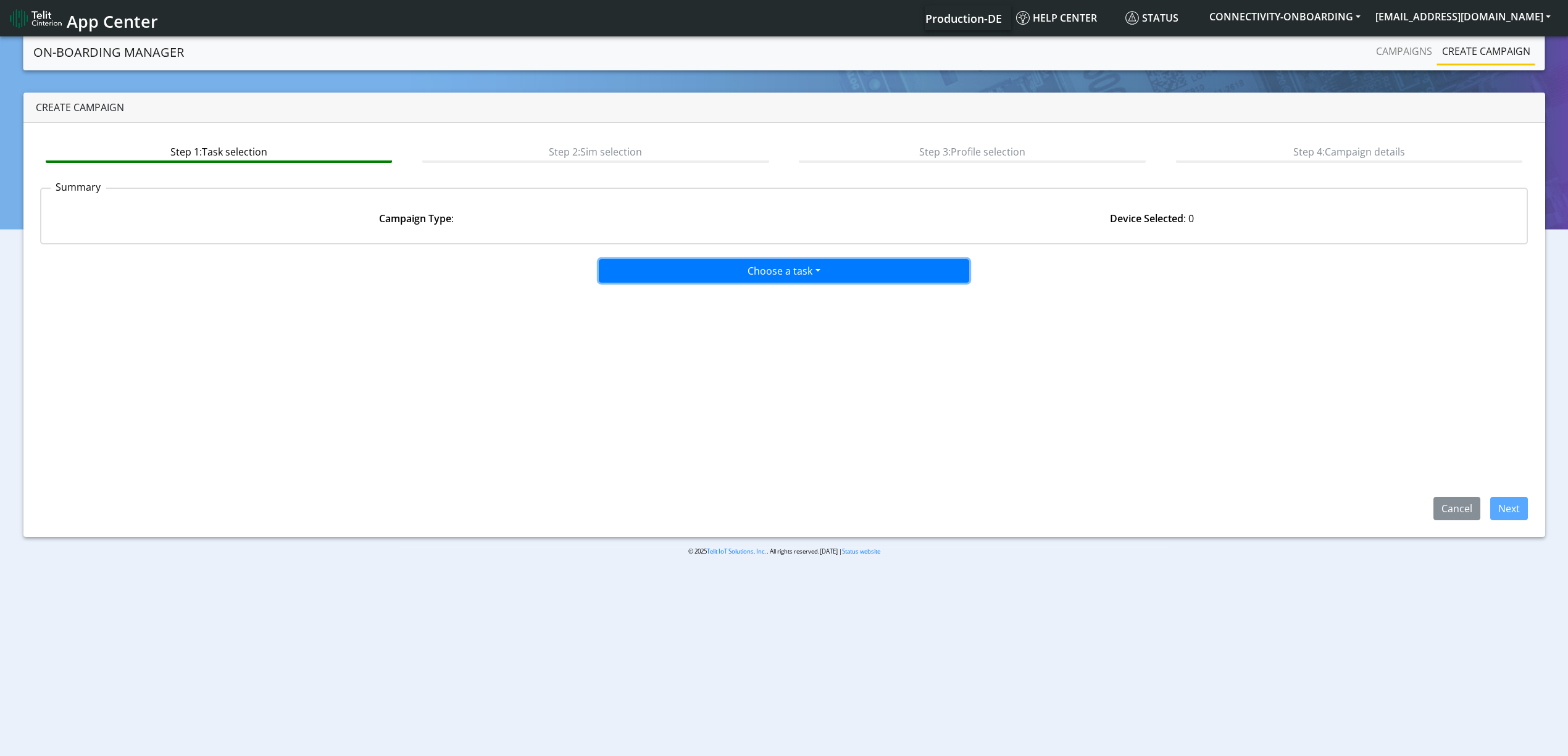
click at [664, 265] on button "Choose a task" at bounding box center [784, 270] width 370 height 23
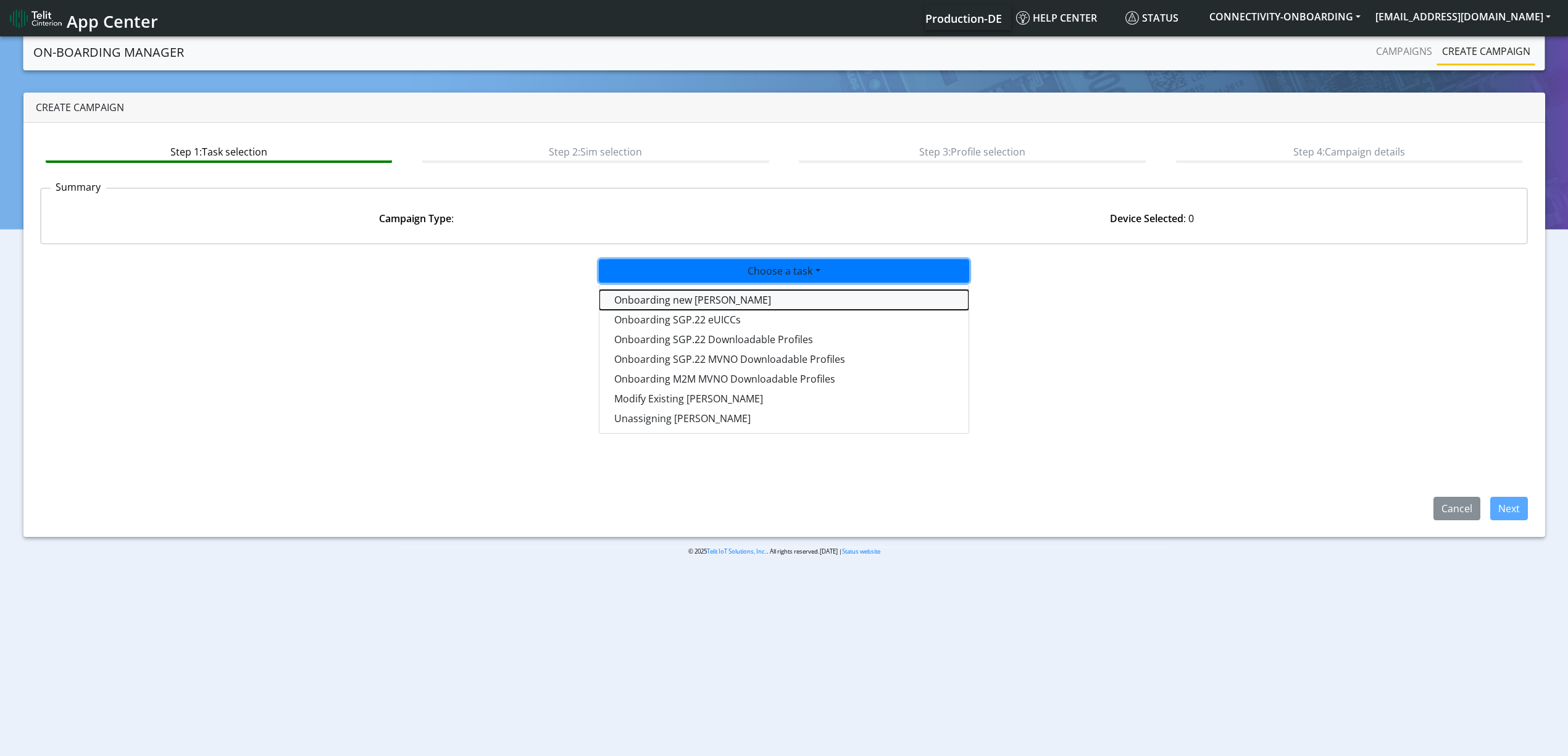
click at [672, 299] on tasktoes-dropdown "Onboarding new SIMs" at bounding box center [784, 299] width 369 height 20
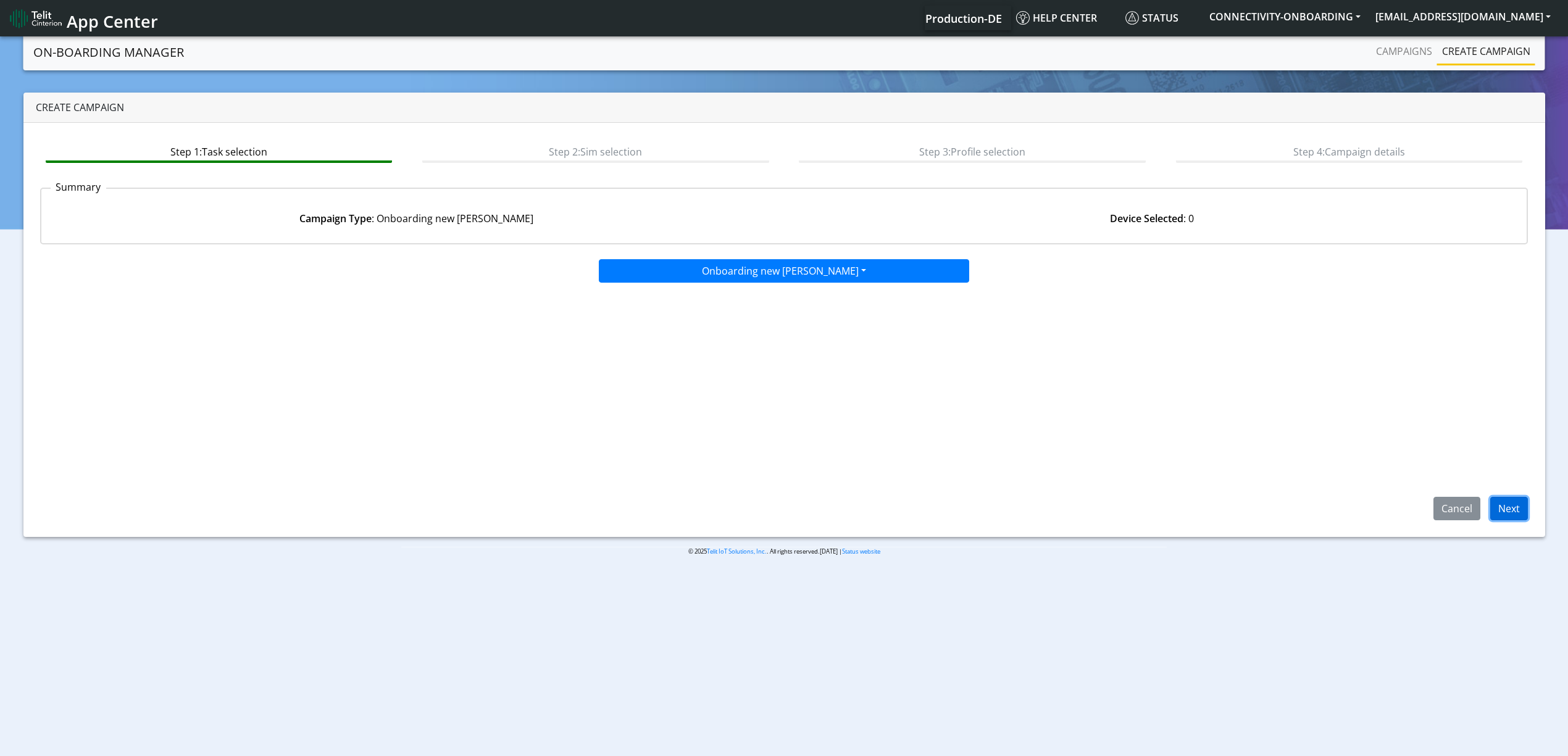
click at [1496, 504] on button "Next" at bounding box center [1508, 508] width 37 height 23
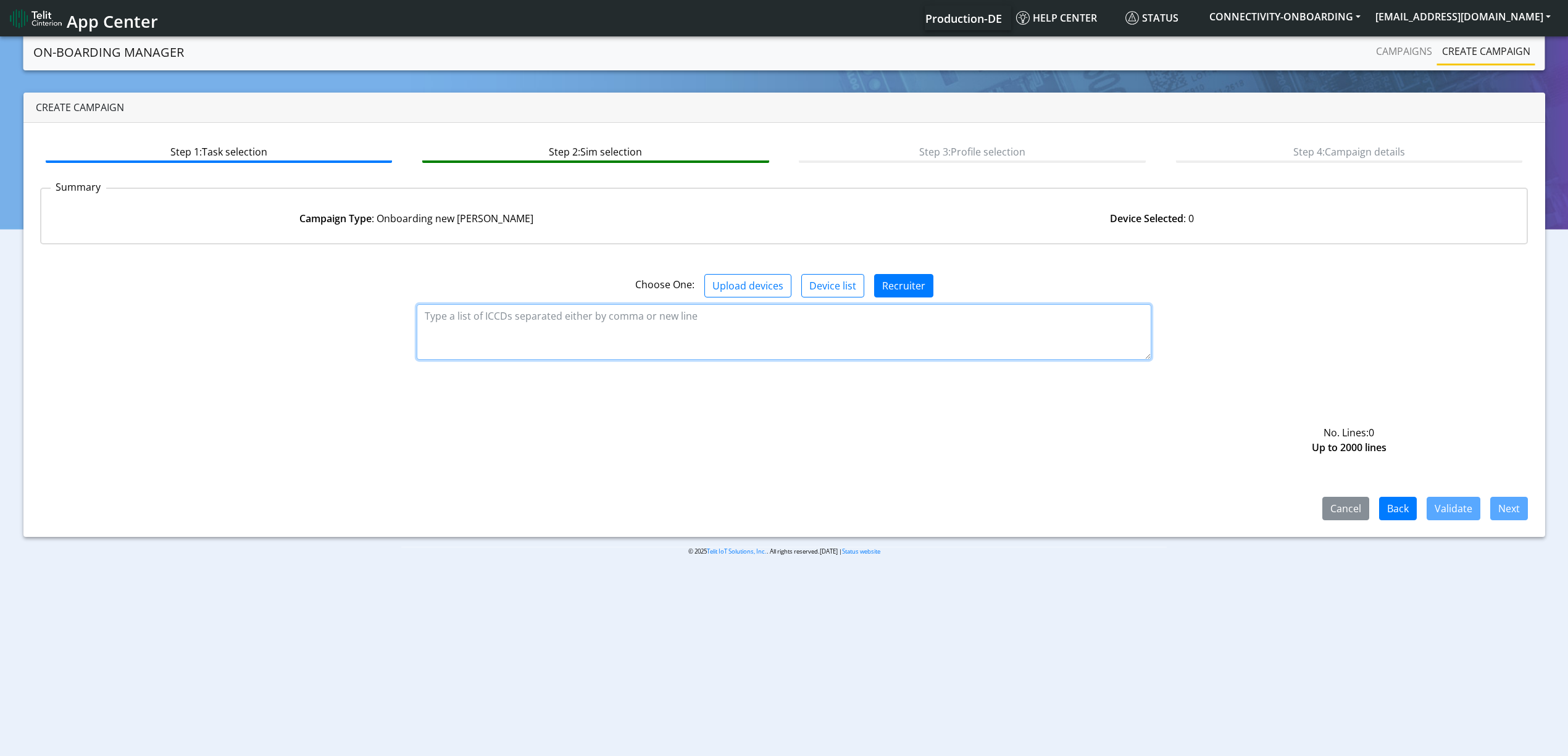
click at [527, 307] on textarea at bounding box center [784, 333] width 734 height 56
paste textarea "89358151000032121231 89358151000032121249 89358151000032121256 8935815100003212…"
paste textarea "89358151000026967128 89358151000026967136 89358151000026967144 8935815100002696…"
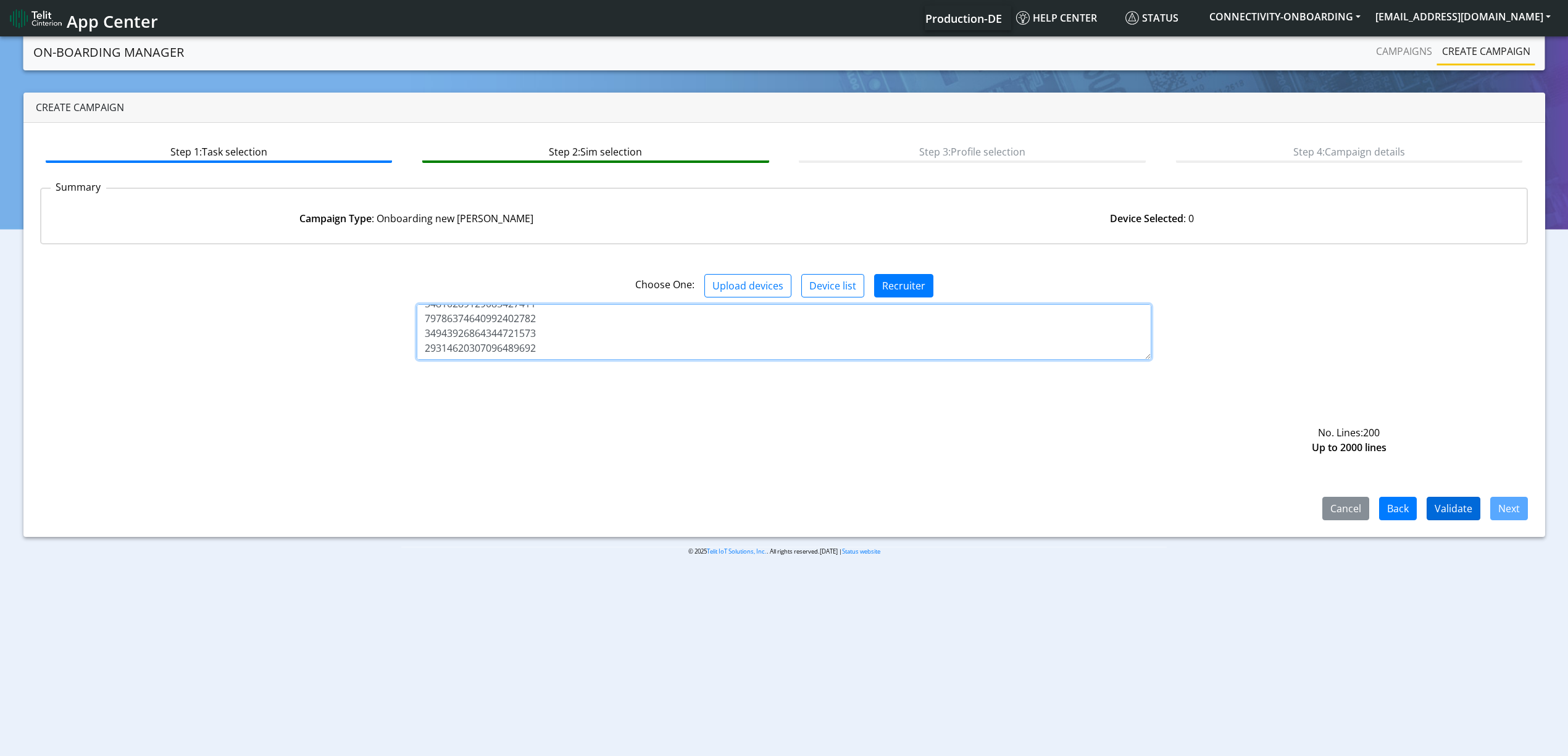
type textarea "89358151000032121231 89358151000032121249 89358151000032121256 8935815100003212…"
click at [1466, 512] on button "Validate" at bounding box center [1453, 508] width 54 height 23
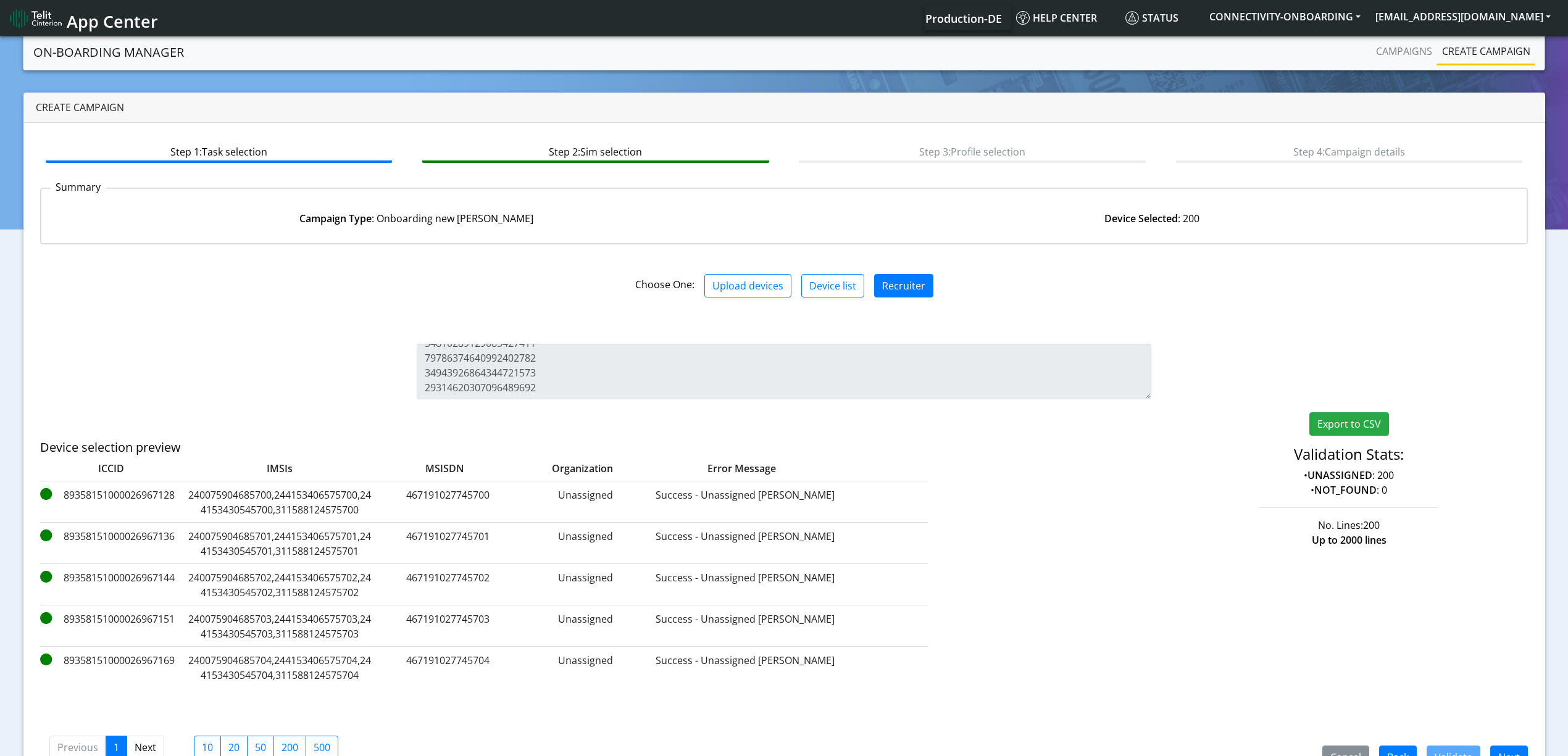
scroll to position [35, 0]
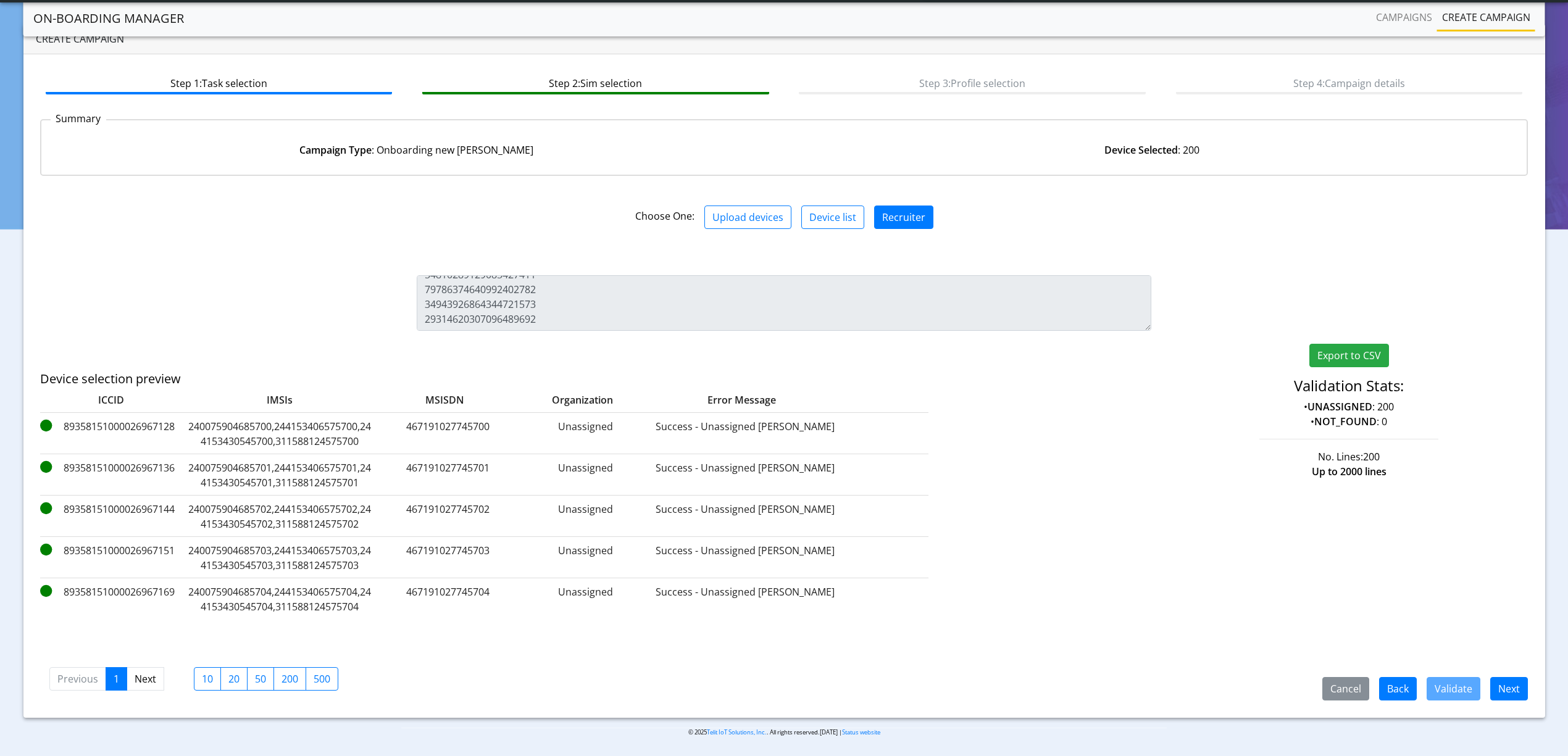
click at [1494, 675] on div "Cancel Back Validate Next Previous 1 Next 10 20 50 200 500" at bounding box center [784, 678] width 1488 height 46
click at [1497, 681] on button "Next" at bounding box center [1508, 689] width 37 height 23
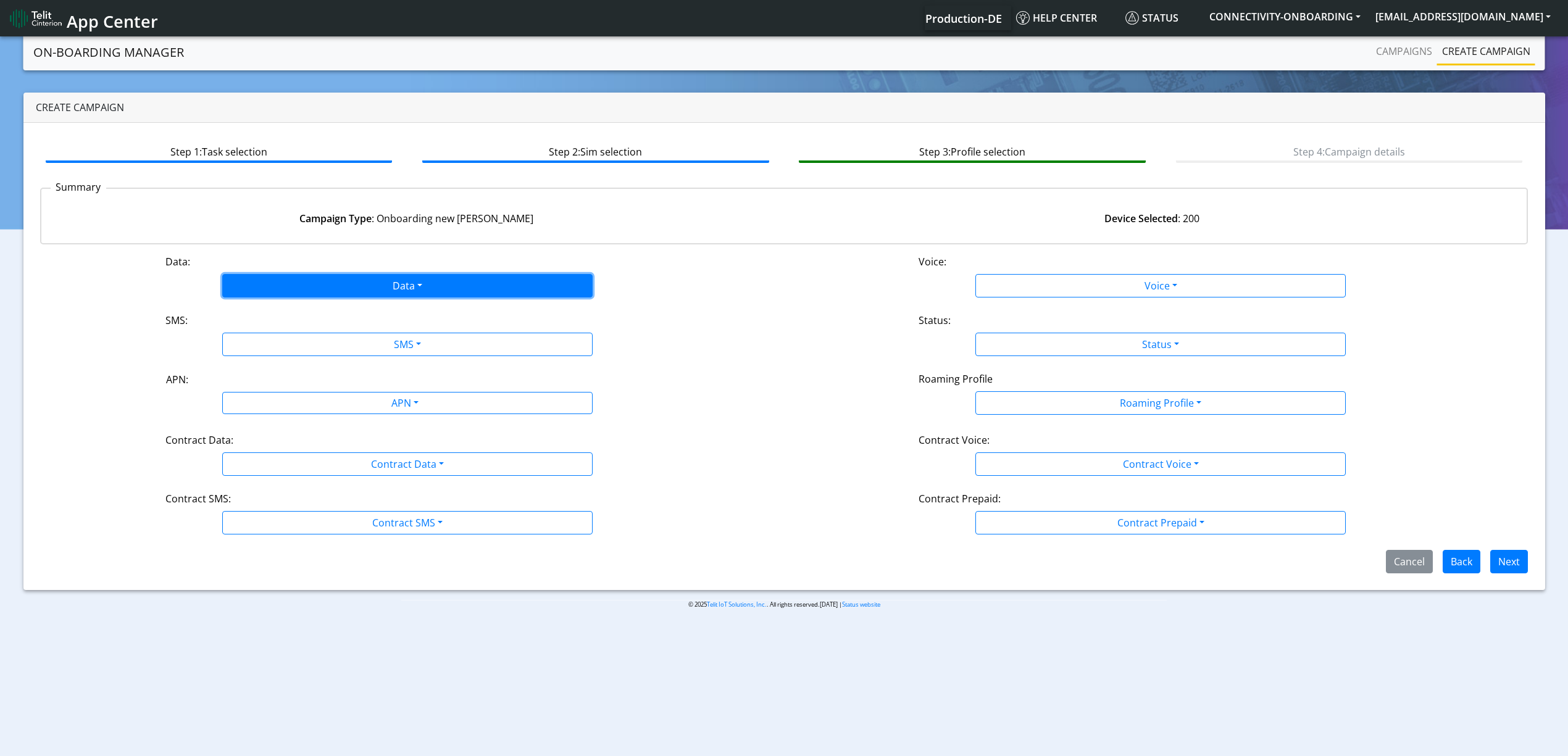
click at [379, 282] on button "Data" at bounding box center [406, 285] width 370 height 23
click at [297, 329] on button "Enabled" at bounding box center [407, 334] width 369 height 20
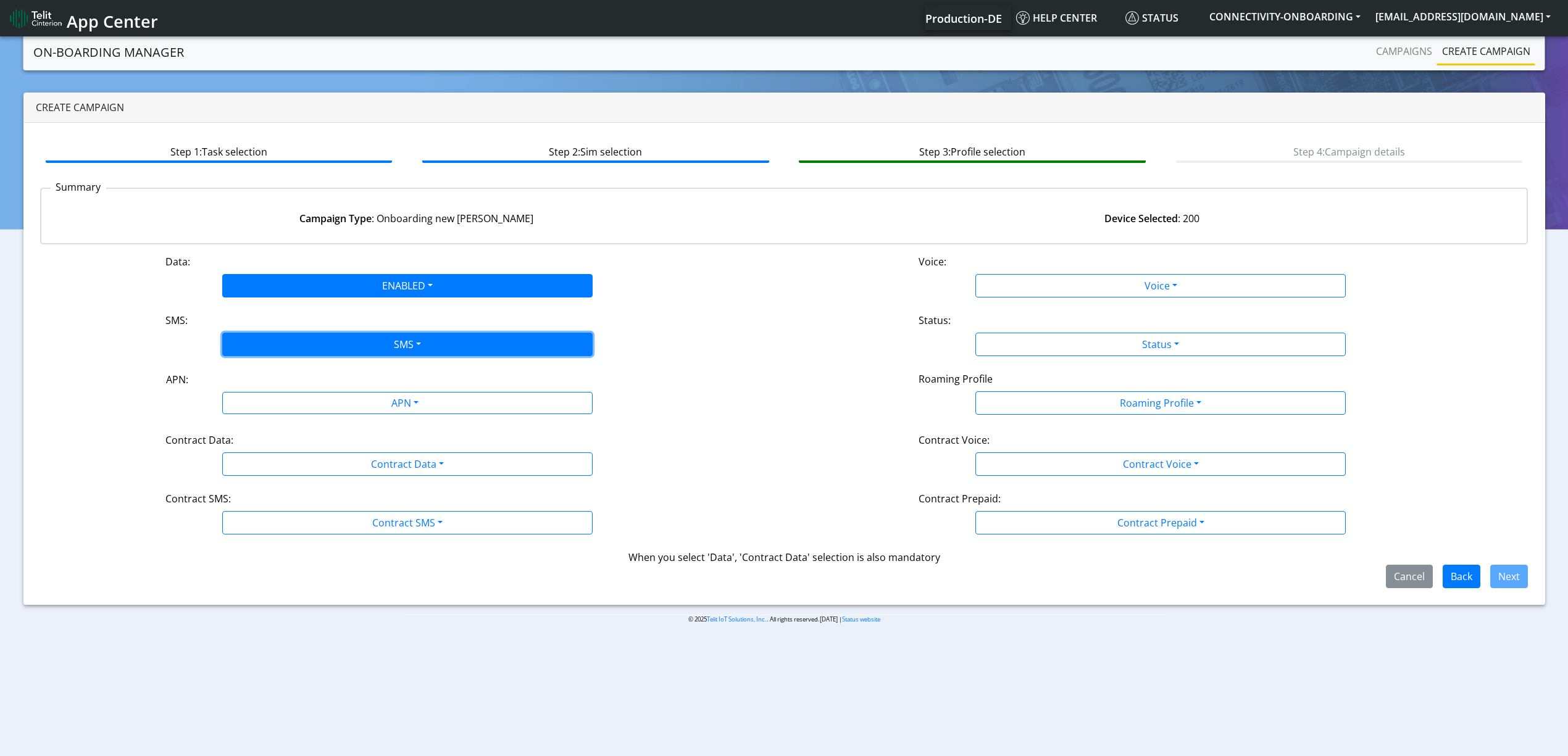
click at [314, 346] on button "SMS" at bounding box center [406, 344] width 370 height 23
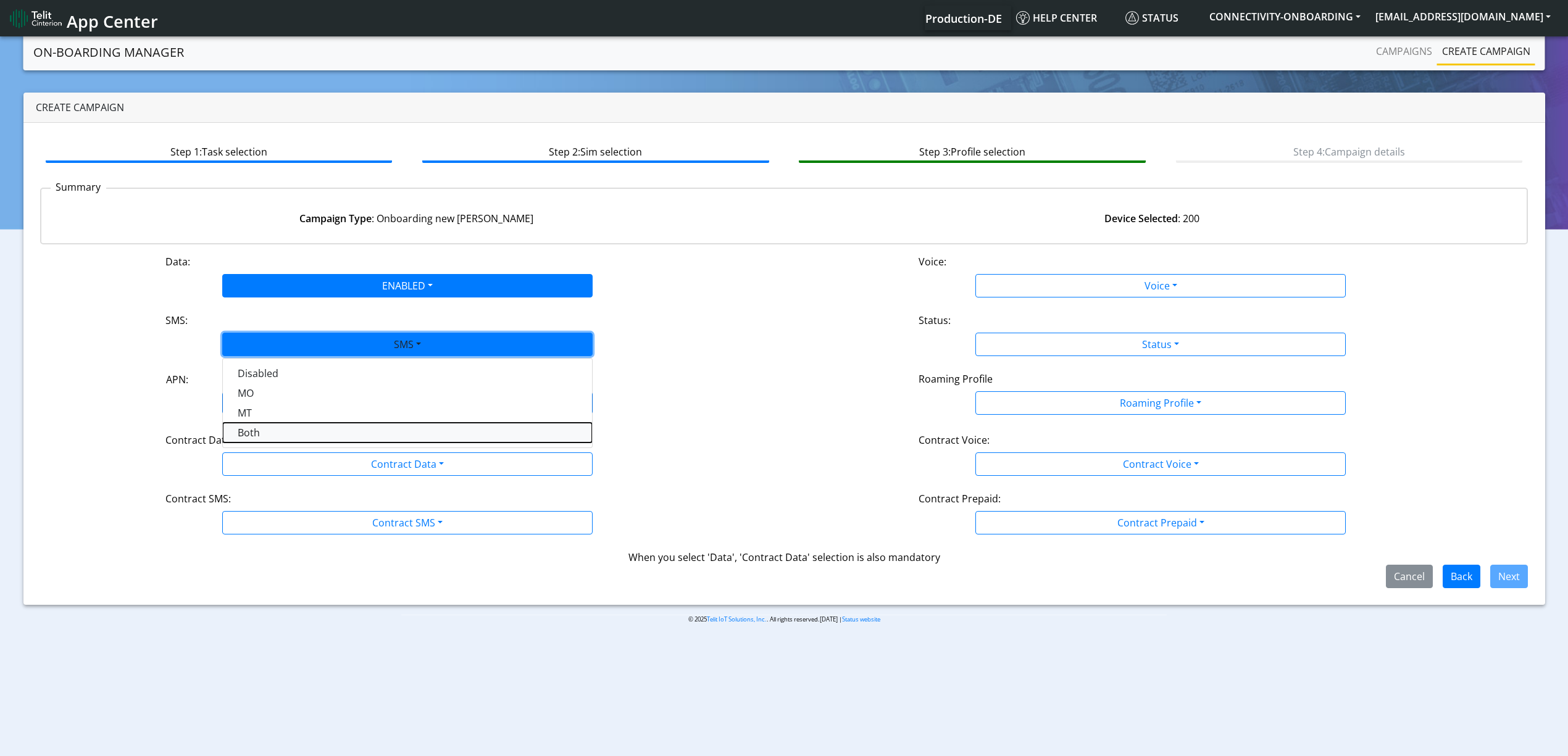
drag, startPoint x: 282, startPoint y: 434, endPoint x: 282, endPoint y: 426, distance: 8.0
click at [282, 433] on button "Both" at bounding box center [407, 433] width 369 height 20
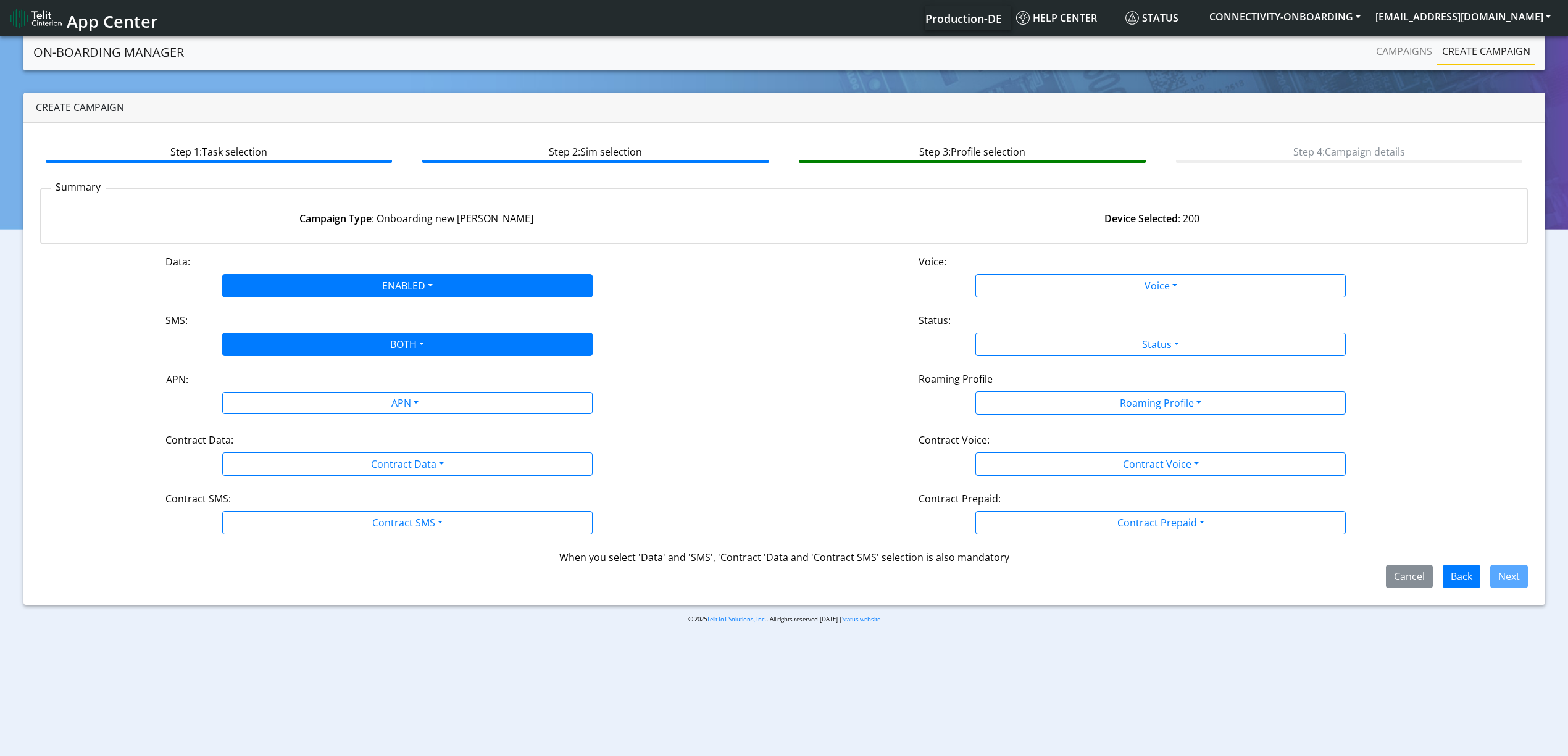
click at [285, 381] on div "APN:" at bounding box center [407, 381] width 501 height 20
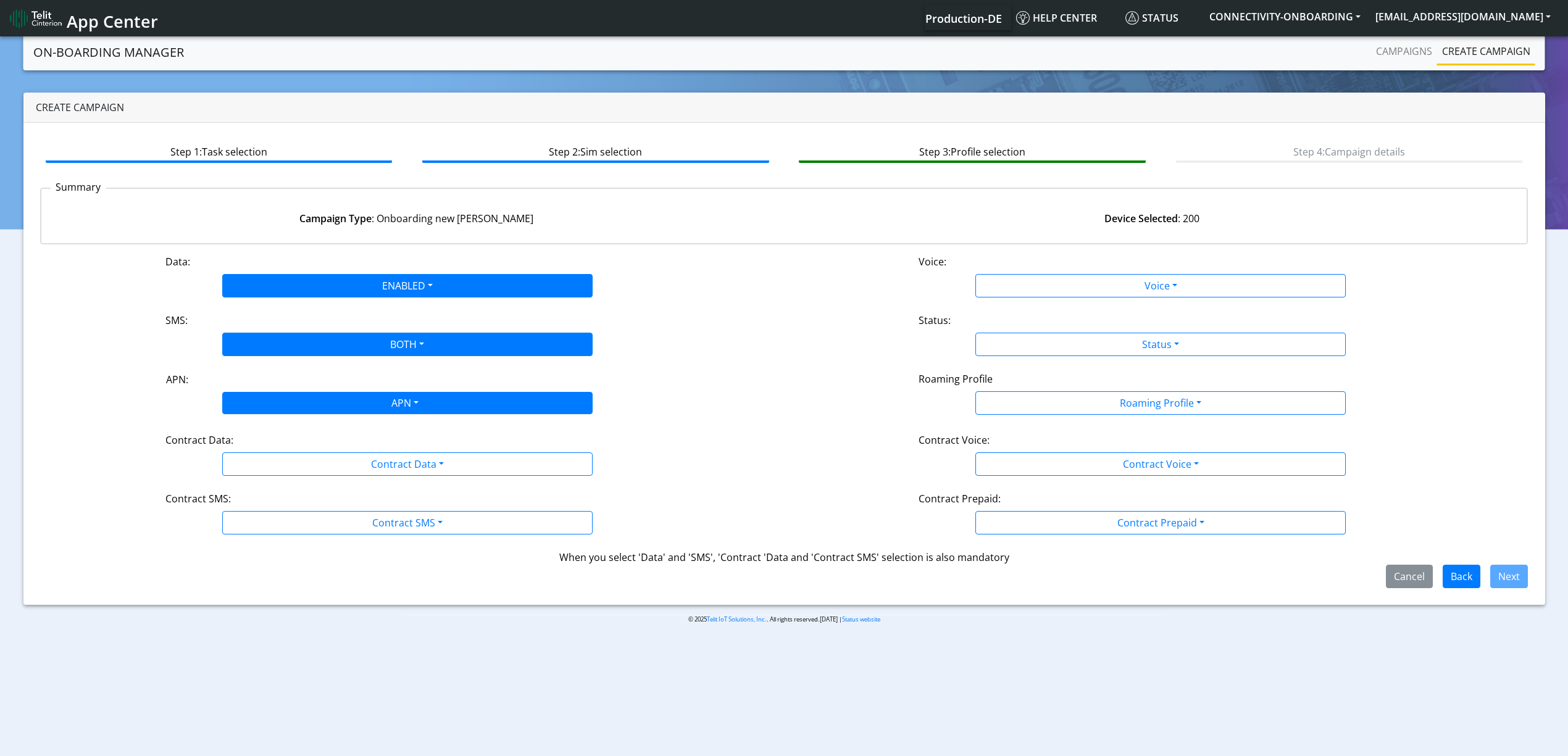
click at [285, 404] on div "APN" at bounding box center [404, 405] width 391 height 24
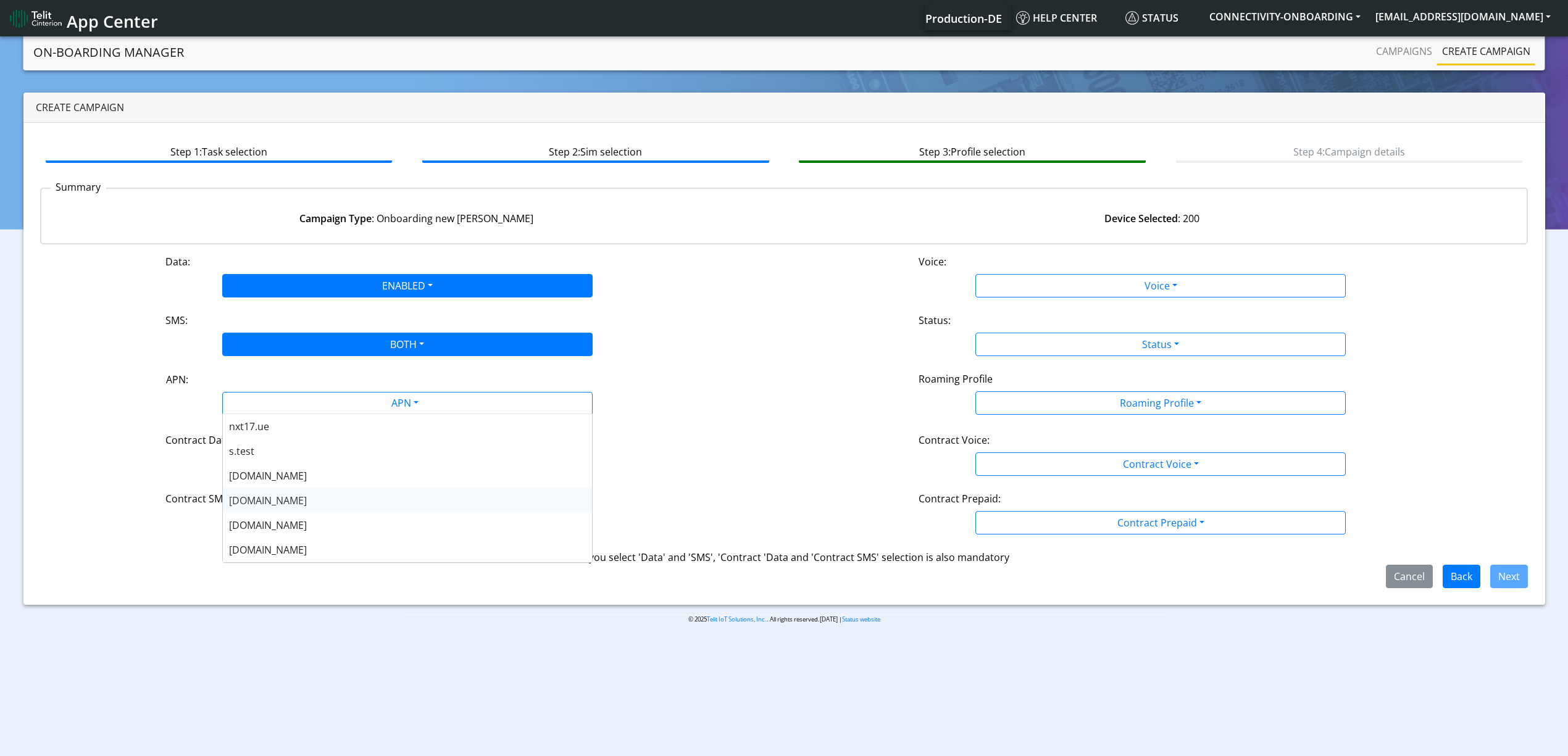
click at [297, 502] on div "nxt20.net" at bounding box center [407, 501] width 369 height 24
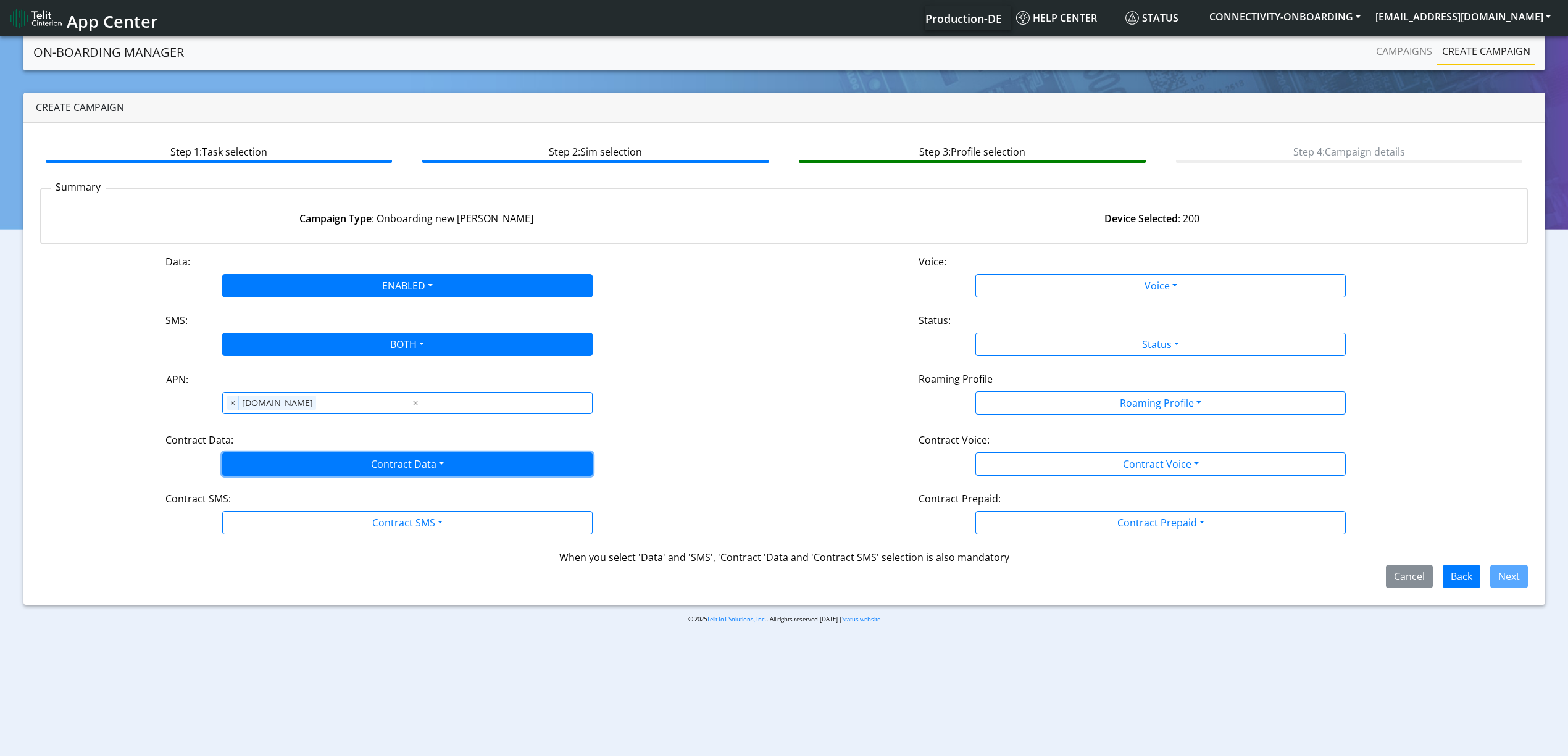
click at [289, 460] on button "Contract Data" at bounding box center [406, 464] width 370 height 23
click at [274, 524] on div "Disabled Enabled" at bounding box center [406, 503] width 370 height 50
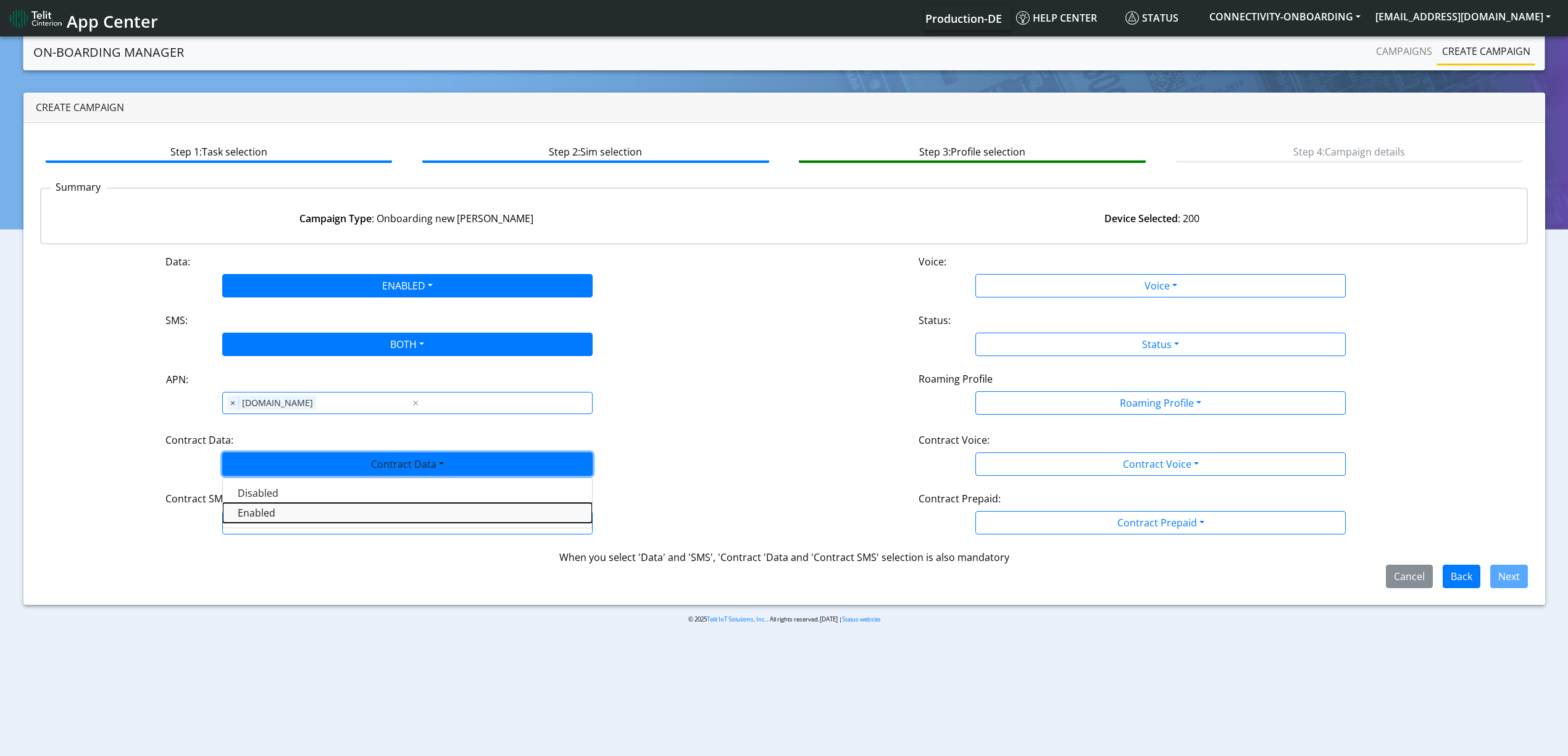
click at [274, 522] on Dataenabled-dropdown "Enabled" at bounding box center [407, 513] width 369 height 20
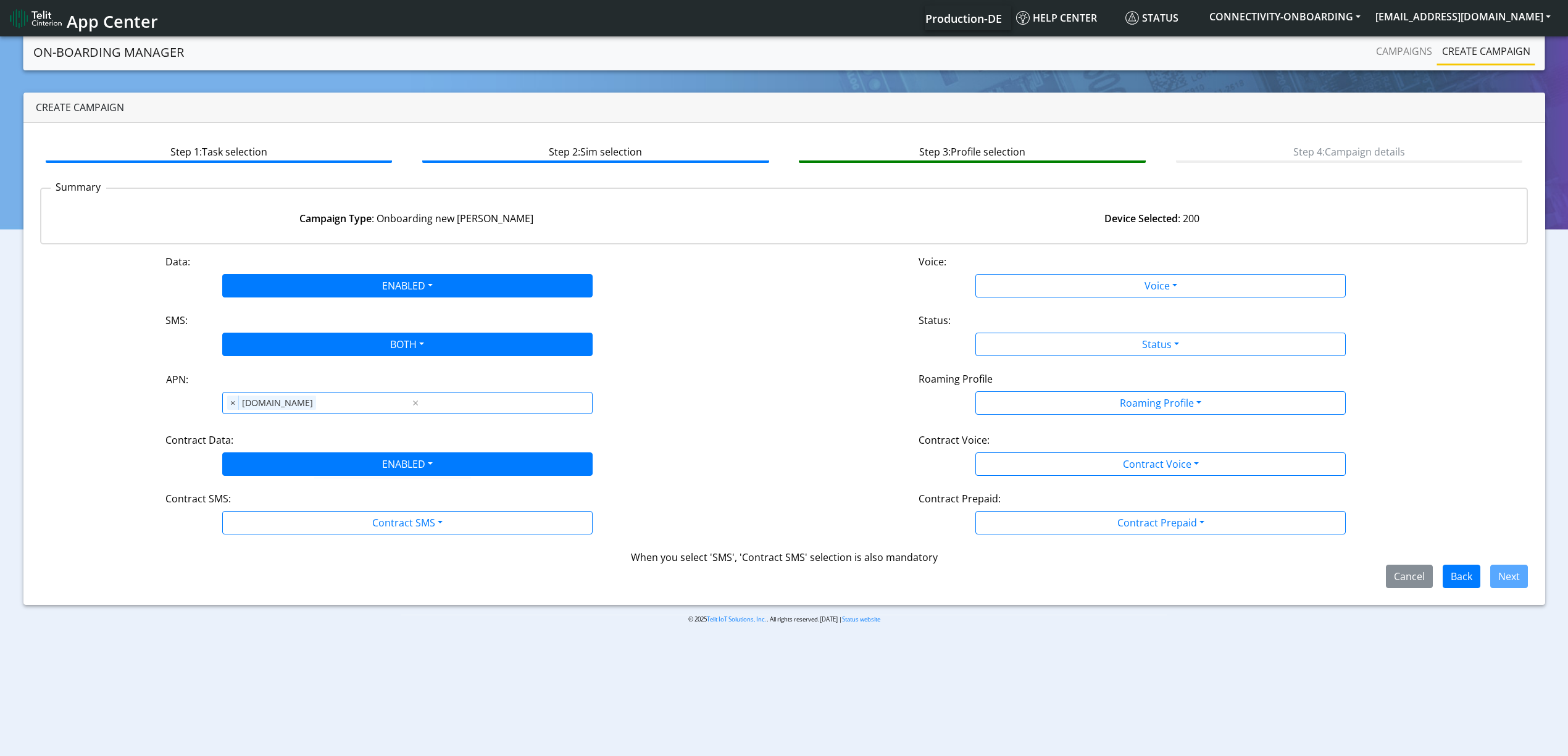
click at [277, 537] on div "Data: ENABLED Disabled Enabled Voice: Voice Disabled Enabled SMS: BOTH Disabled…" at bounding box center [784, 421] width 1488 height 334
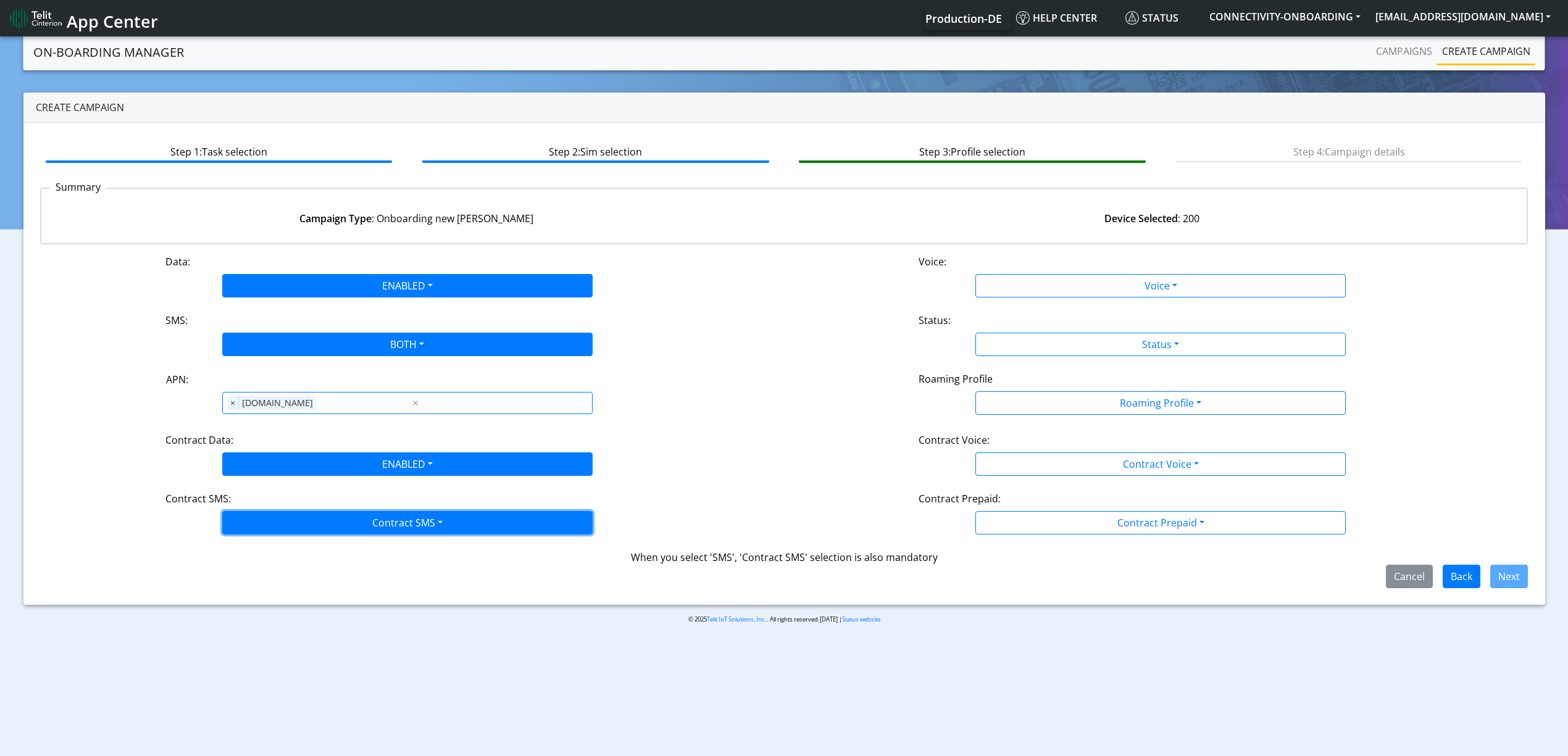
click at [270, 529] on button "Contract SMS" at bounding box center [406, 523] width 370 height 23
click at [263, 605] on SMSboth-dropdown "Both" at bounding box center [407, 611] width 369 height 20
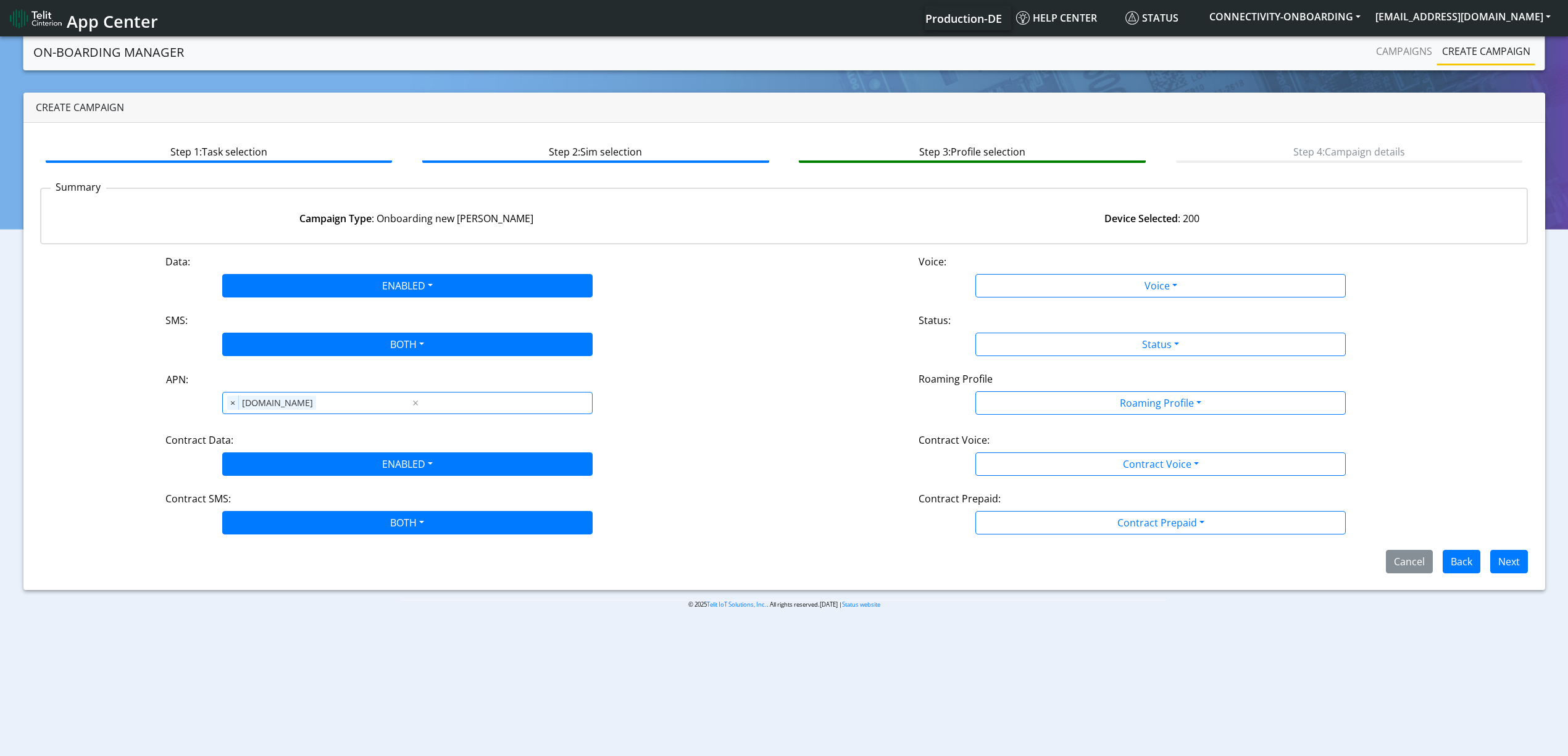
click at [1132, 270] on div "Voice:" at bounding box center [1160, 264] width 502 height 20
click at [1033, 305] on div "Data: ENABLED Disabled Enabled Voice: Voice Disabled Enabled SMS: BOTH Disabled…" at bounding box center [784, 414] width 1488 height 319
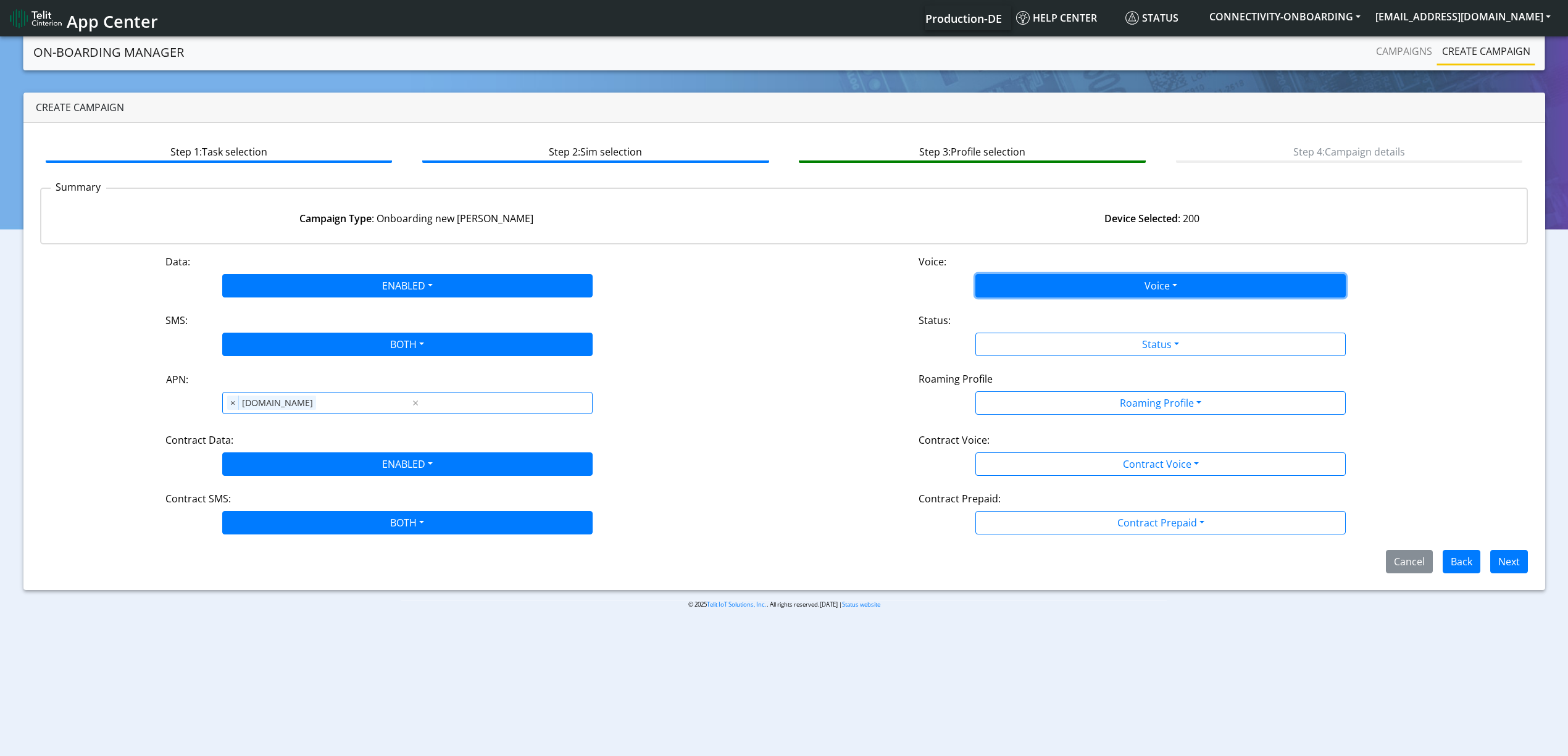
click at [1032, 284] on button "Voice" at bounding box center [1160, 285] width 370 height 23
click at [1029, 310] on button "Disabled" at bounding box center [1160, 314] width 369 height 20
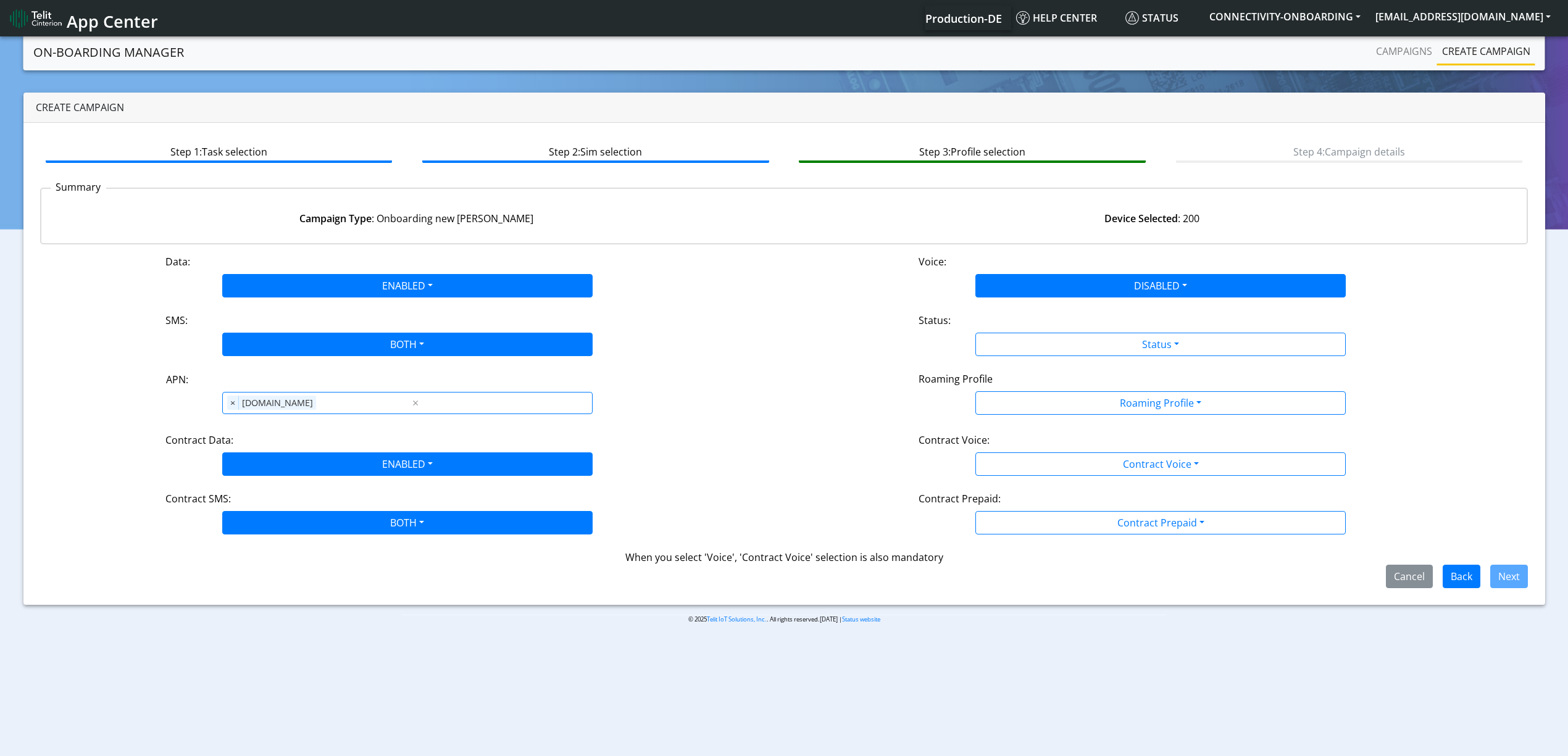
click at [1029, 328] on div "Status:" at bounding box center [1160, 323] width 502 height 20
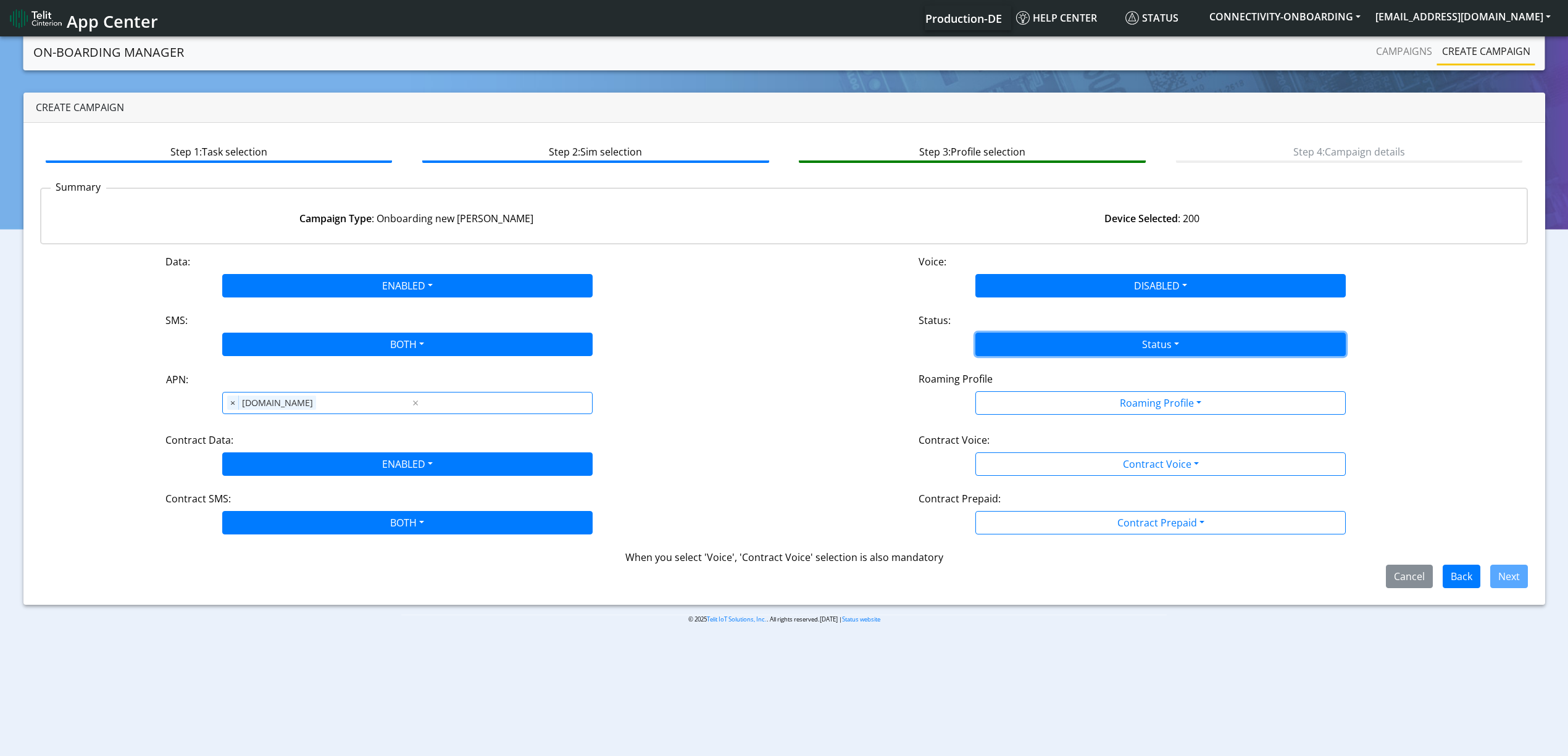
click at [1029, 345] on button "Status" at bounding box center [1160, 344] width 370 height 23
click at [1025, 376] on button "Activate" at bounding box center [1160, 373] width 369 height 20
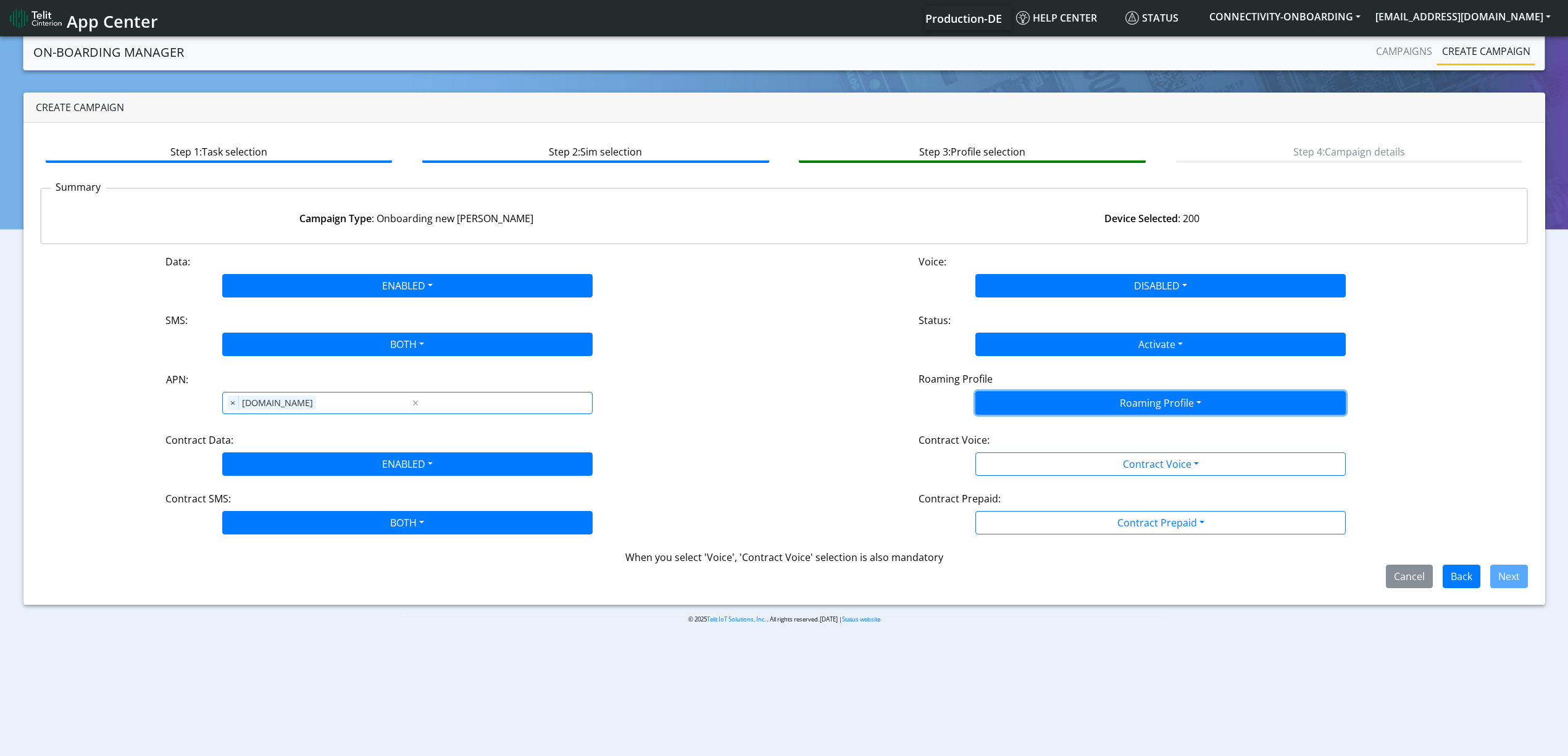
click at [1030, 404] on button "Roaming Profile" at bounding box center [1160, 403] width 370 height 23
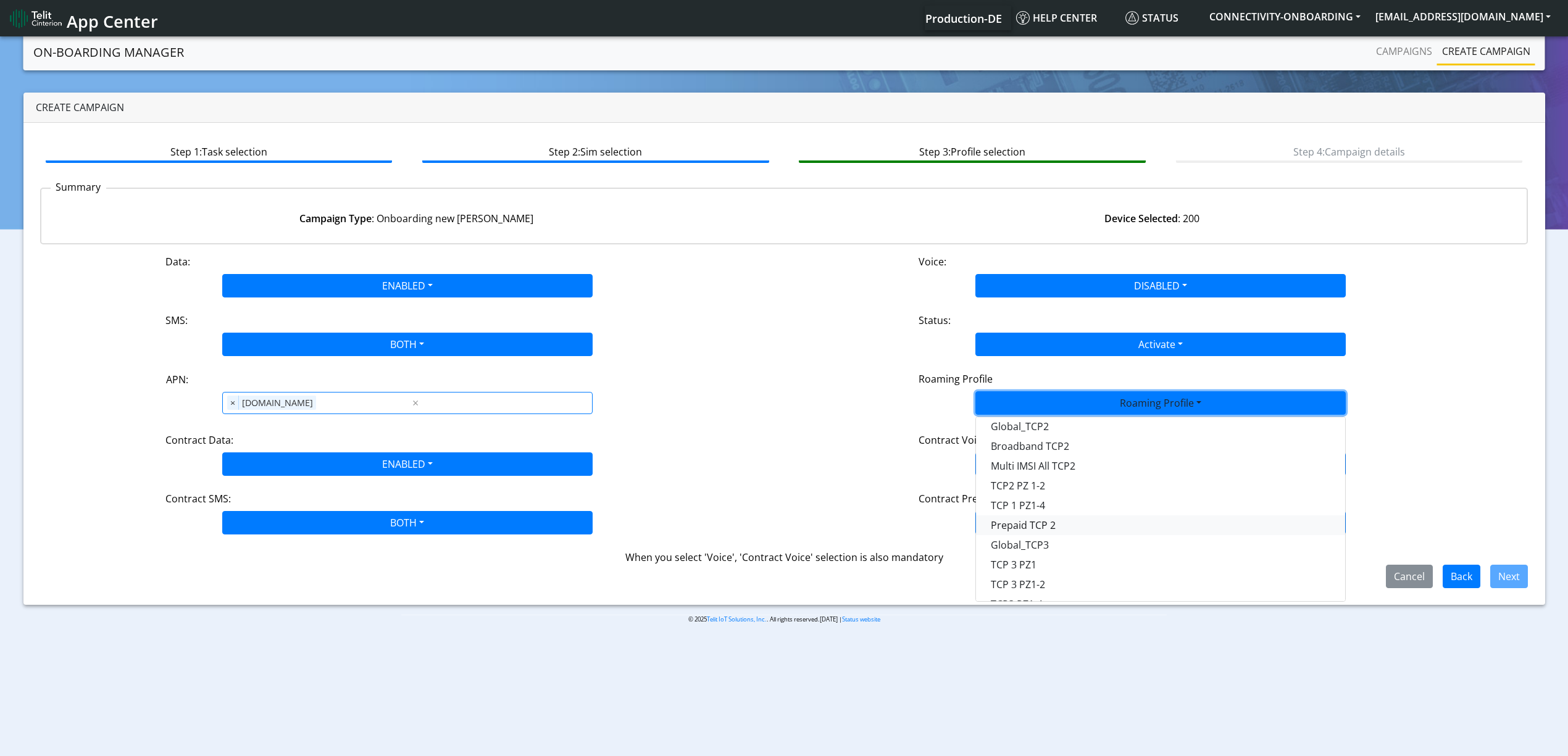
scroll to position [164, 0]
click at [1047, 529] on Profile-dropdown "Global_TCP3" at bounding box center [1160, 531] width 369 height 20
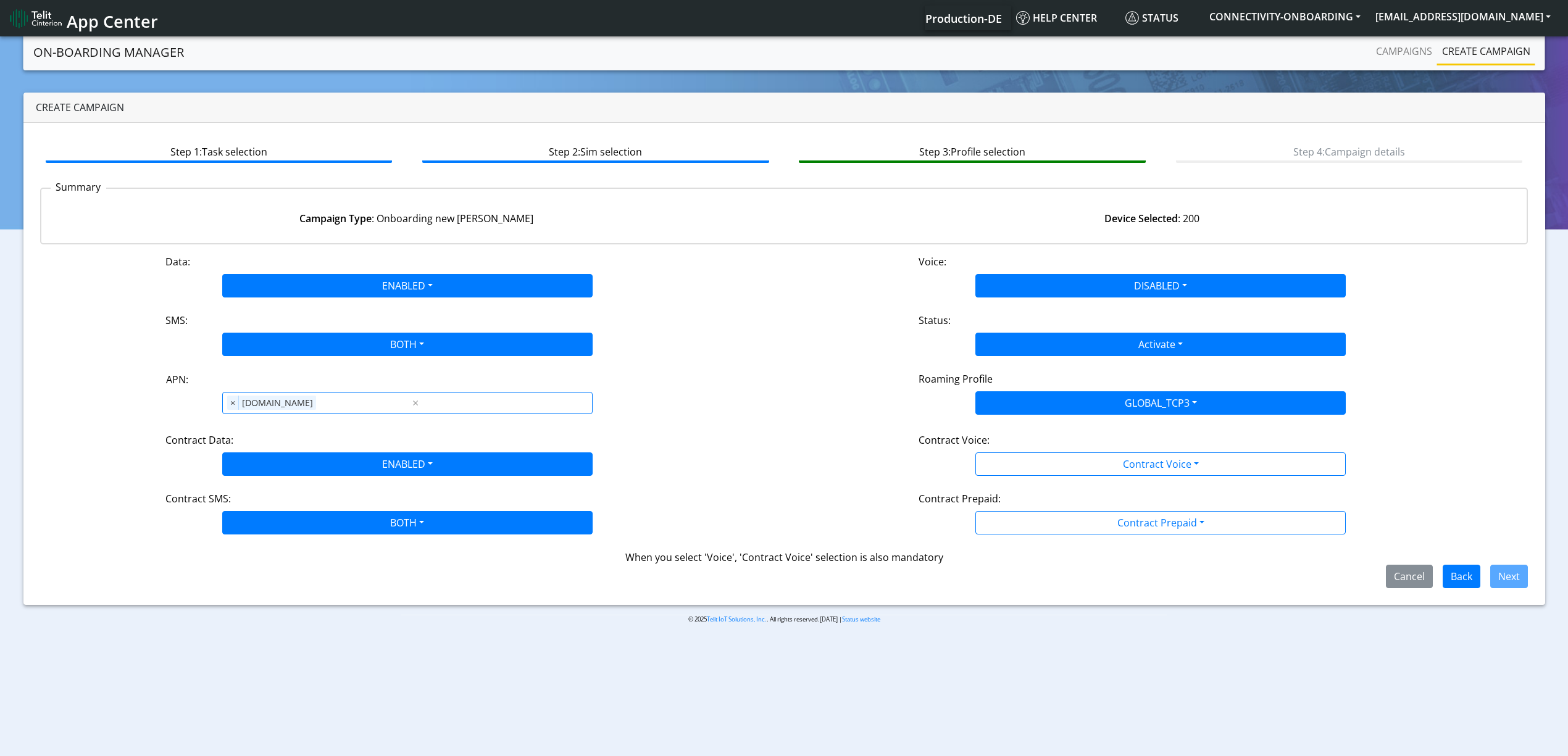
click at [1030, 486] on div "Data: ENABLED Disabled Enabled Voice: DISABLED Disabled Enabled SMS: BOTH Disab…" at bounding box center [784, 421] width 1488 height 334
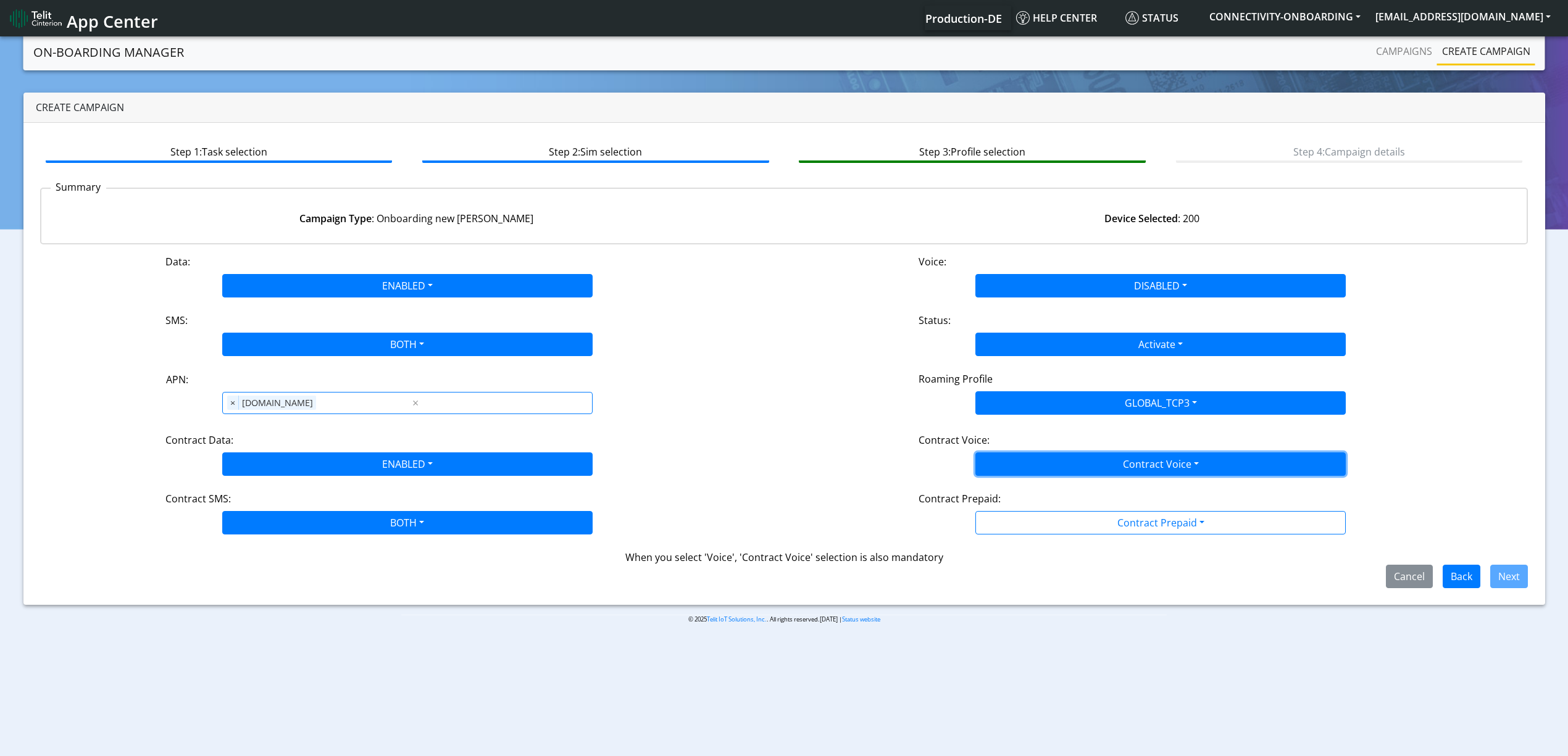
click at [1025, 472] on button "Contract Voice" at bounding box center [1160, 464] width 370 height 23
click at [1021, 492] on Voicedisabled-dropdown "Disabled" at bounding box center [1160, 493] width 369 height 20
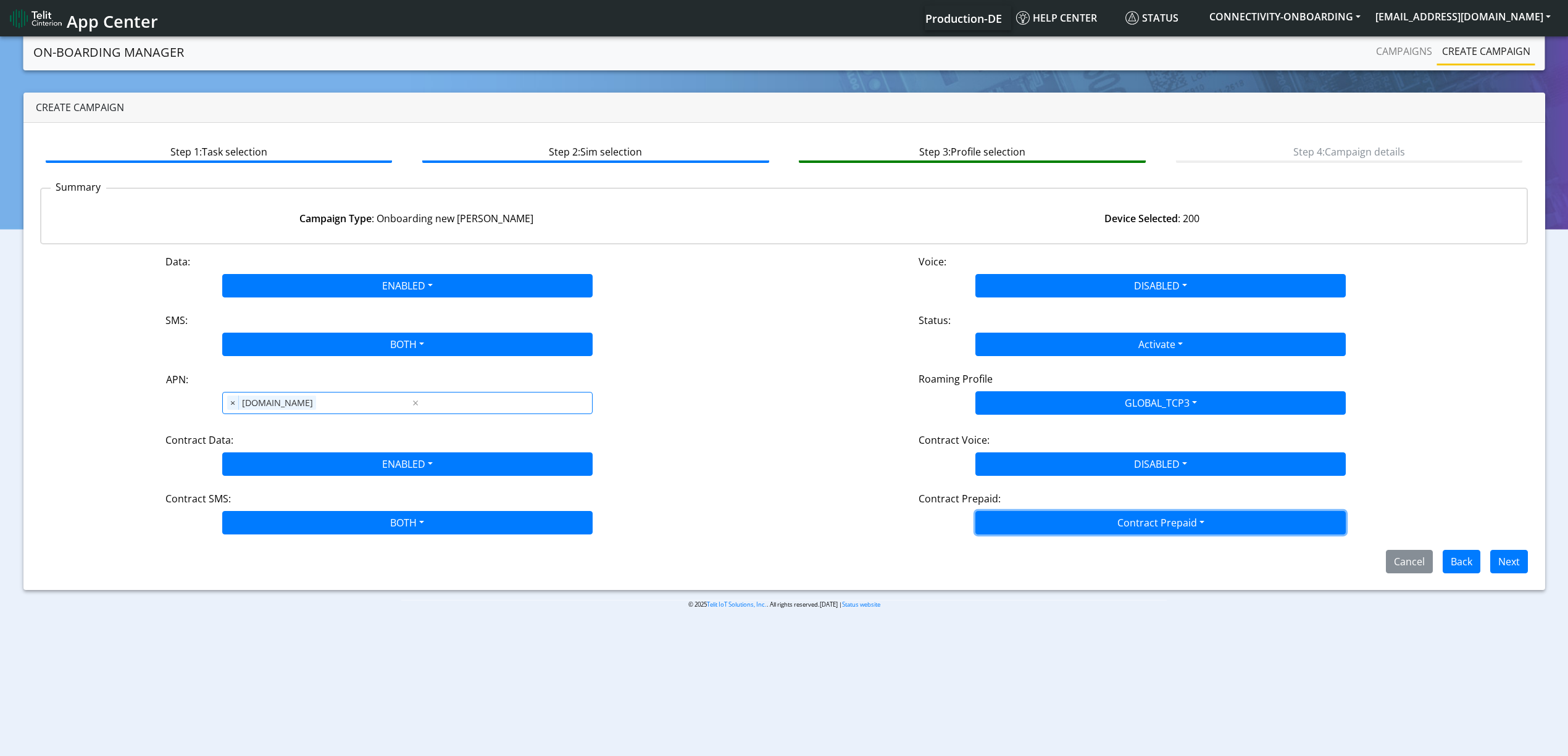
click at [1023, 514] on button "Contract Prepaid" at bounding box center [1160, 523] width 370 height 23
click at [1022, 573] on Prepaidnotprepaid-dropdown "No" at bounding box center [1160, 571] width 369 height 20
click at [1493, 563] on button "Next" at bounding box center [1508, 561] width 37 height 23
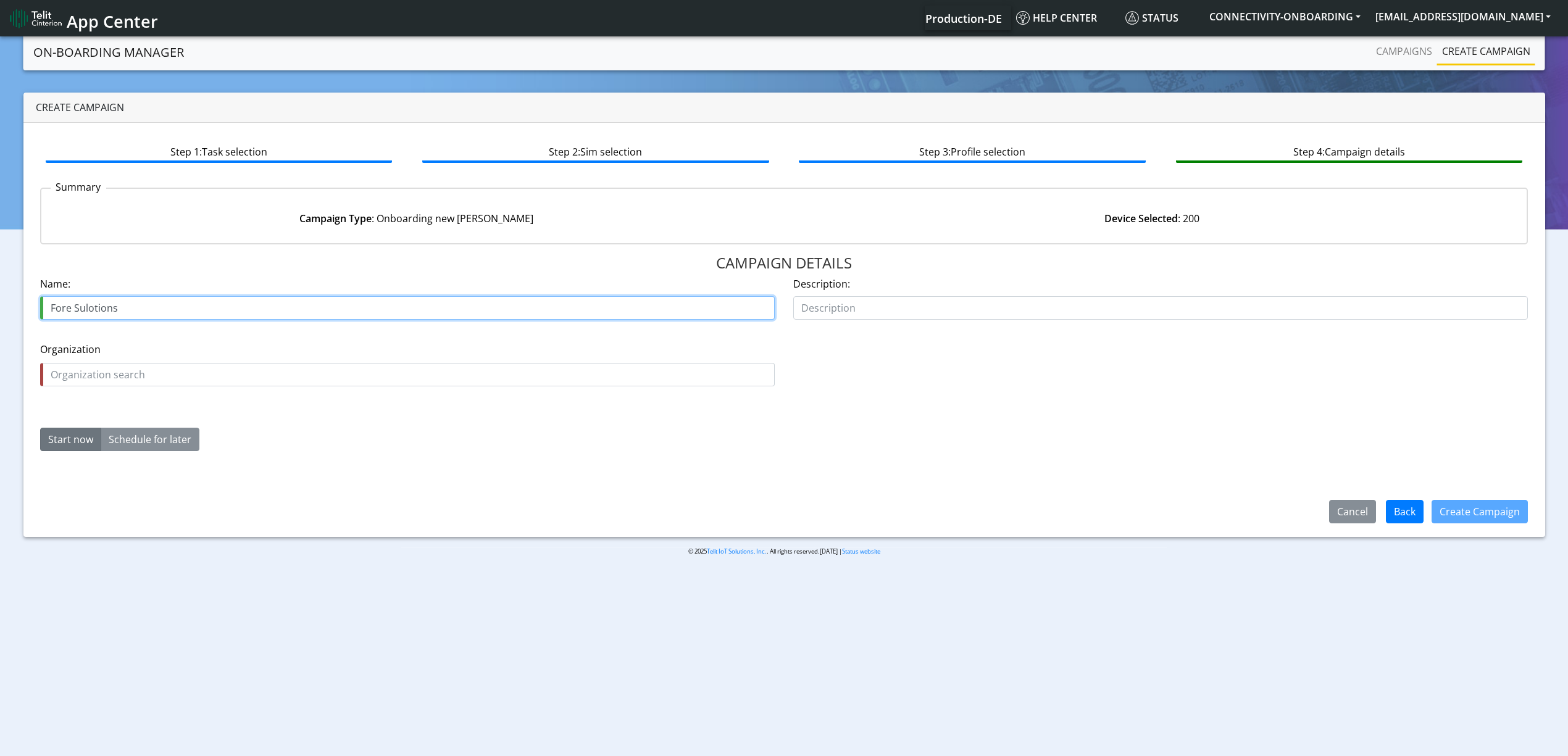
paste input "18430-02"
type input "Fore Sulotions 18430-02"
click at [240, 384] on input "text" at bounding box center [407, 375] width 734 height 23
click at [58, 299] on input "Fore Sulotions 18430-02" at bounding box center [407, 308] width 734 height 23
click at [52, 299] on input "Fore Sulotions 18430-02" at bounding box center [407, 308] width 734 height 23
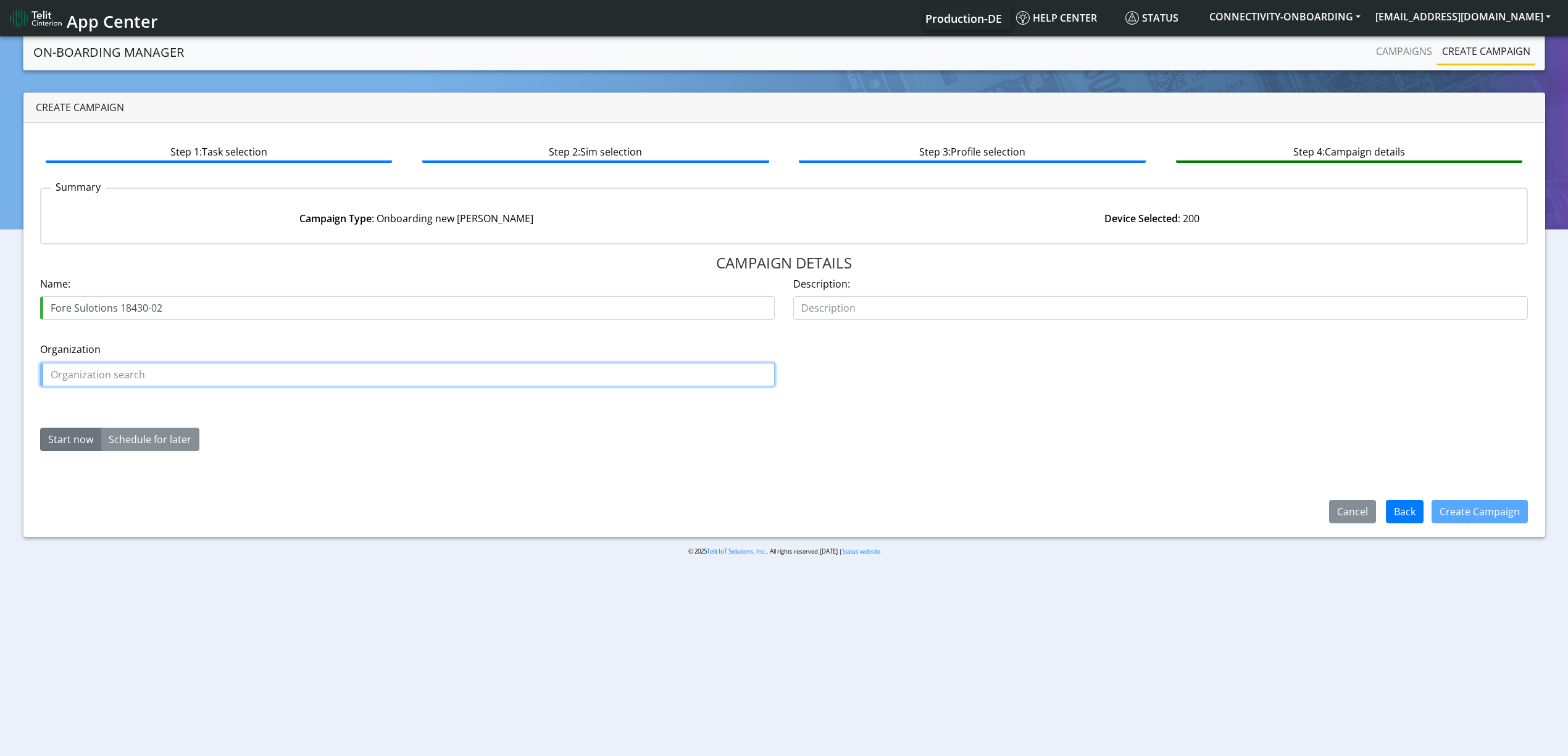
click at [95, 376] on input "text" at bounding box center [407, 375] width 734 height 23
paste input "Fore"
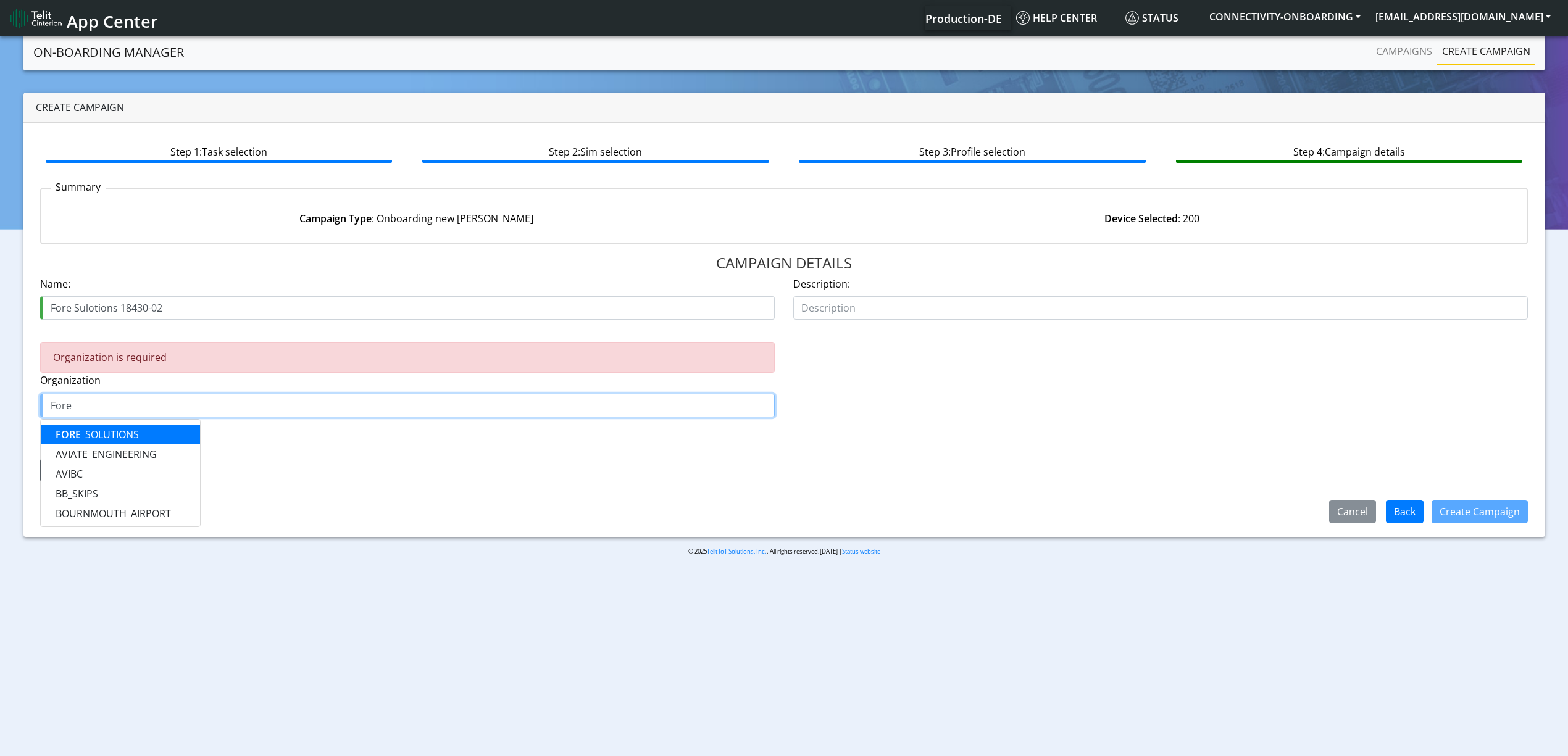
click at [91, 431] on ngb-highlight "FORE _SOLUTIONS" at bounding box center [97, 434] width 83 height 14
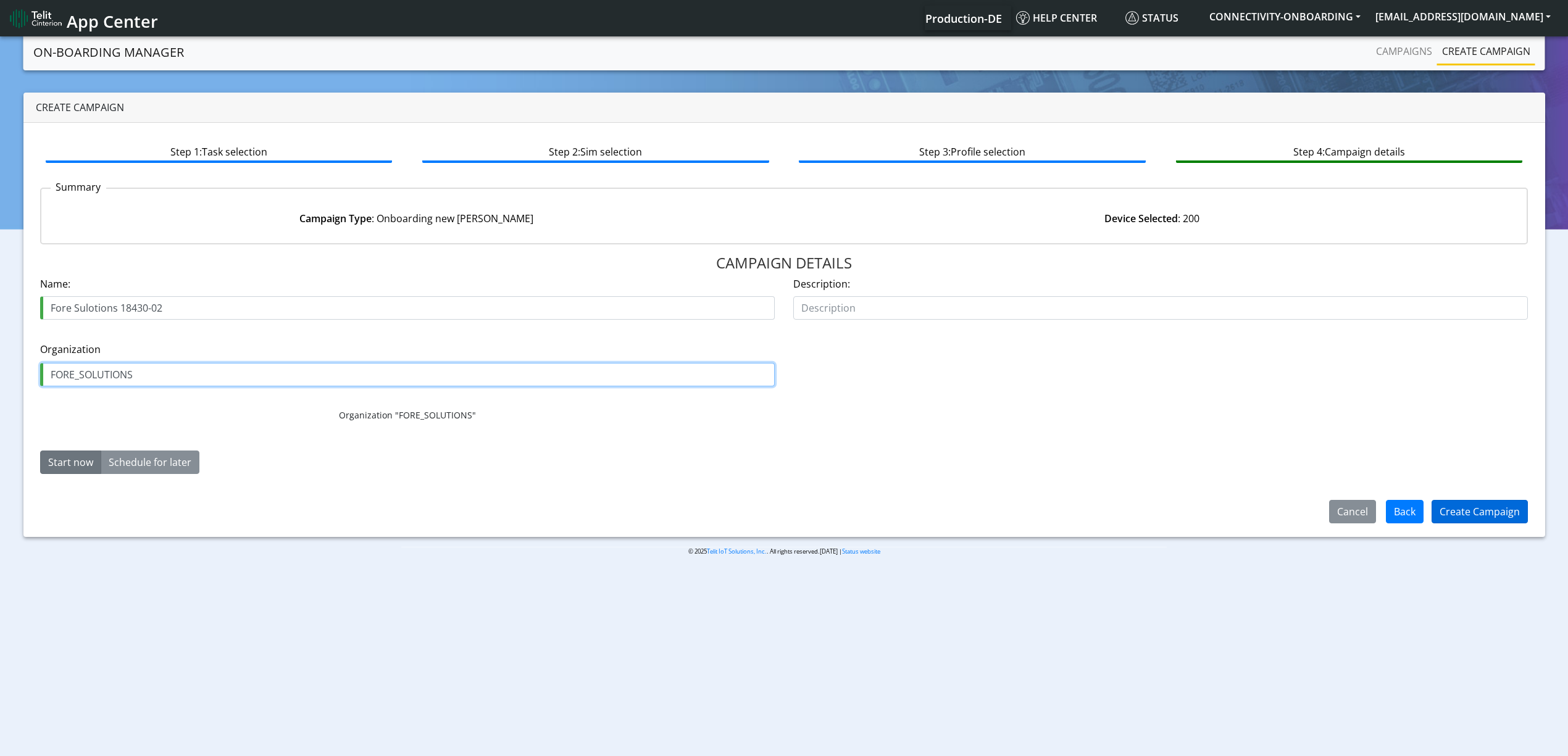
type input "FORE_SOLUTIONS"
click at [1471, 517] on button "Create Campaign" at bounding box center [1479, 512] width 96 height 23
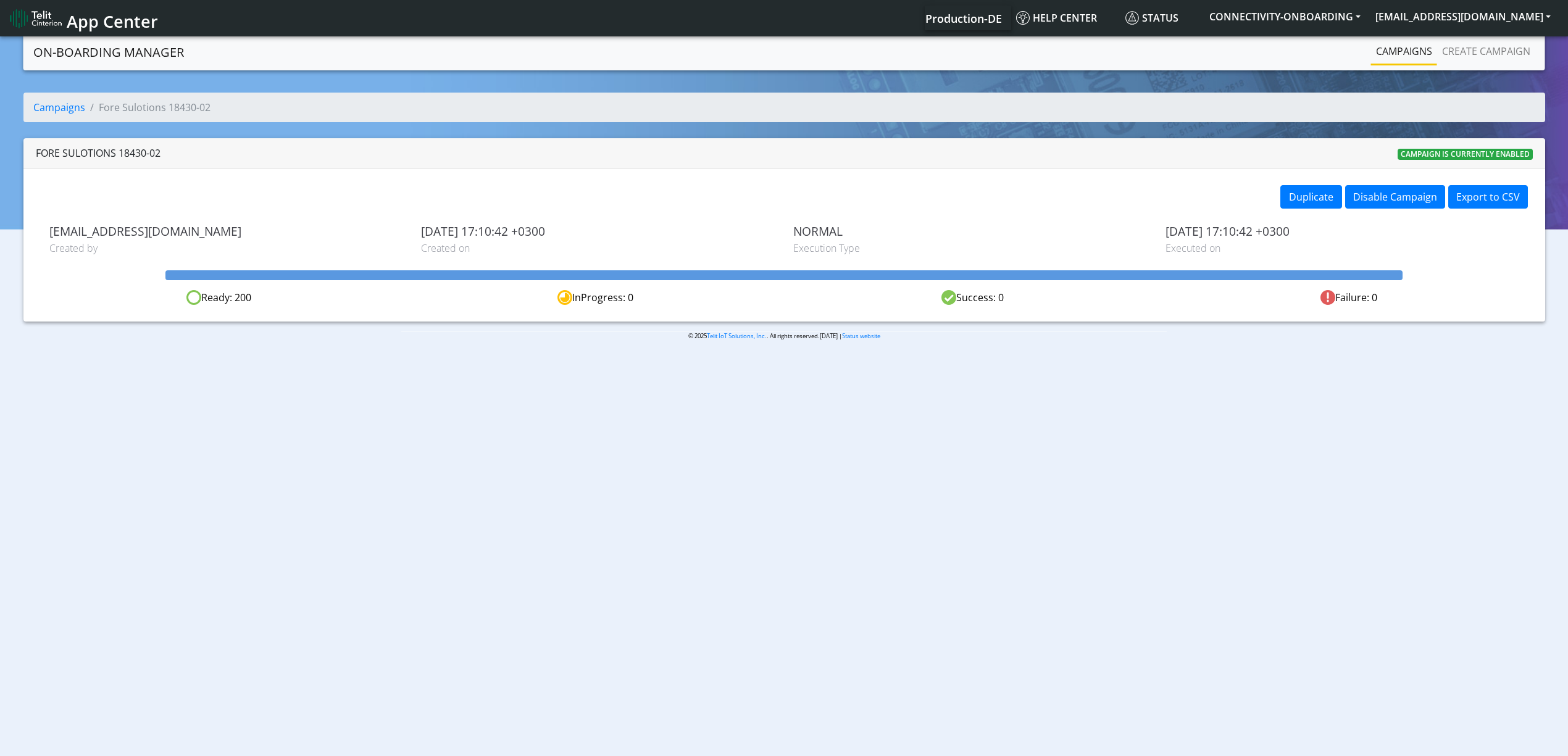
click at [1398, 43] on link "Campaigns" at bounding box center [1403, 51] width 66 height 24
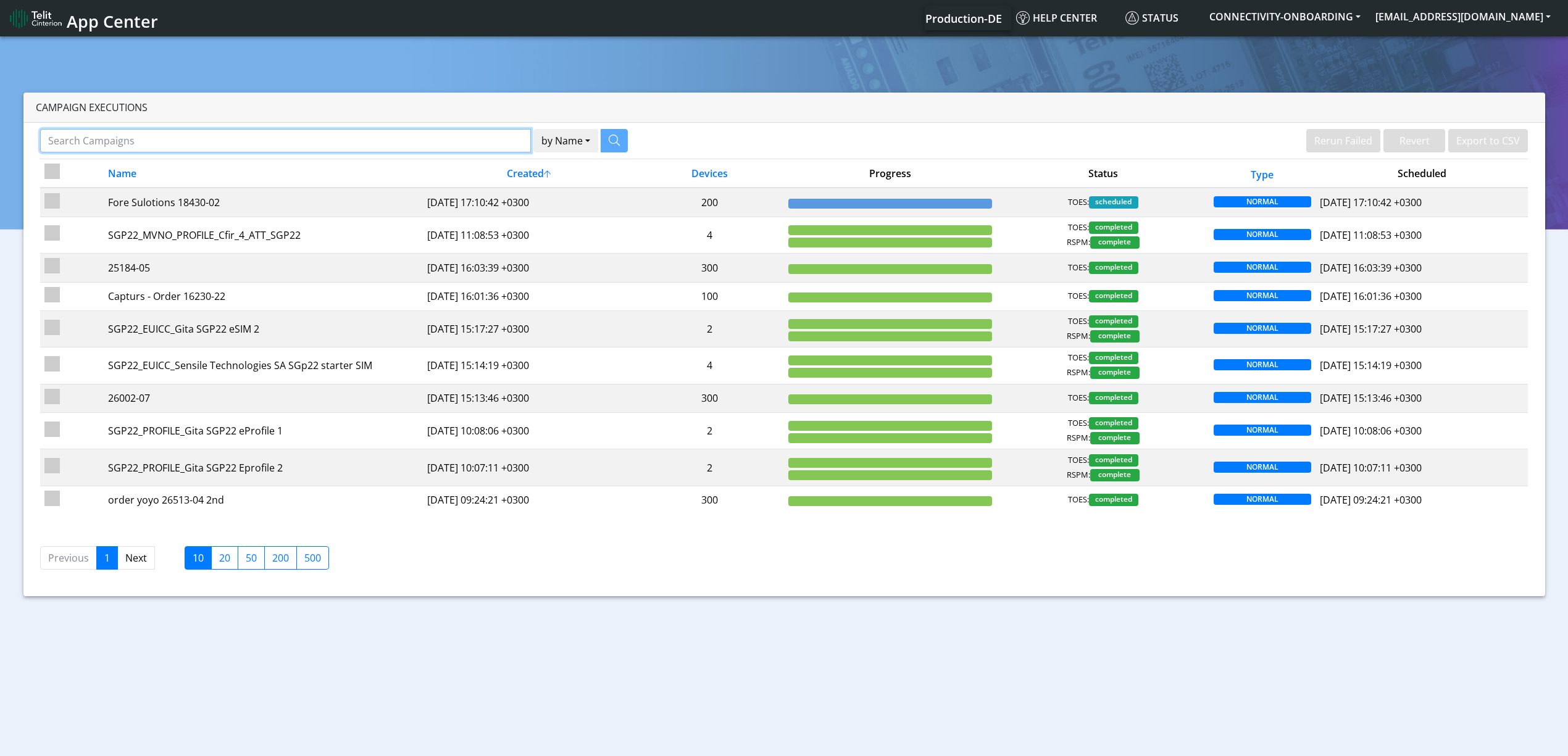
click at [381, 134] on input "Search Campaigns" at bounding box center [285, 140] width 491 height 23
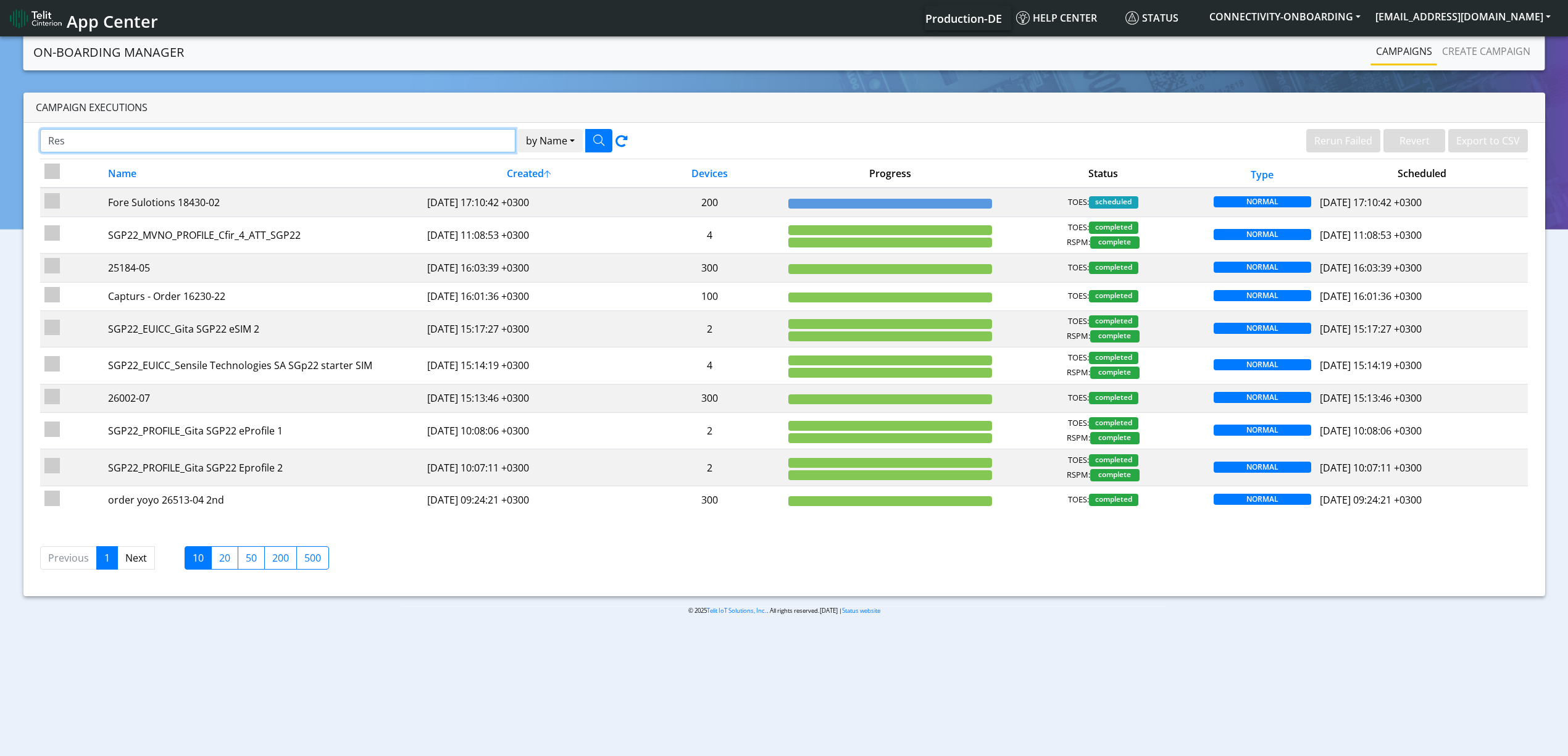
type input "Res"
click at [601, 142] on icon "button" at bounding box center [599, 140] width 11 height 11
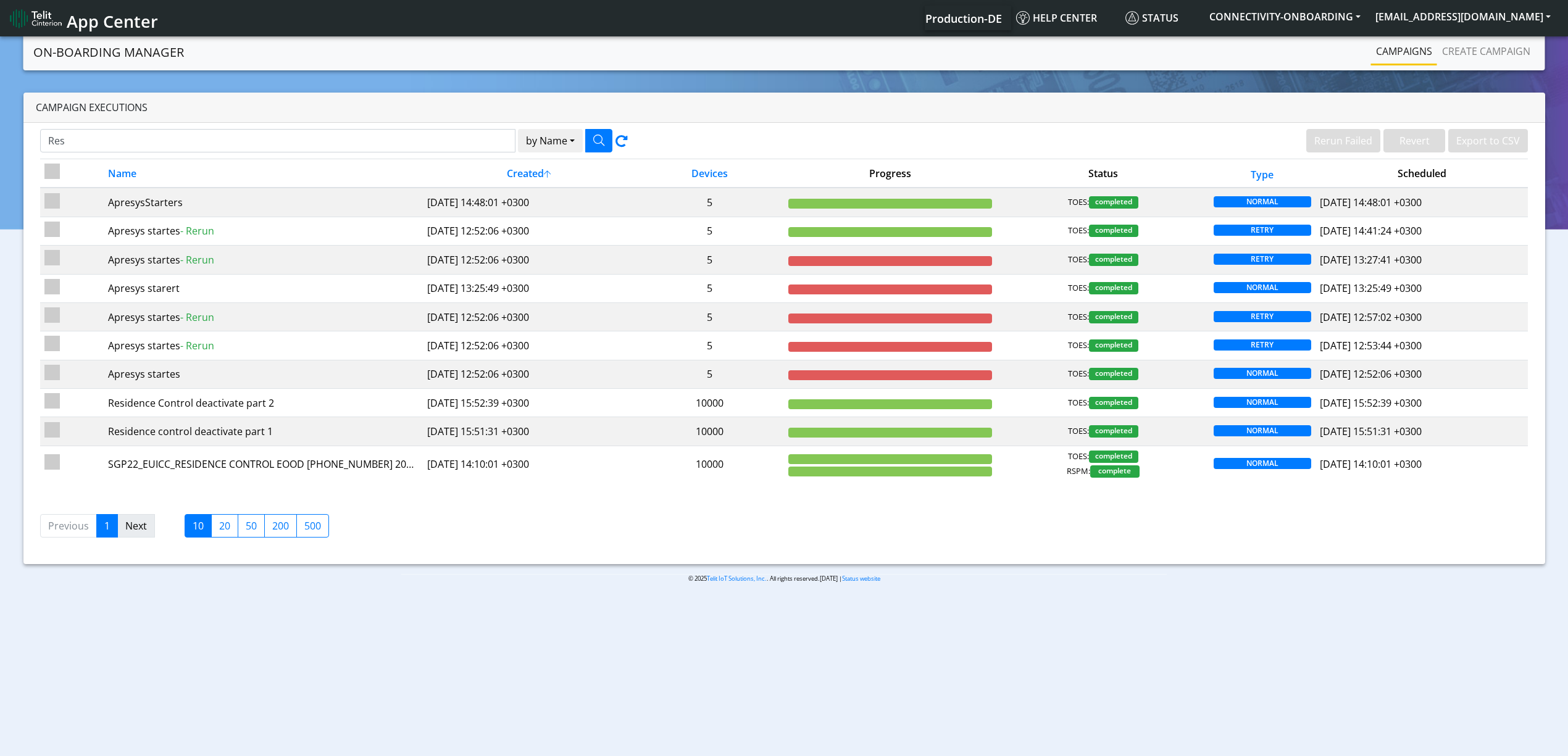
click at [143, 529] on link "Next" at bounding box center [136, 526] width 37 height 23
